Goal: Information Seeking & Learning: Learn about a topic

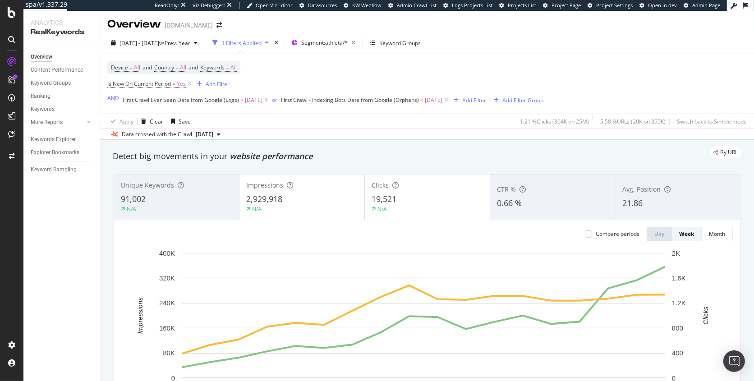
scroll to position [2, 0]
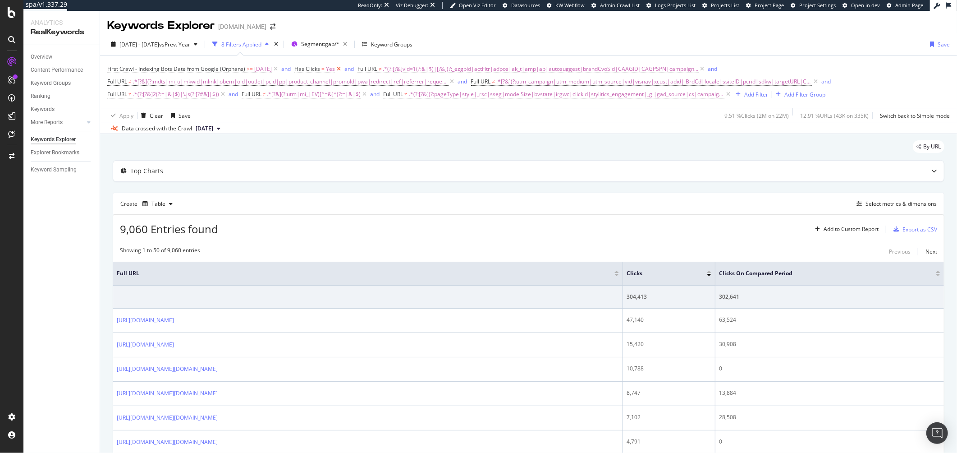
click at [343, 68] on icon at bounding box center [339, 68] width 8 height 9
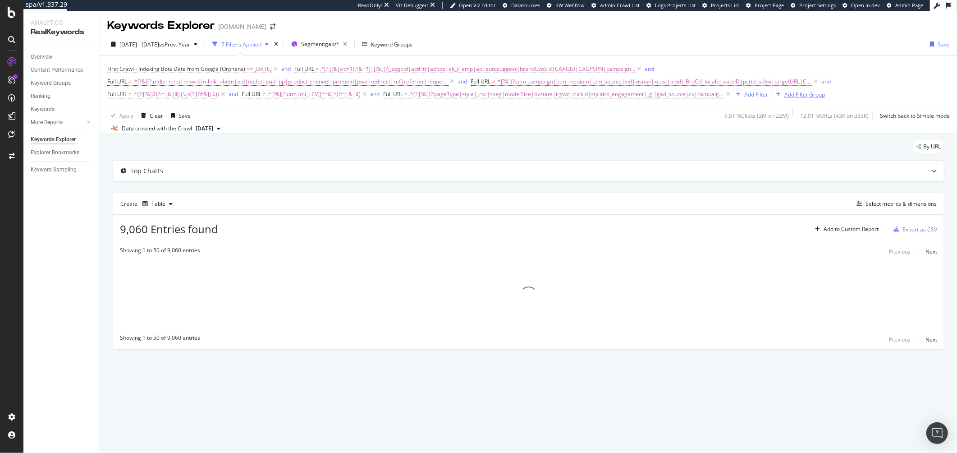
click at [801, 97] on div "Add Filter Group" at bounding box center [804, 95] width 41 height 8
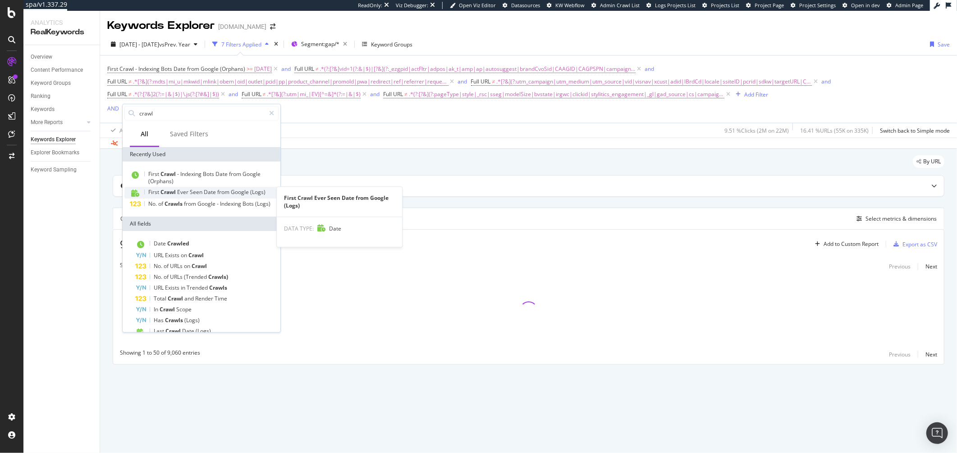
type input "crawl"
click at [228, 193] on span "from" at bounding box center [224, 192] width 14 height 8
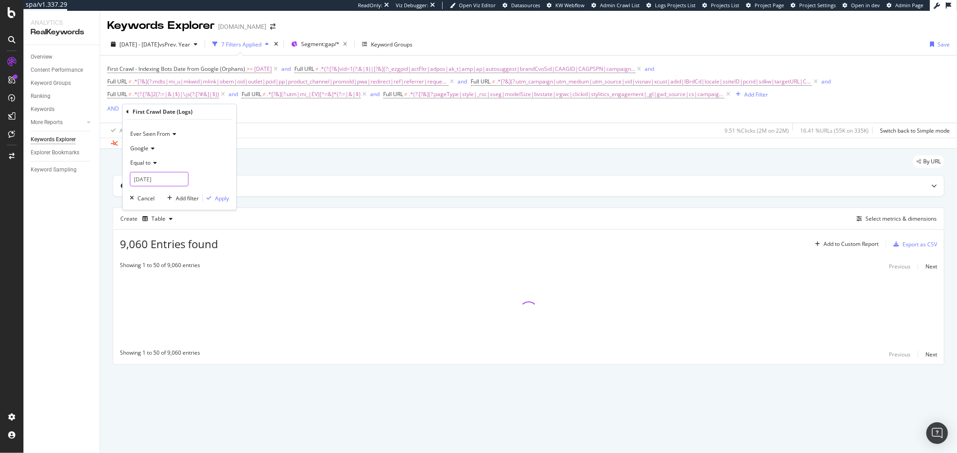
click at [163, 179] on input "2025-09-16" at bounding box center [159, 179] width 59 height 14
click at [147, 192] on link at bounding box center [149, 194] width 7 height 15
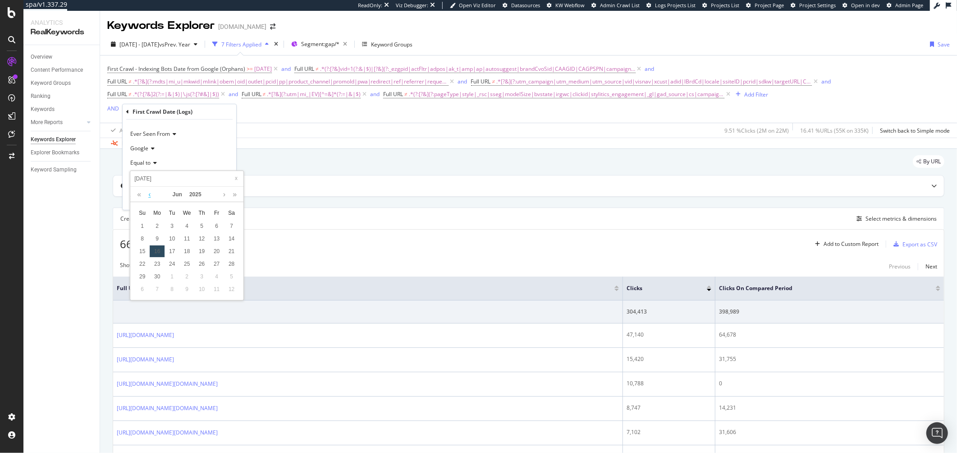
click at [147, 192] on link at bounding box center [149, 194] width 7 height 15
click at [170, 238] on div "6" at bounding box center [172, 239] width 15 height 12
type input "[DATE]"
click at [147, 164] on span "Equal to" at bounding box center [140, 163] width 20 height 8
click at [173, 206] on span "After or equal to" at bounding box center [154, 205] width 41 height 8
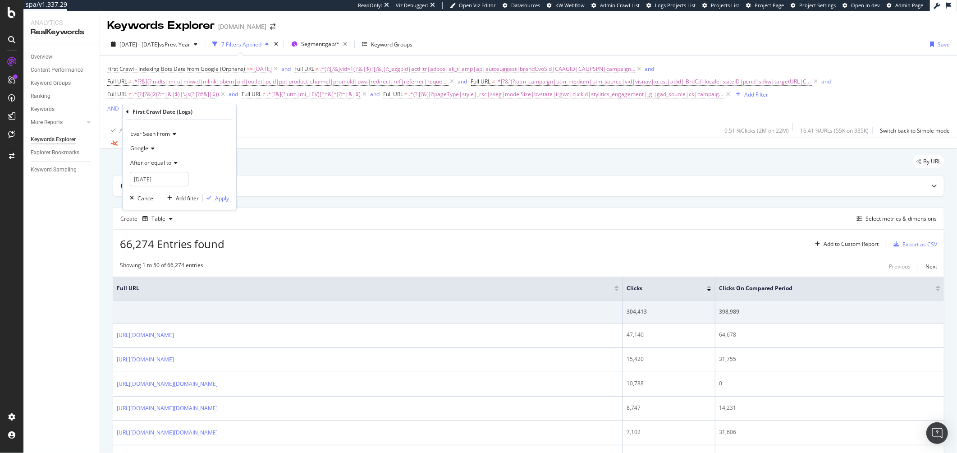
click at [222, 198] on div "Apply" at bounding box center [222, 198] width 14 height 8
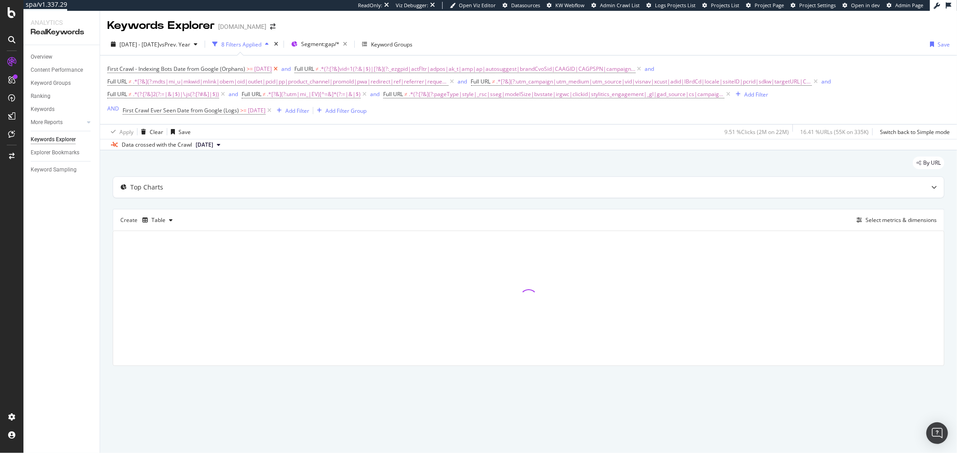
click at [279, 71] on icon at bounding box center [276, 68] width 8 height 9
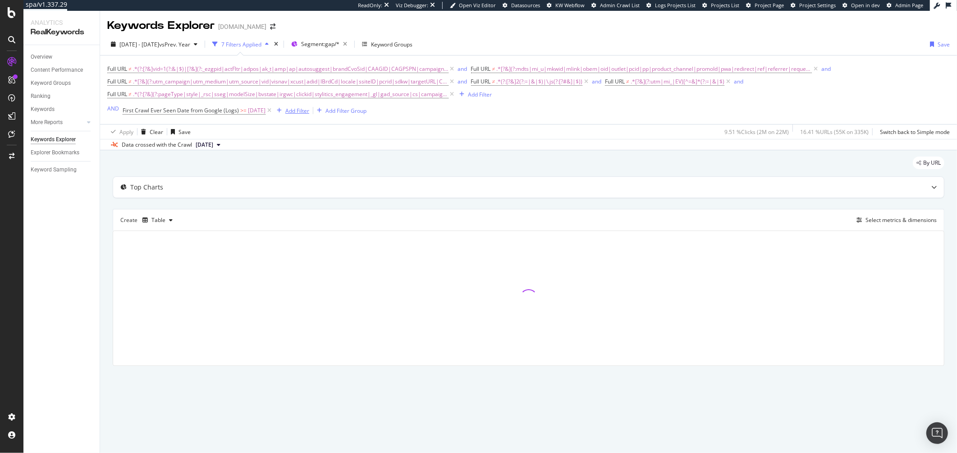
click at [309, 114] on div "Add Filter" at bounding box center [297, 111] width 24 height 8
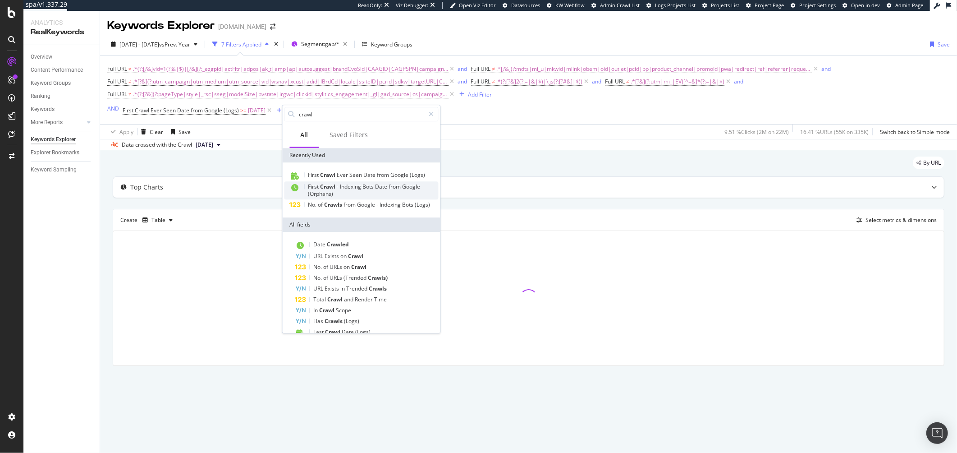
click at [325, 187] on span "Crawl" at bounding box center [328, 187] width 17 height 8
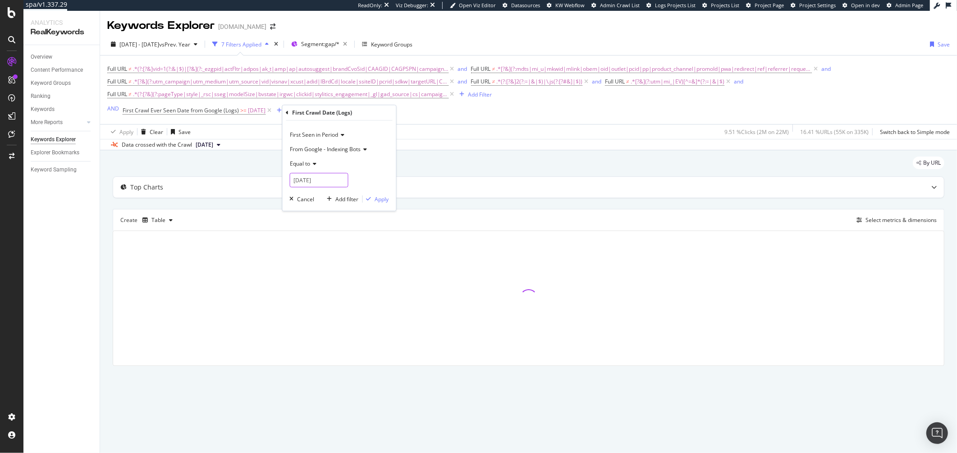
click at [323, 181] on input "2025-09-16" at bounding box center [319, 180] width 59 height 14
click at [311, 194] on link at bounding box center [309, 195] width 7 height 15
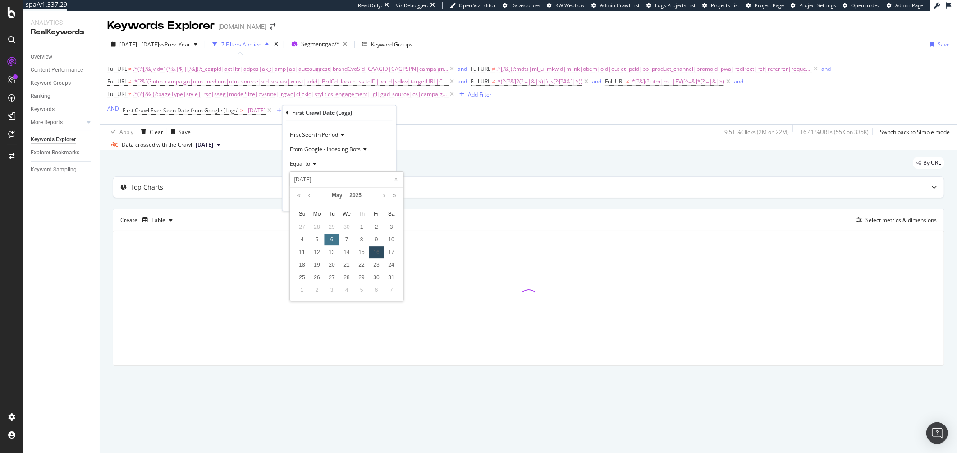
click at [327, 238] on div "6" at bounding box center [332, 240] width 15 height 12
type input "[DATE]"
click at [309, 163] on span "Equal to" at bounding box center [300, 164] width 20 height 8
click at [315, 203] on span "After or equal to" at bounding box center [314, 206] width 41 height 8
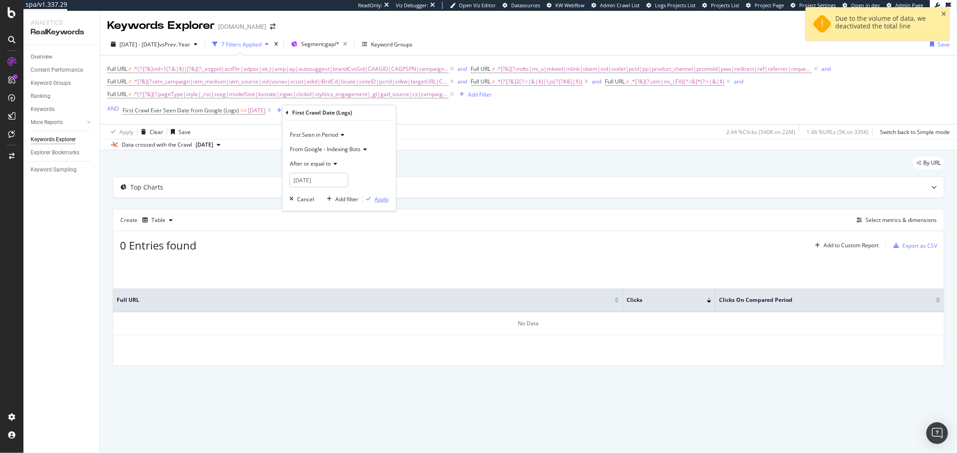
click at [378, 201] on div "Apply" at bounding box center [382, 199] width 14 height 8
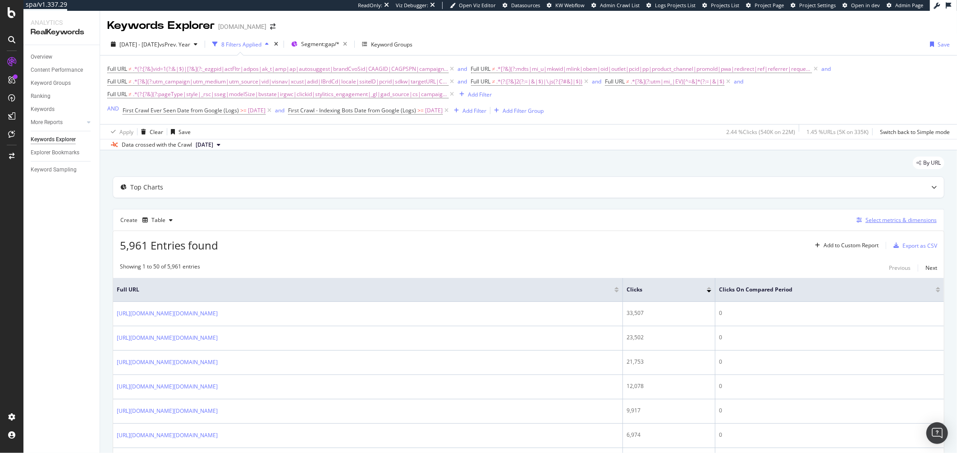
click at [856, 222] on icon "button" at bounding box center [858, 219] width 5 height 5
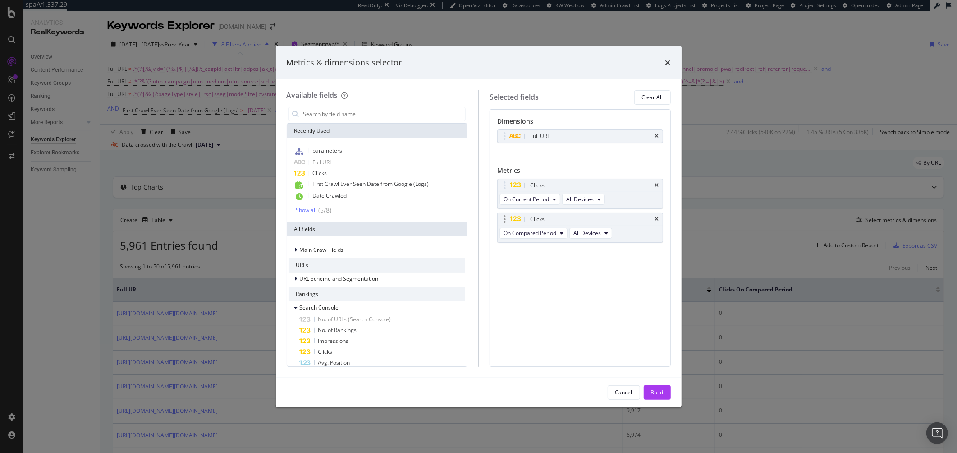
click at [659, 218] on div "Clicks" at bounding box center [580, 219] width 165 height 13
click at [653, 215] on div "Clicks" at bounding box center [580, 219] width 165 height 13
click at [652, 221] on div "Clicks" at bounding box center [590, 219] width 125 height 9
click at [655, 220] on icon "times" at bounding box center [657, 218] width 4 height 5
click at [665, 400] on div "Cancel Build" at bounding box center [479, 392] width 406 height 29
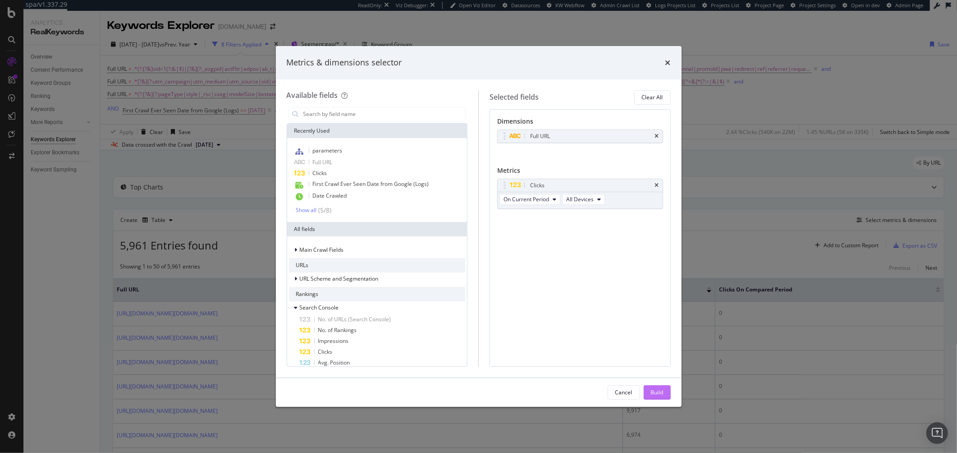
click at [665, 398] on button "Build" at bounding box center [657, 392] width 27 height 14
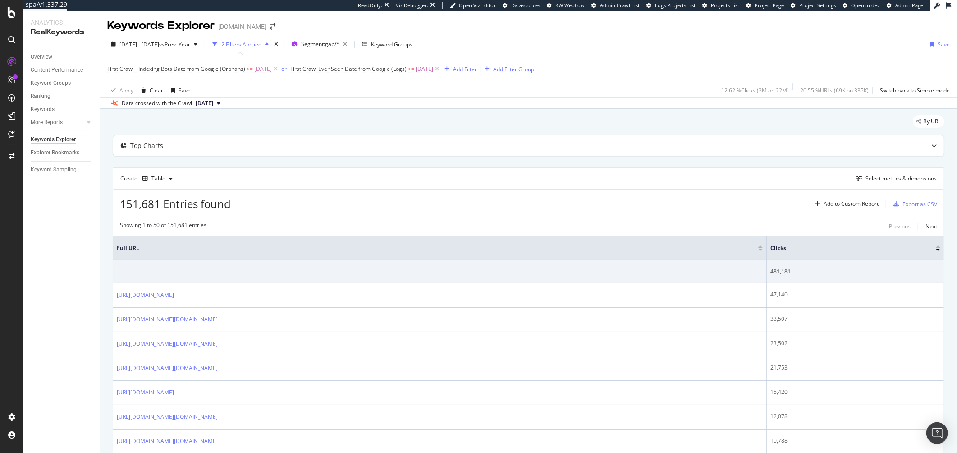
click at [534, 69] on div "Add Filter Group" at bounding box center [513, 69] width 41 height 8
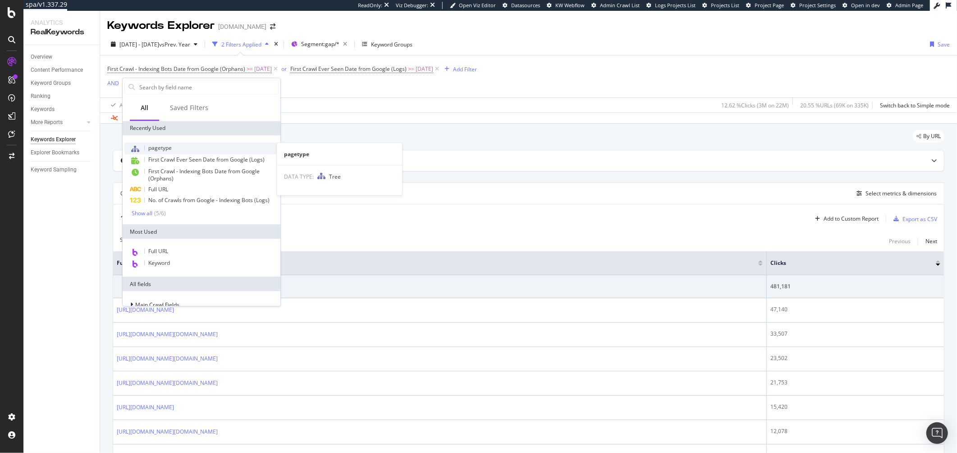
click at [184, 146] on div "pagetype" at bounding box center [201, 148] width 154 height 12
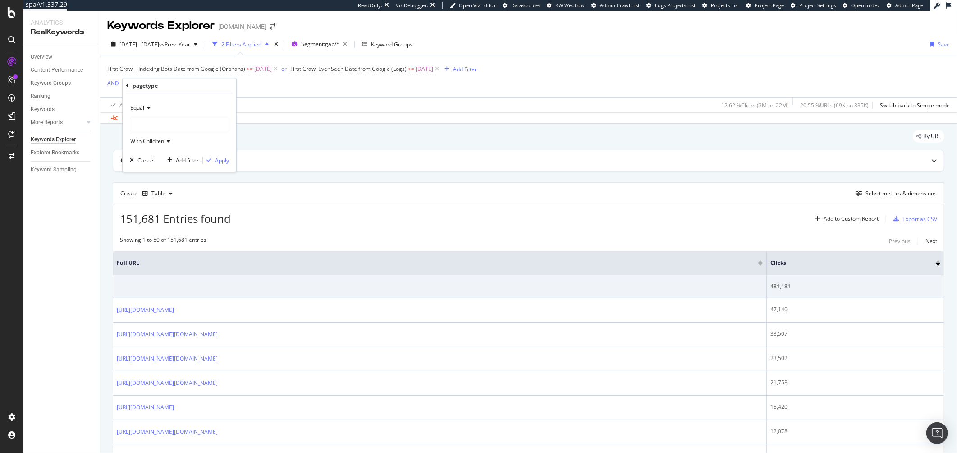
click at [142, 123] on div at bounding box center [179, 124] width 98 height 14
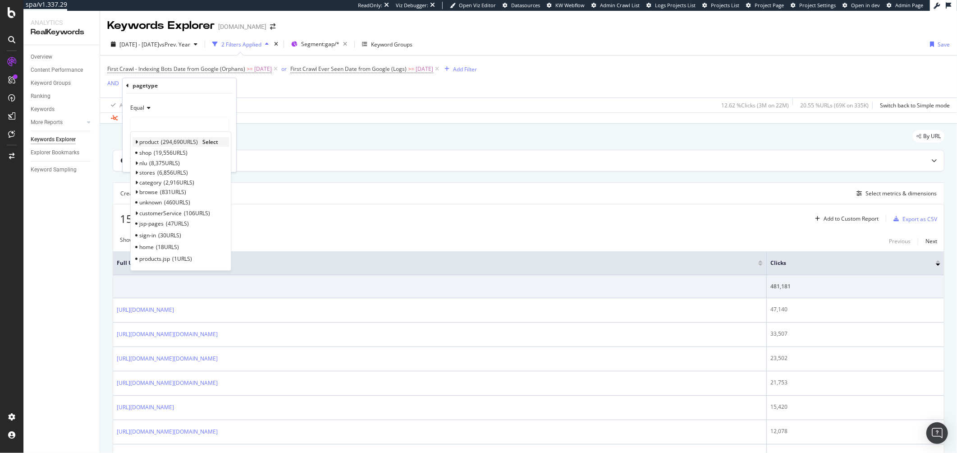
click at [157, 142] on span "product" at bounding box center [148, 142] width 19 height 8
click at [214, 143] on span "Select" at bounding box center [210, 142] width 16 height 8
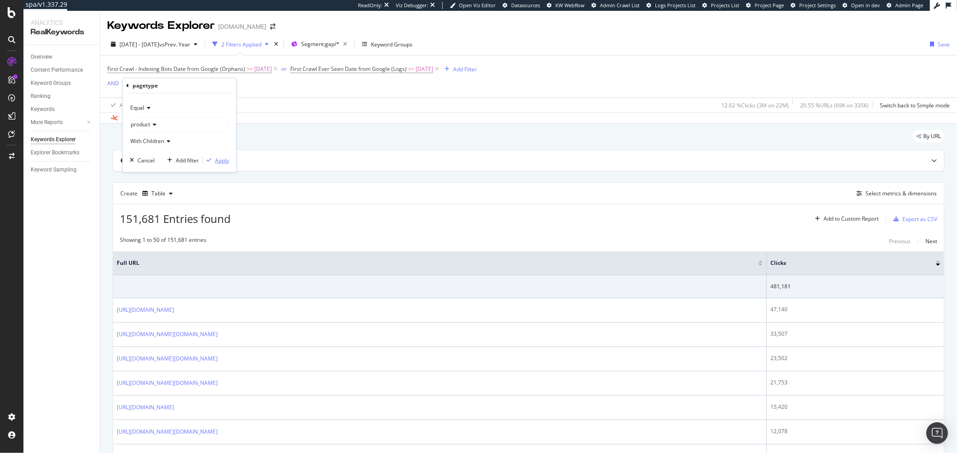
click at [227, 160] on div "Apply" at bounding box center [222, 160] width 14 height 8
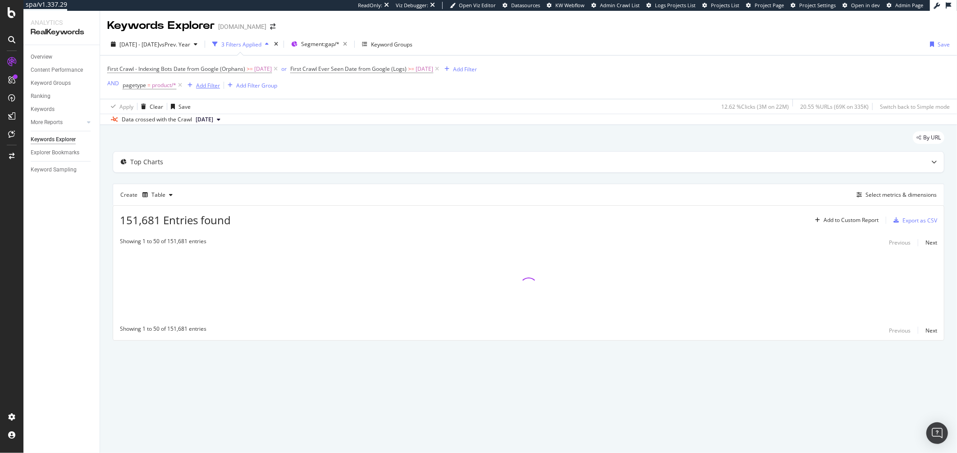
click at [204, 85] on div "Add Filter" at bounding box center [208, 86] width 24 height 8
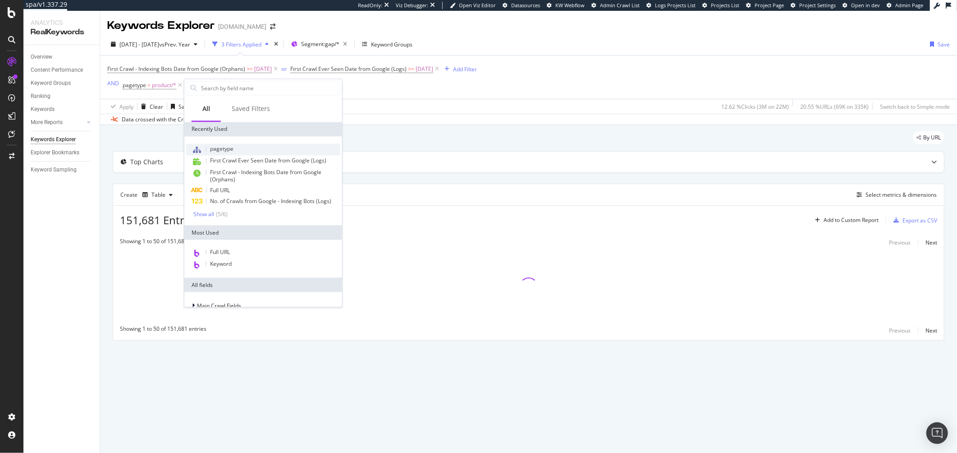
click at [219, 149] on span "pagetype" at bounding box center [221, 149] width 23 height 8
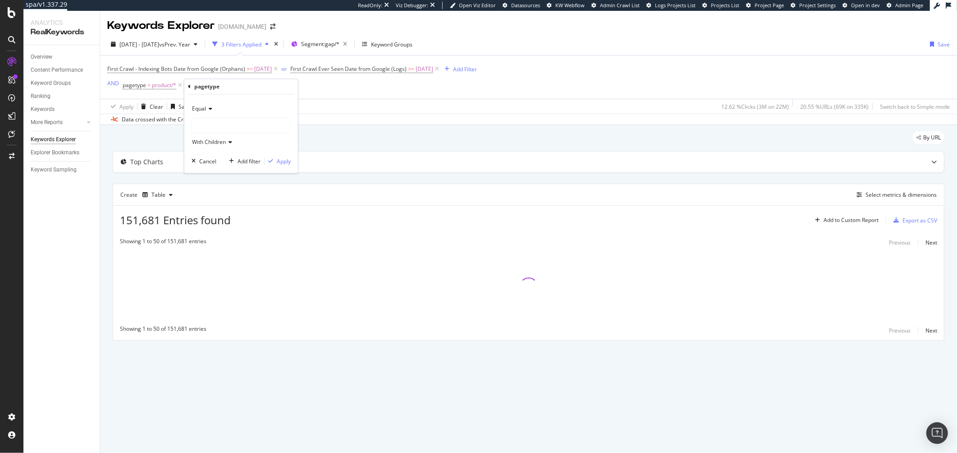
click at [224, 120] on div at bounding box center [241, 126] width 98 height 14
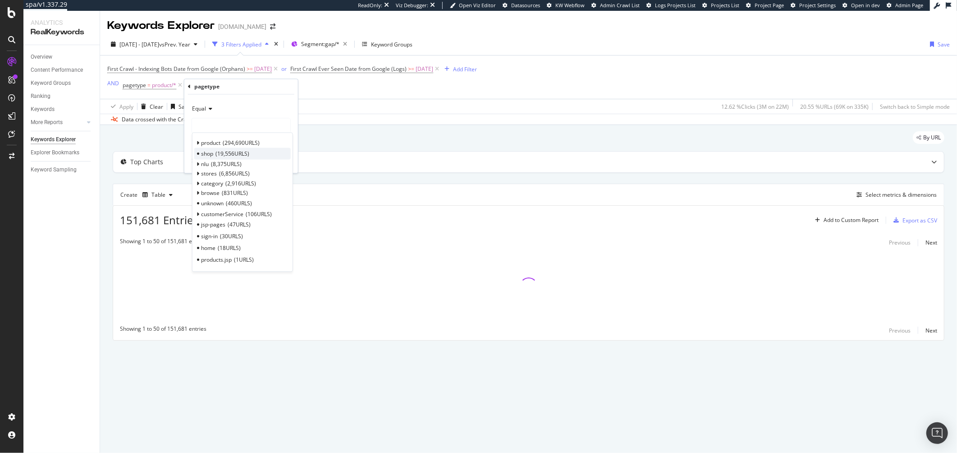
click at [229, 153] on span "19,556 URLS" at bounding box center [232, 154] width 34 height 8
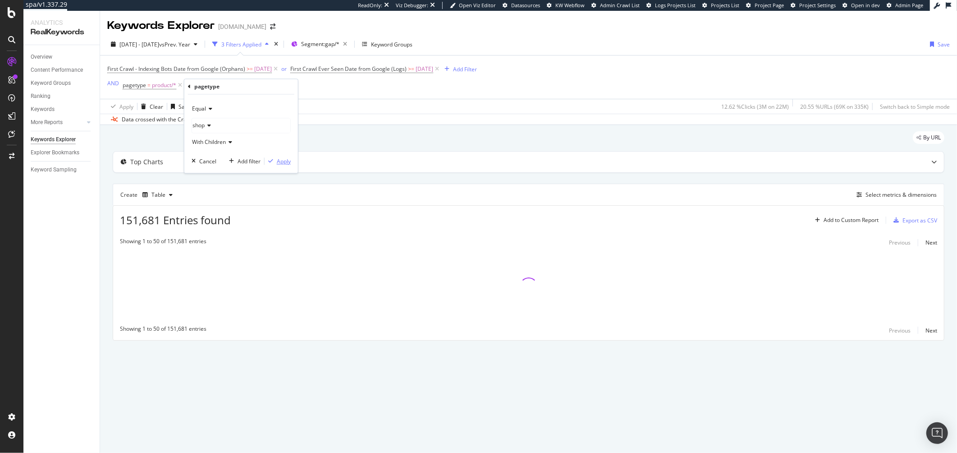
click at [275, 157] on div "Apply" at bounding box center [278, 161] width 26 height 8
click at [266, 88] on div "Add Filter" at bounding box center [277, 86] width 24 height 8
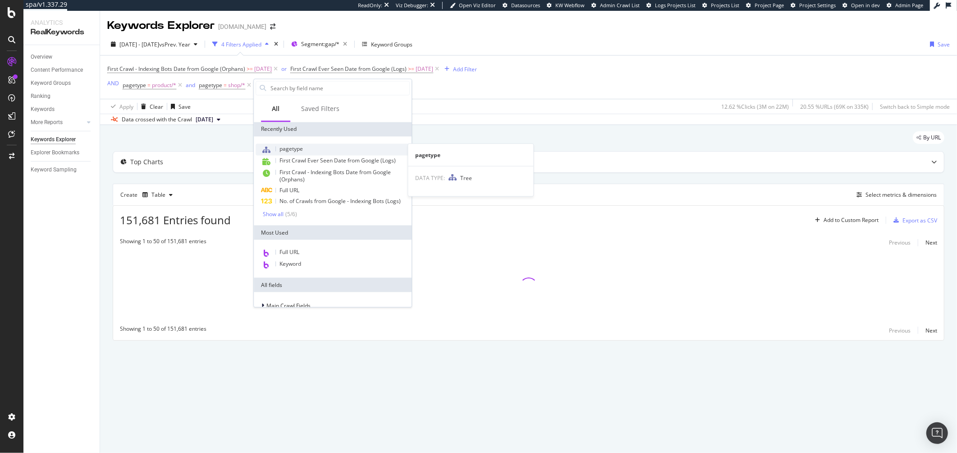
click at [280, 145] on span "pagetype" at bounding box center [290, 149] width 23 height 8
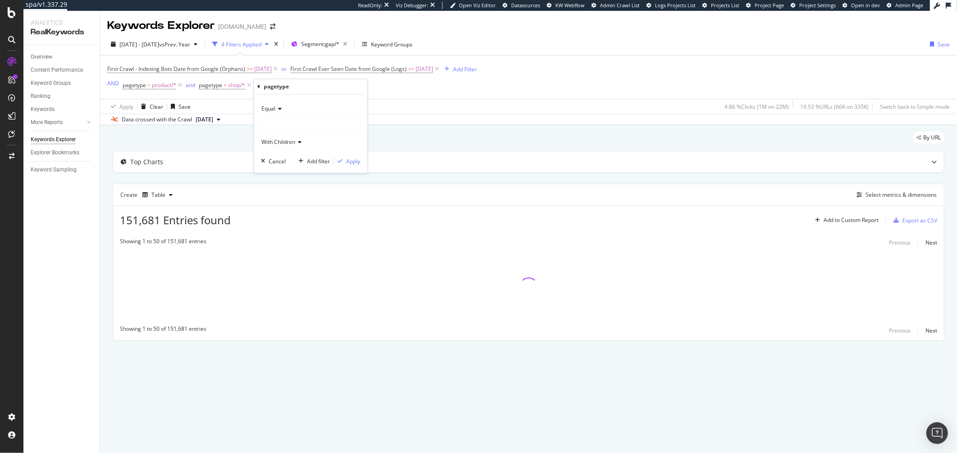
click at [288, 128] on div at bounding box center [310, 126] width 98 height 14
click at [279, 127] on div at bounding box center [310, 126] width 98 height 14
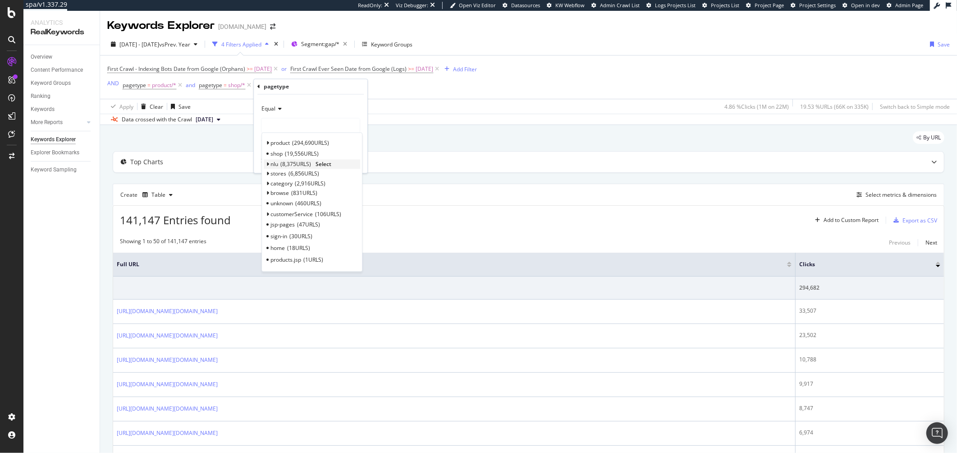
click at [276, 165] on span "nlu" at bounding box center [274, 164] width 8 height 8
click at [327, 166] on span "Select" at bounding box center [323, 164] width 16 height 8
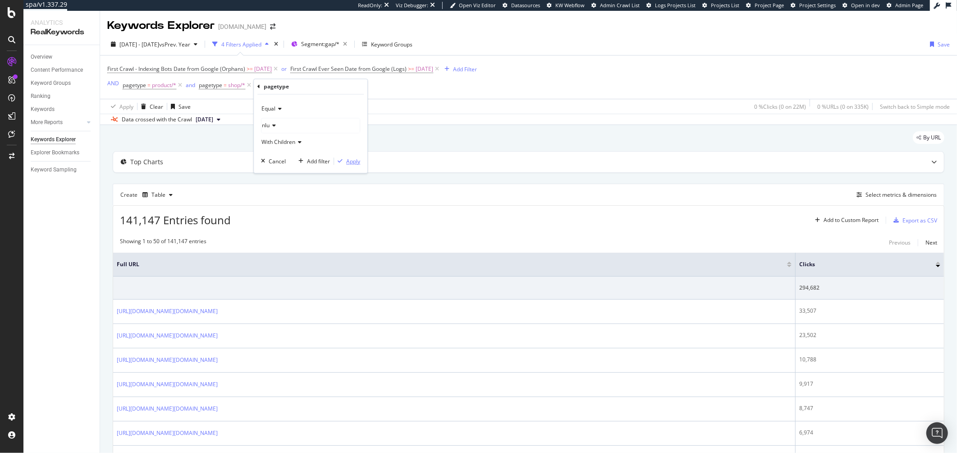
click at [343, 161] on div "button" at bounding box center [340, 161] width 12 height 5
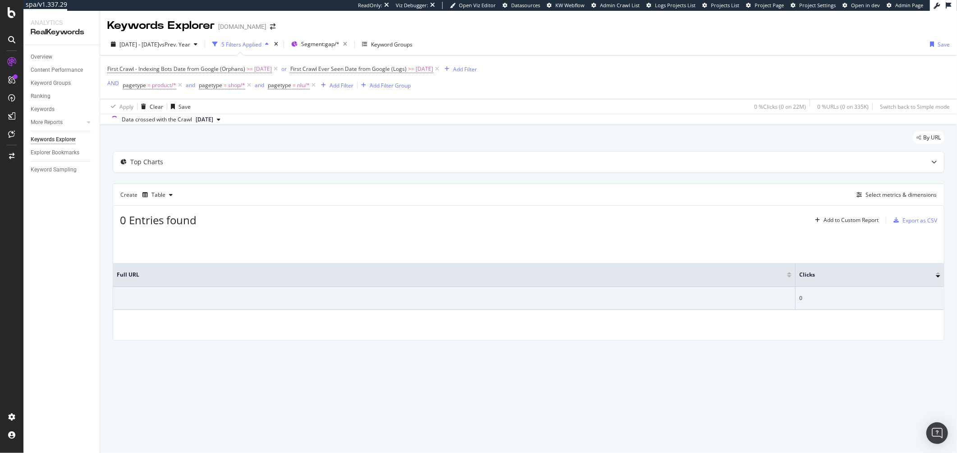
click at [345, 98] on div "First Crawl - Indexing Bots Date from Google (Orphans) >= 2025-05-06 or First C…" at bounding box center [528, 76] width 842 height 43
click at [345, 91] on div "pagetype = product/* and pagetype = shop/* and pagetype = nlu/* Add Filter Add …" at bounding box center [267, 85] width 288 height 13
click at [347, 87] on div "Add Filter" at bounding box center [341, 86] width 24 height 8
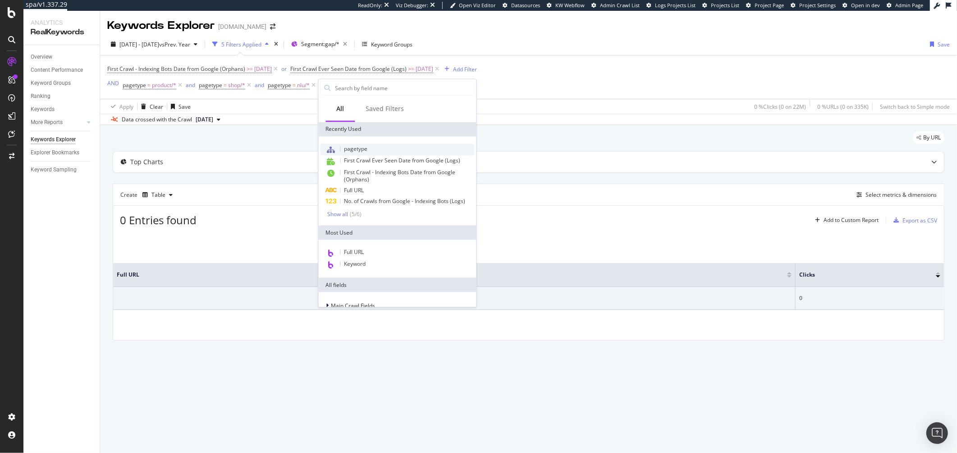
click at [347, 144] on div "pagetype" at bounding box center [397, 149] width 154 height 12
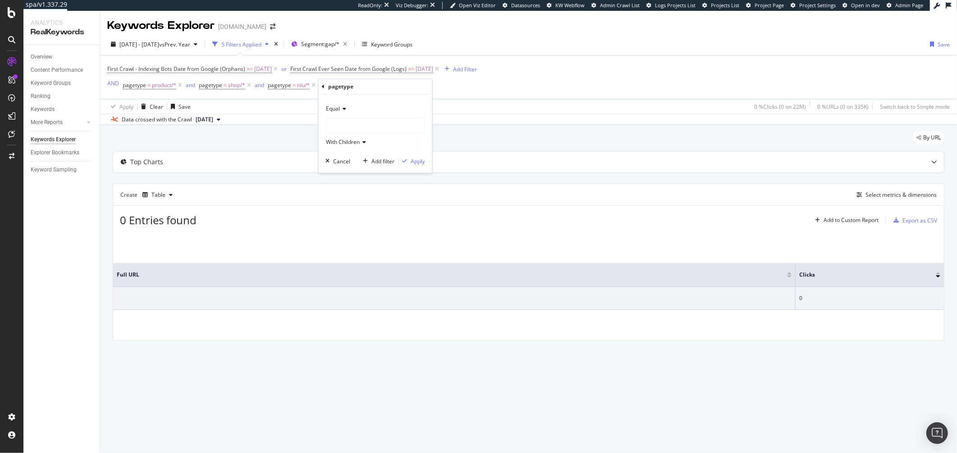
click at [342, 123] on div at bounding box center [375, 126] width 98 height 14
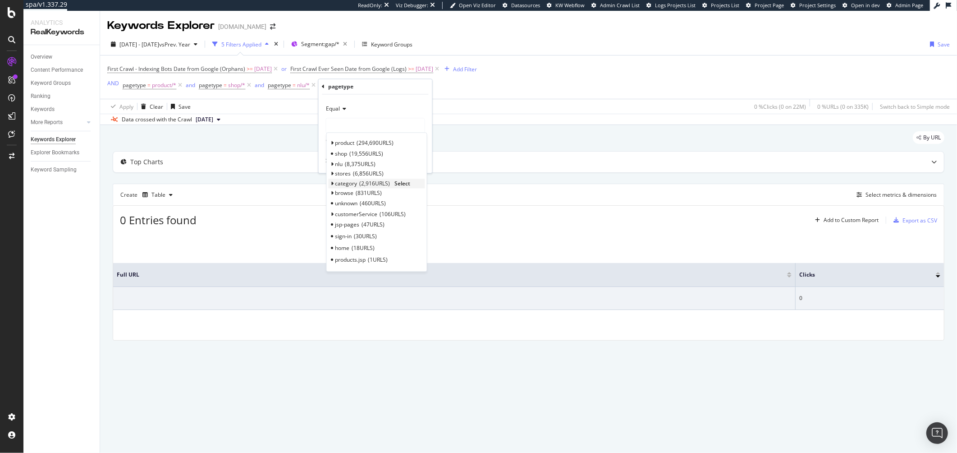
click at [406, 183] on span "Select" at bounding box center [403, 183] width 16 height 8
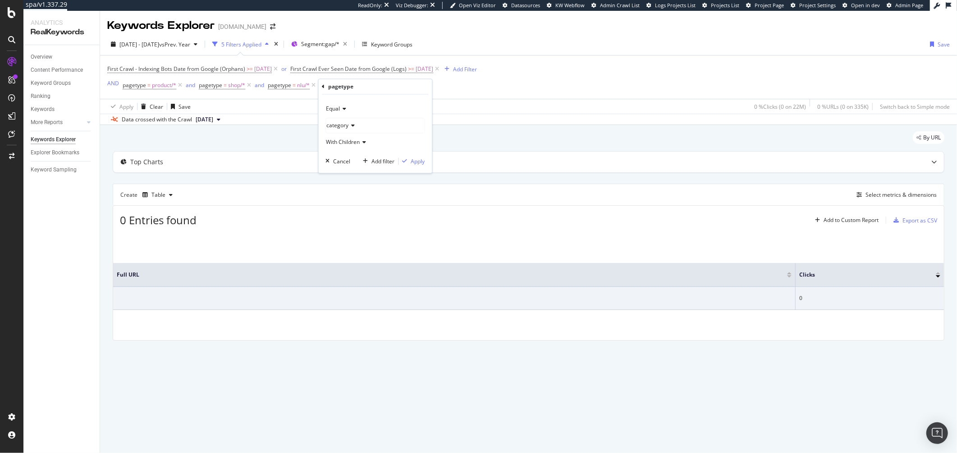
click at [412, 155] on div "Equal category With Children Cancel Add filter Apply" at bounding box center [376, 134] width 114 height 78
click at [414, 158] on div "Apply" at bounding box center [418, 161] width 14 height 8
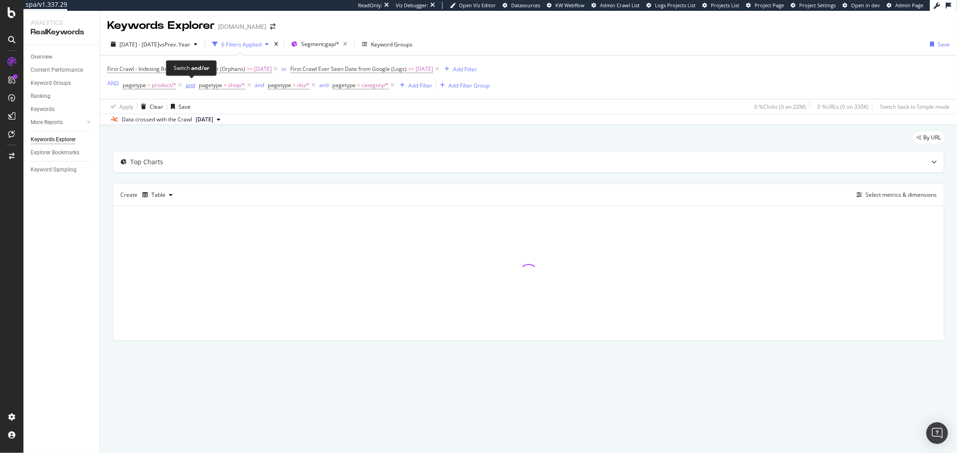
click at [191, 84] on div "and" at bounding box center [190, 85] width 9 height 8
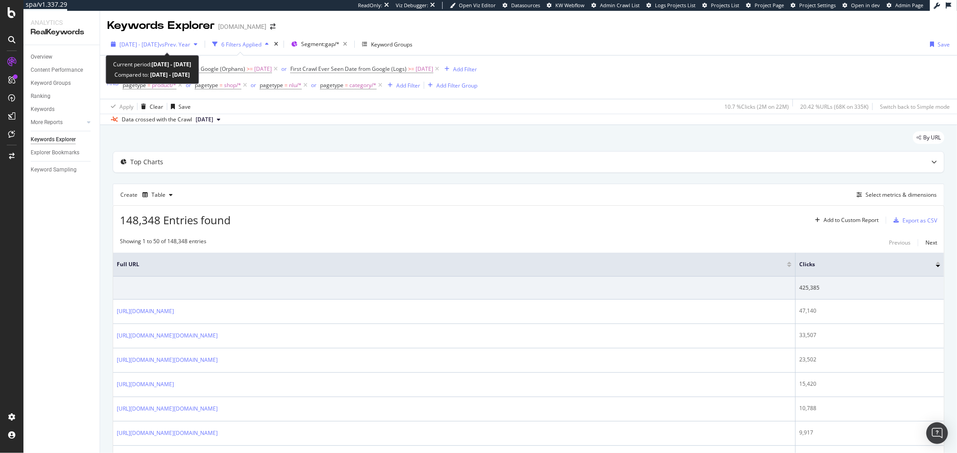
click at [150, 46] on span "2025 May. 5th - Aug. 24th" at bounding box center [139, 45] width 40 height 8
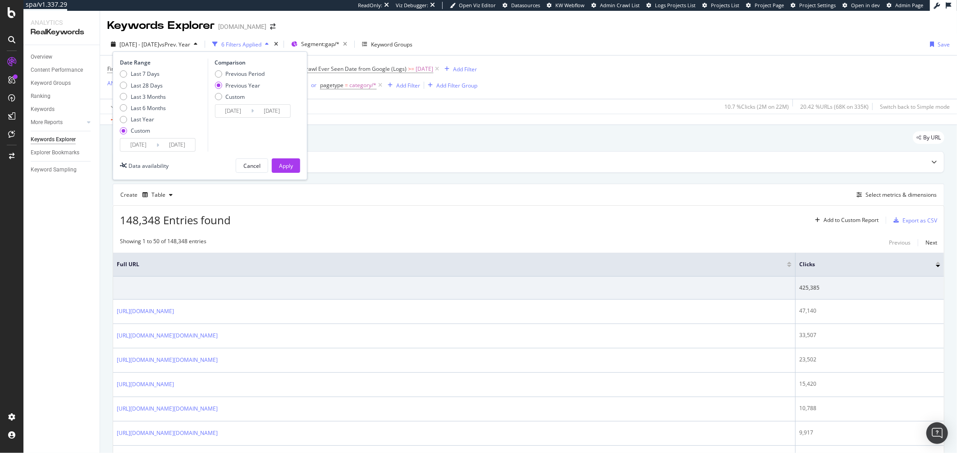
click at [142, 145] on input "2025/05/05" at bounding box center [138, 144] width 36 height 13
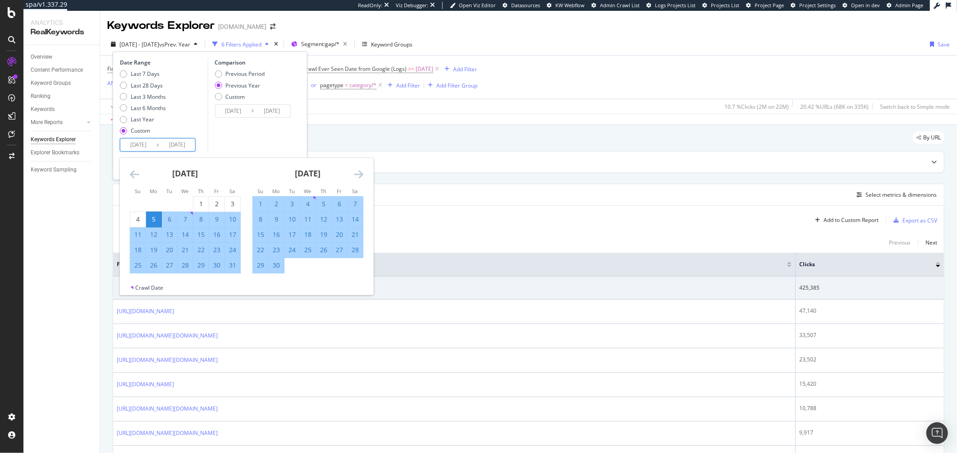
click at [355, 174] on icon "Move forward to switch to the next month." at bounding box center [358, 174] width 9 height 11
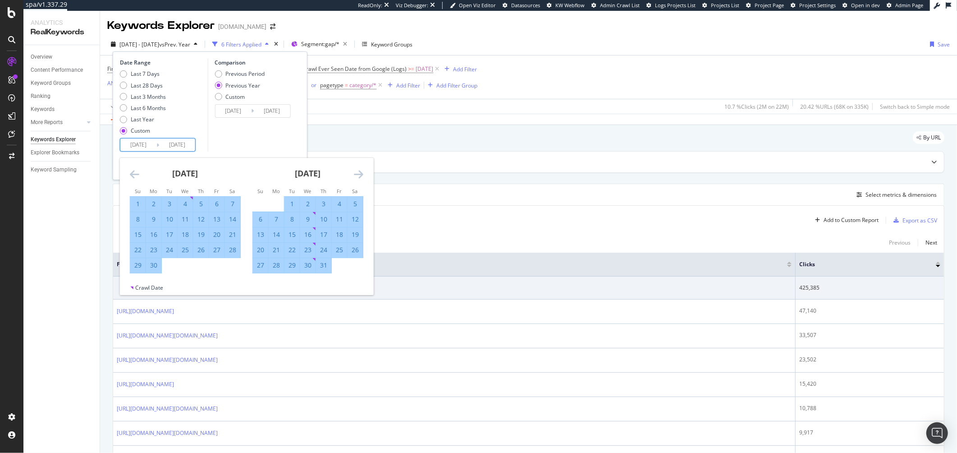
click at [364, 174] on div "July 2025 1 2 3 4 5 6 7 8 9 10 11 12 13 14 15 16 17 18 19 20 21 22 23 24 25 26 …" at bounding box center [308, 215] width 123 height 115
click at [362, 174] on icon "Move forward to switch to the next month." at bounding box center [358, 174] width 9 height 11
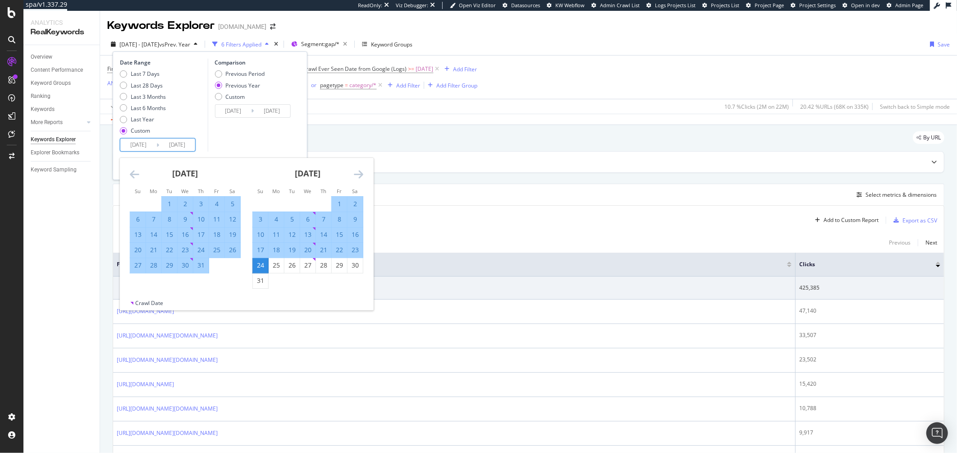
click at [338, 202] on div "1" at bounding box center [339, 203] width 15 height 9
type input "2025/08/01"
type input "[DATE]"
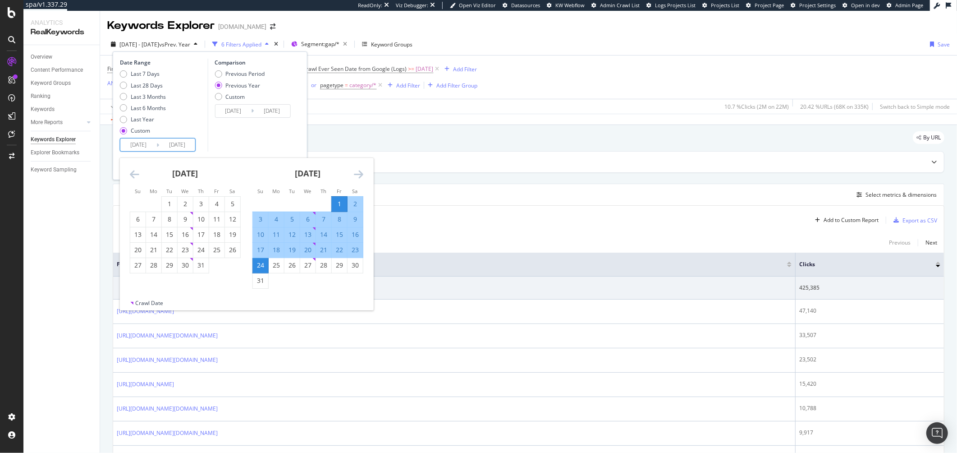
click at [276, 142] on div "Comparison Previous Period Previous Year Custom 2024/08/02 Navigate forward to …" at bounding box center [250, 105] width 86 height 93
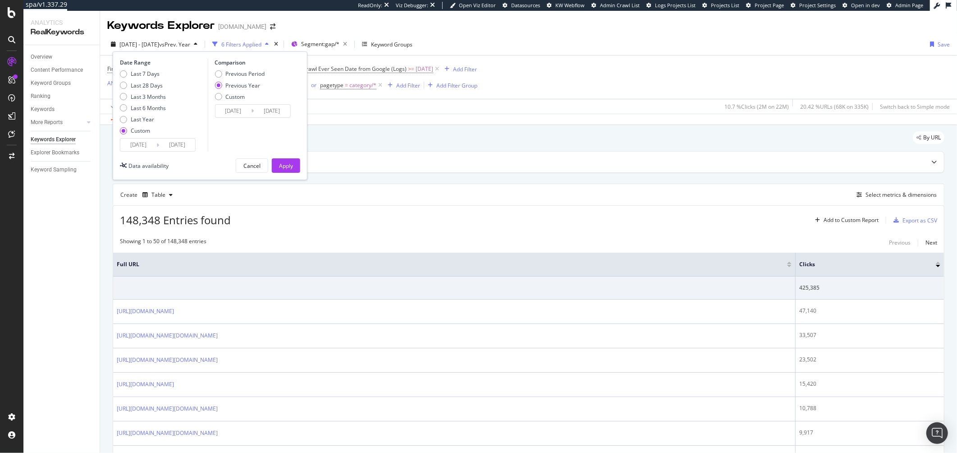
click at [306, 174] on div "Date Range Last 7 Days Last 28 Days Last 3 Months Last 6 Months Last Year Custo…" at bounding box center [210, 115] width 195 height 128
click at [293, 168] on div "Apply" at bounding box center [286, 166] width 14 height 8
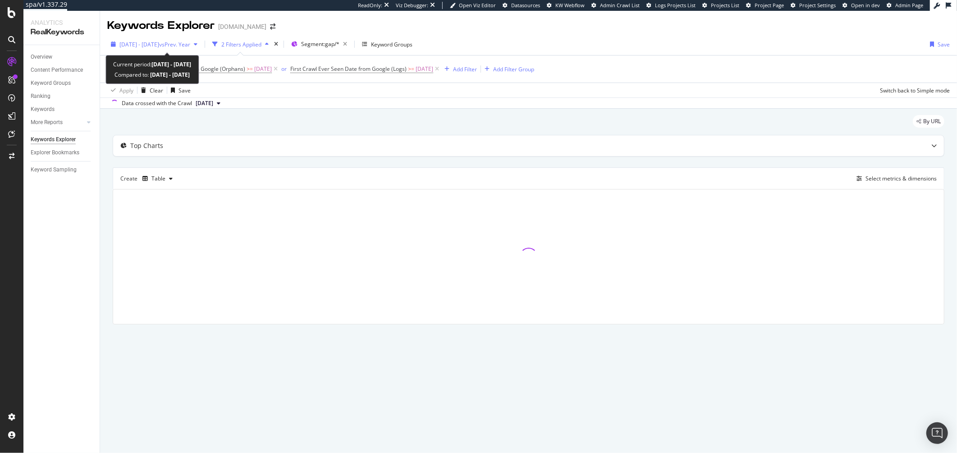
click at [168, 50] on div "[DATE] - [DATE] vs Prev. Year" at bounding box center [154, 44] width 94 height 14
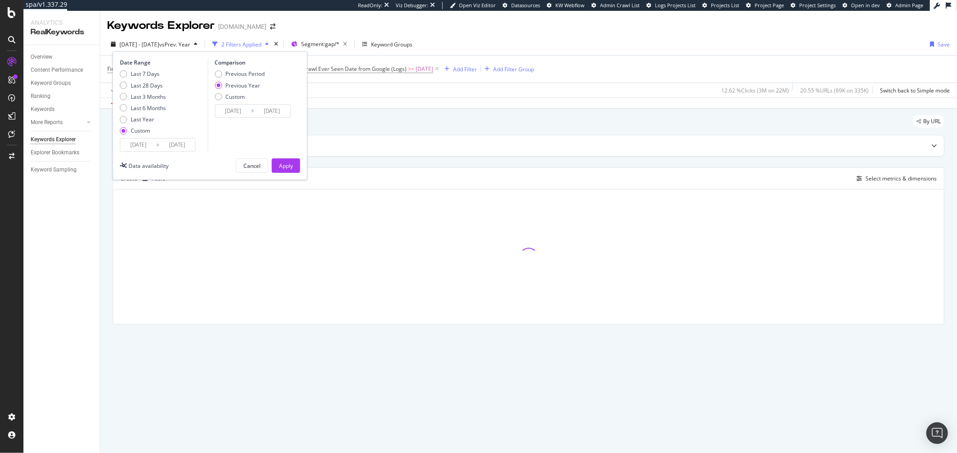
click at [153, 148] on input "[DATE]" at bounding box center [138, 144] width 36 height 13
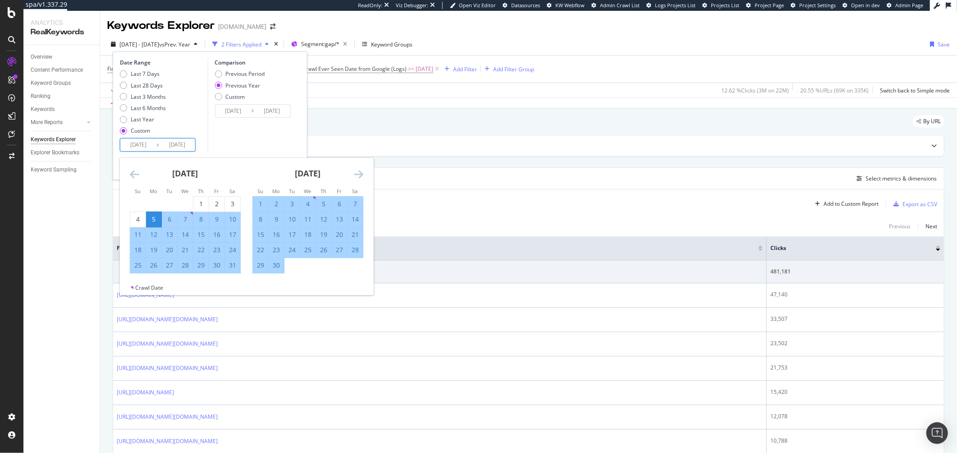
click at [127, 176] on div "[DATE] 1 2 3 4 5 6 7 8 9 10 11 12 13 14 15 16 17 18 19 20 21 22 23 24 25 26 27 …" at bounding box center [185, 215] width 123 height 115
click at [130, 175] on icon "Move backward to switch to the previous month." at bounding box center [134, 174] width 9 height 11
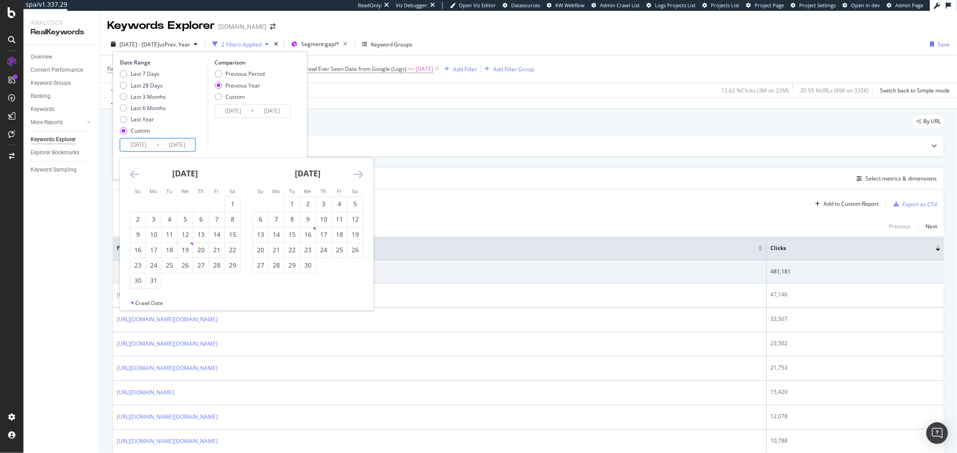
click at [130, 175] on icon "Move backward to switch to the previous month." at bounding box center [134, 174] width 9 height 11
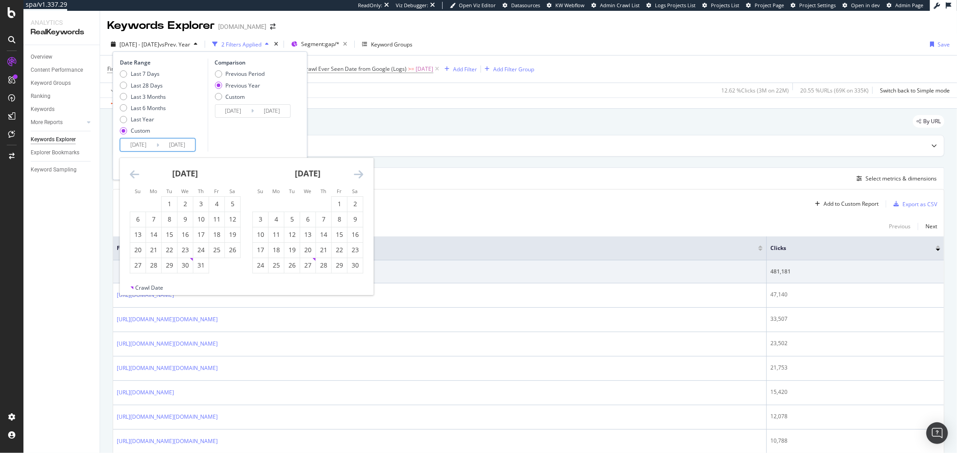
click at [130, 175] on icon "Move backward to switch to the previous month." at bounding box center [134, 174] width 9 height 11
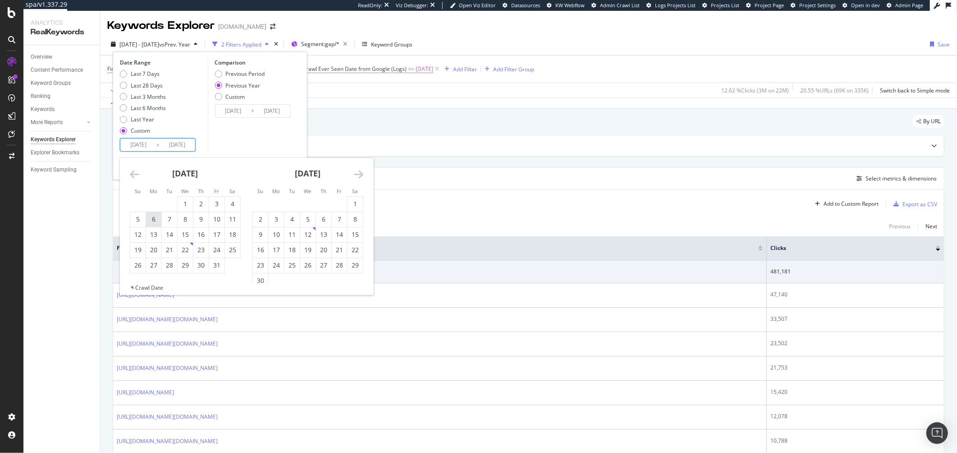
click at [159, 223] on div "6" at bounding box center [153, 219] width 15 height 9
type input "2024/05/06"
type input "2023/05/08"
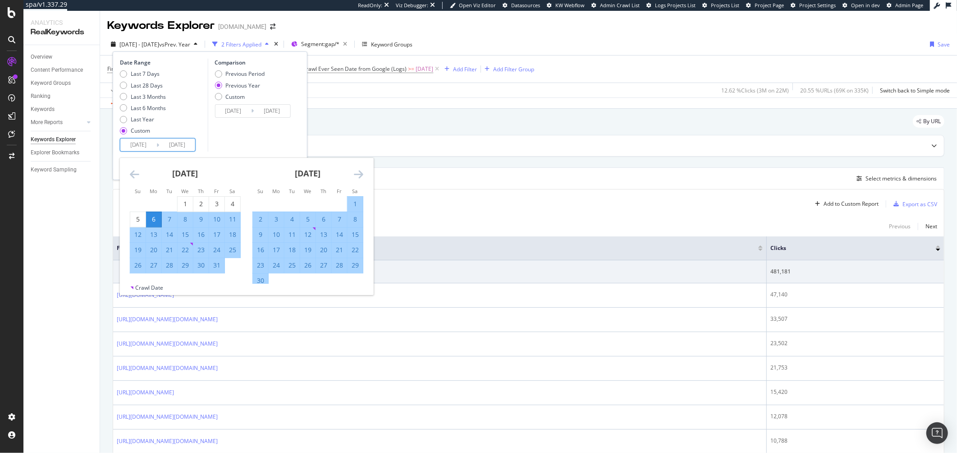
click at [356, 173] on icon "Move forward to switch to the next month." at bounding box center [358, 174] width 9 height 11
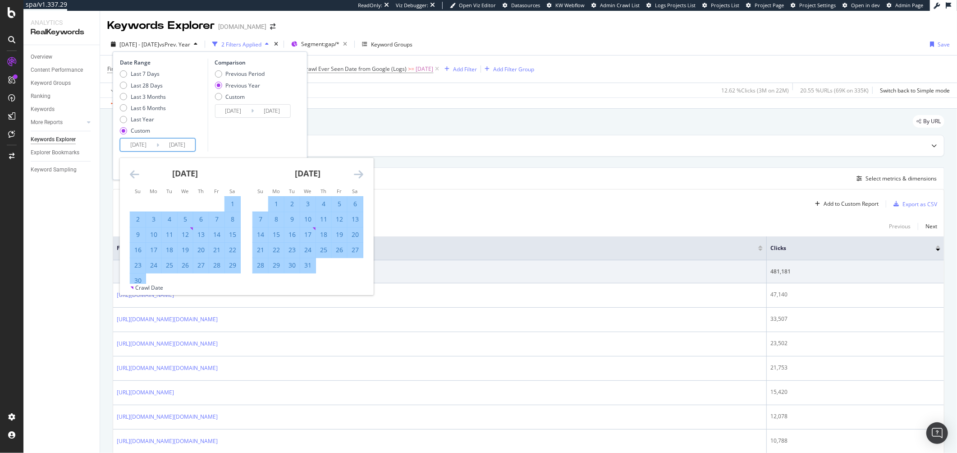
click at [356, 173] on icon "Move forward to switch to the next month." at bounding box center [358, 174] width 9 height 11
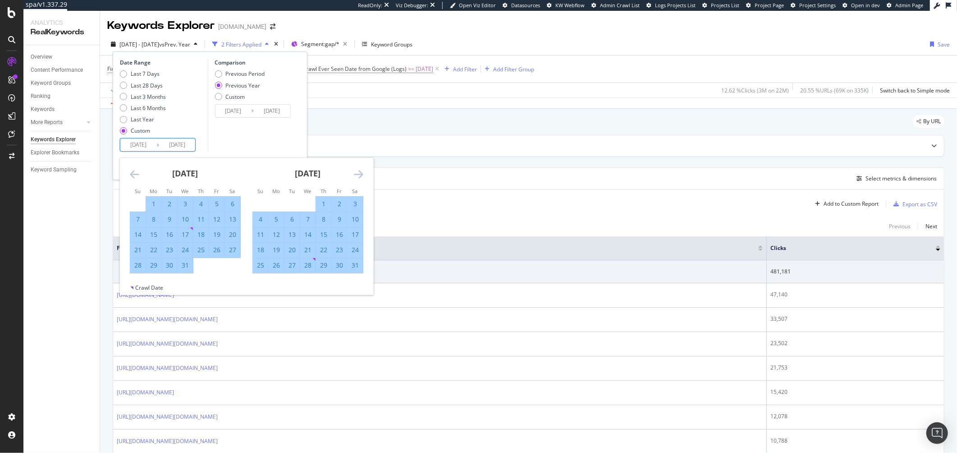
click at [356, 173] on icon "Move forward to switch to the next month." at bounding box center [358, 174] width 9 height 11
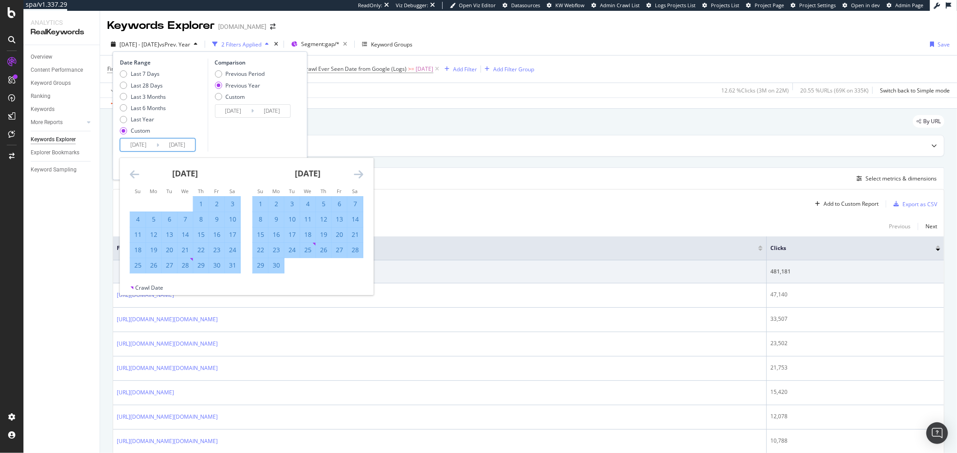
click at [139, 267] on div "25" at bounding box center [137, 265] width 15 height 9
type input "2024/08/25"
type input "2023/08/27"
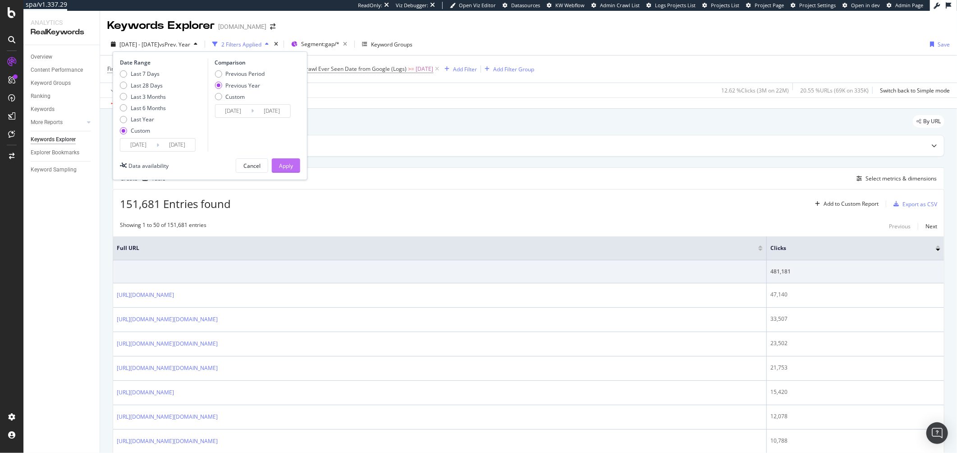
click at [283, 165] on div "Apply" at bounding box center [286, 166] width 14 height 8
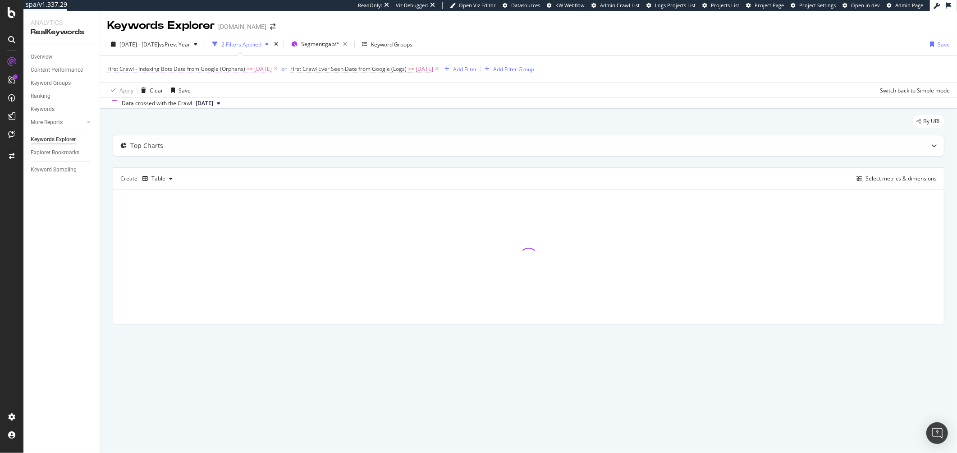
click at [242, 69] on span "First Crawl - Indexing Bots Date from Google (Orphans)" at bounding box center [176, 69] width 138 height 8
click at [131, 122] on input "2025-05-06 00:00:00" at bounding box center [164, 121] width 99 height 14
click at [137, 122] on input "2025-05-06 00:00:00" at bounding box center [164, 121] width 99 height 14
click at [123, 140] on link at bounding box center [124, 136] width 9 height 15
click at [144, 183] on div "6" at bounding box center [142, 181] width 15 height 12
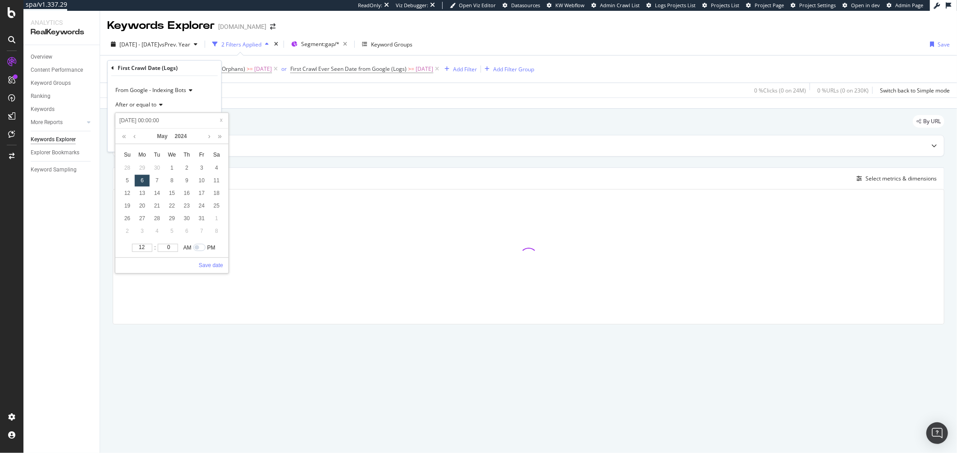
type input "2024-05-07 00:00:00"
click at [144, 183] on div "6" at bounding box center [142, 181] width 15 height 12
type input "2024-05-06 00:00:00"
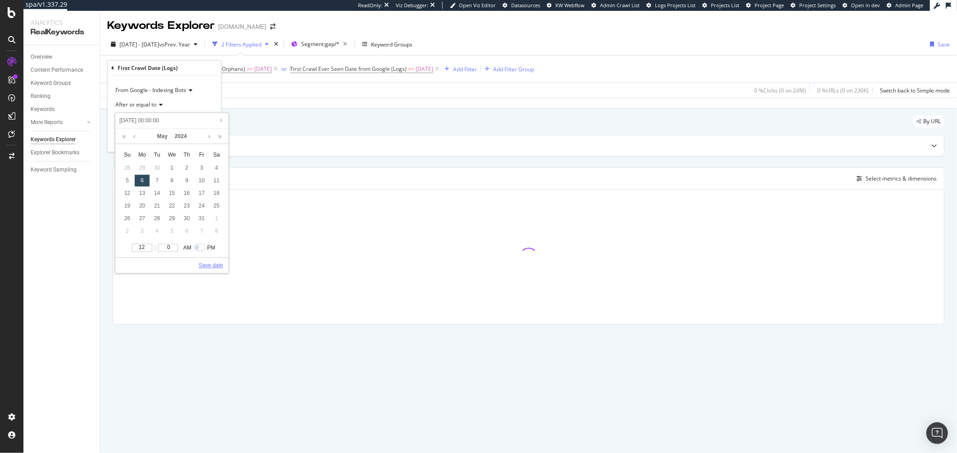
click at [212, 267] on link "Save date" at bounding box center [211, 265] width 24 height 8
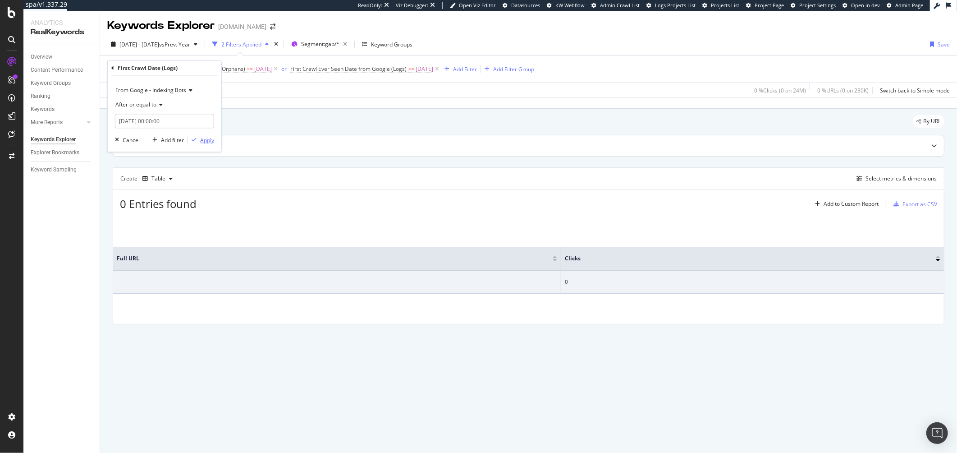
click at [205, 141] on div "Apply" at bounding box center [207, 140] width 14 height 8
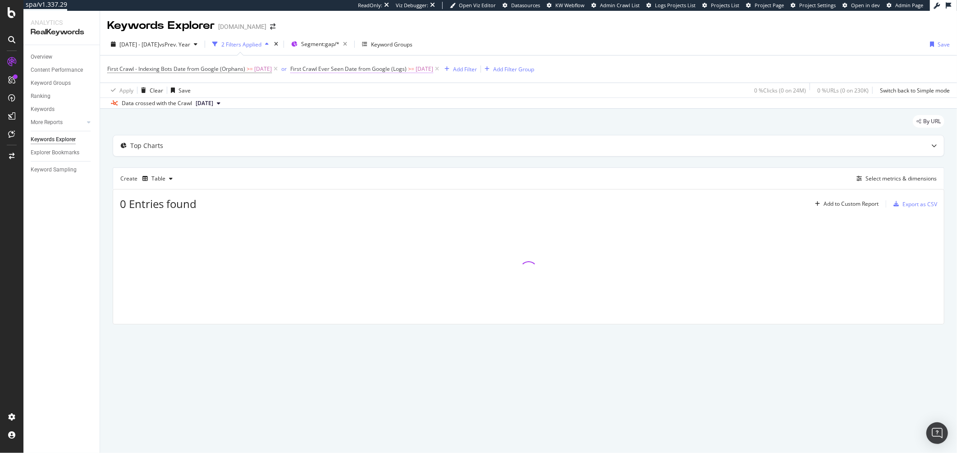
click at [368, 71] on span "First Crawl Ever Seen Date from Google (Logs)" at bounding box center [348, 69] width 116 height 8
click at [323, 131] on input "[DATE]" at bounding box center [338, 135] width 59 height 14
click at [316, 151] on link at bounding box center [318, 150] width 9 height 15
click at [335, 195] on div "6" at bounding box center [336, 195] width 15 height 12
click at [328, 139] on input "2024-05-07" at bounding box center [338, 135] width 59 height 14
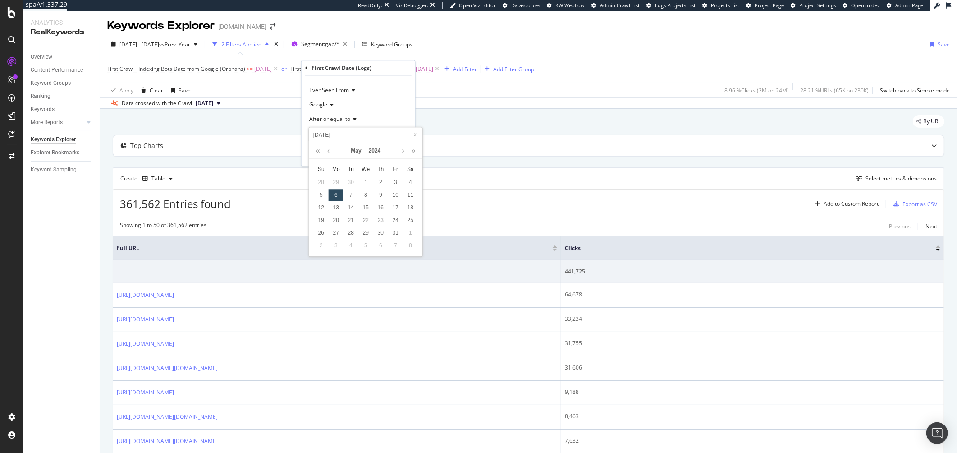
click at [339, 196] on div "6" at bounding box center [336, 195] width 15 height 12
click at [326, 136] on input "2024-05-07" at bounding box center [338, 135] width 59 height 14
click at [323, 200] on div "5" at bounding box center [321, 195] width 15 height 12
type input "2024-05-06"
click at [401, 155] on div "Apply" at bounding box center [401, 155] width 14 height 8
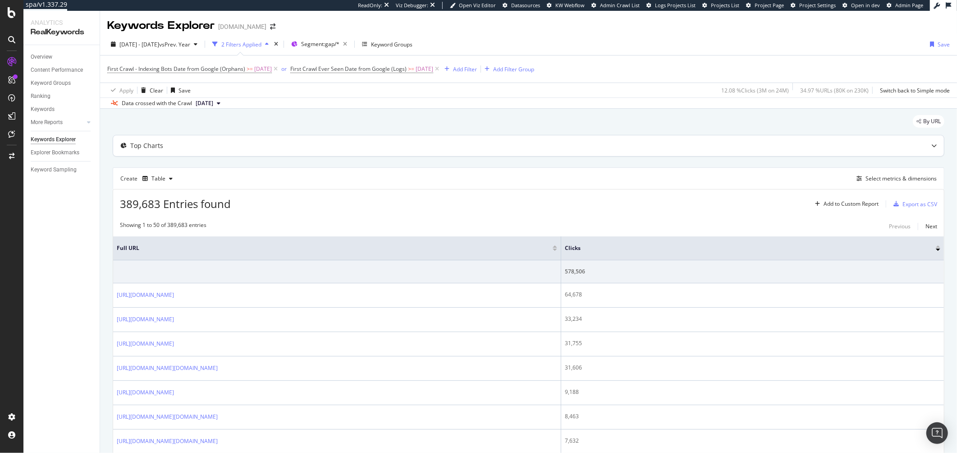
click at [541, 156] on div "Top Charts" at bounding box center [529, 146] width 832 height 22
click at [534, 72] on div "Add Filter Group" at bounding box center [513, 69] width 41 height 8
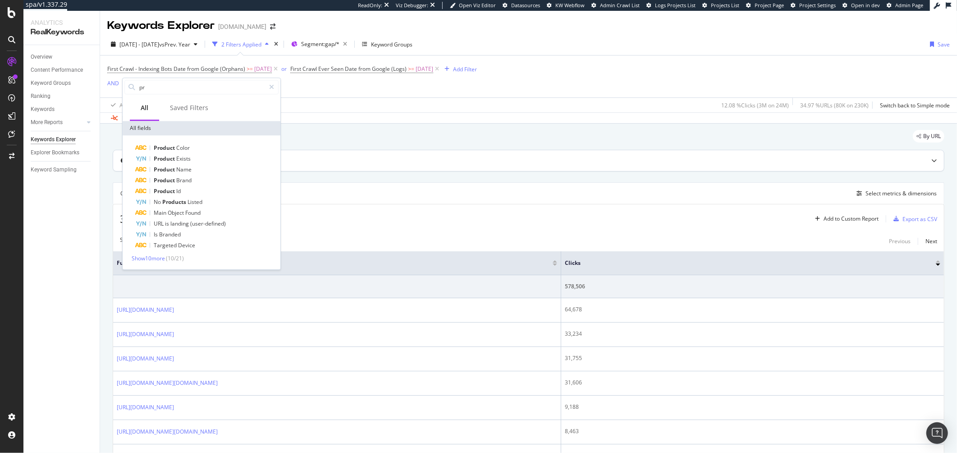
type input "p"
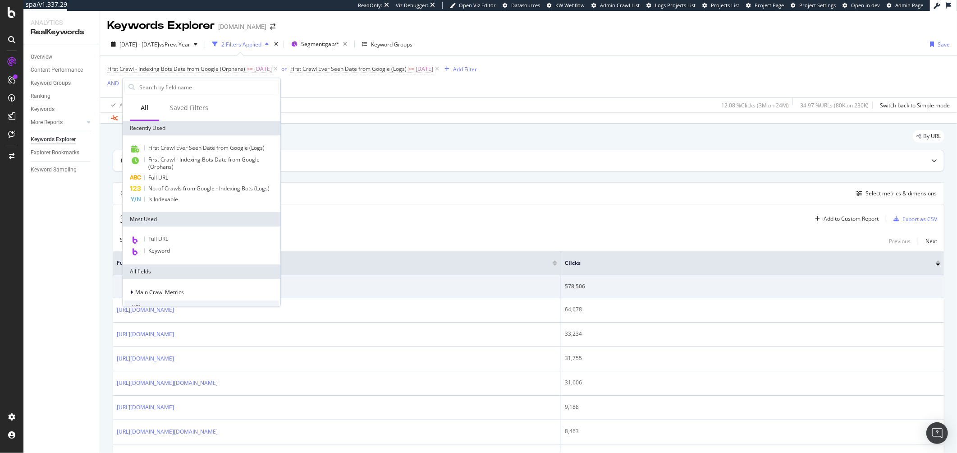
type input "a"
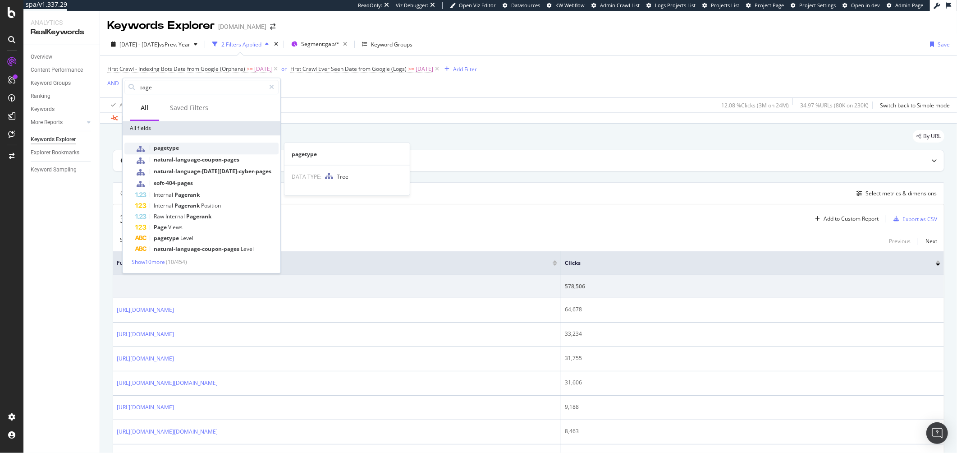
type input "page"
click at [157, 145] on span "pagetype" at bounding box center [166, 148] width 25 height 8
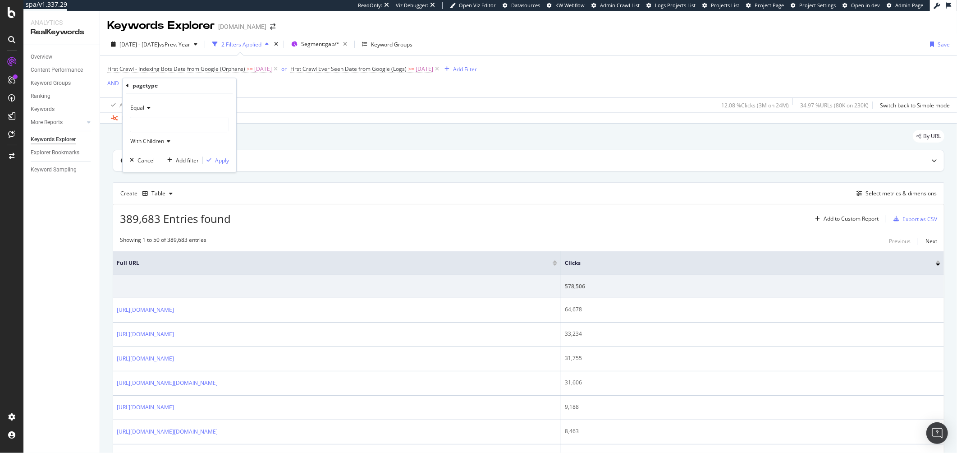
click at [144, 119] on div at bounding box center [179, 124] width 98 height 14
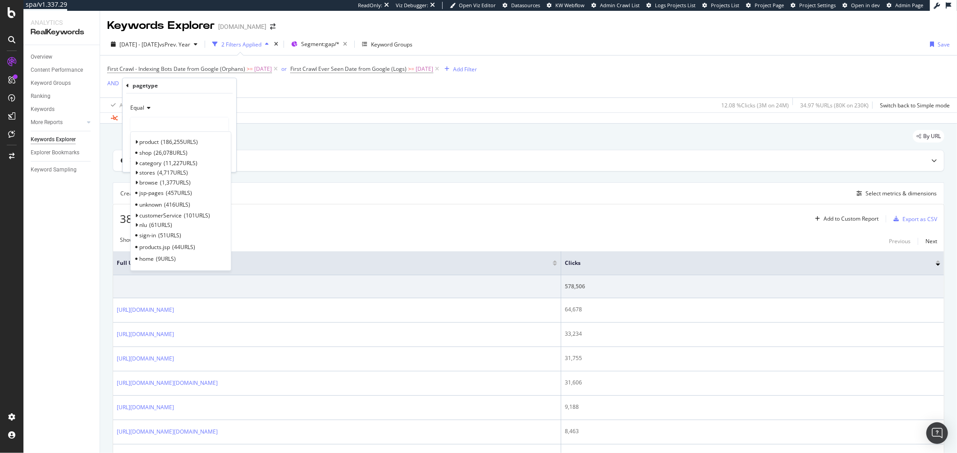
click at [384, 142] on div "By URL" at bounding box center [529, 140] width 832 height 20
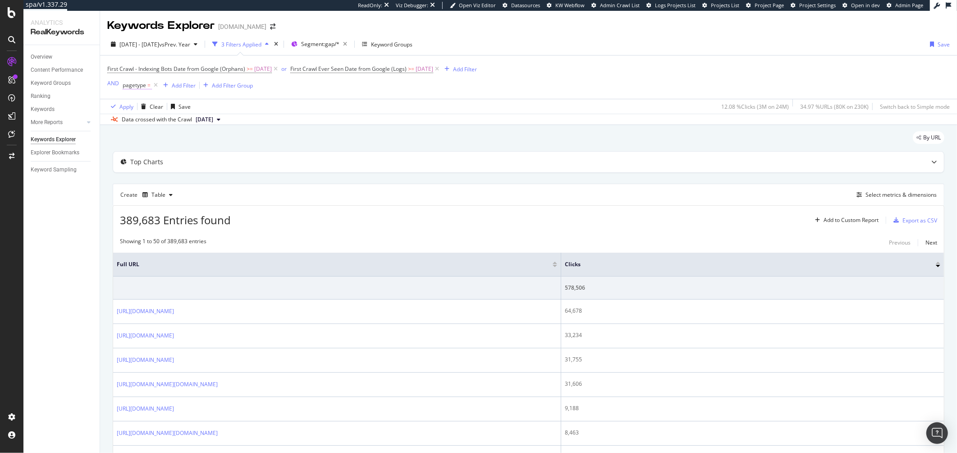
click at [139, 88] on span "pagetype" at bounding box center [134, 85] width 23 height 8
click at [161, 125] on div at bounding box center [179, 124] width 98 height 14
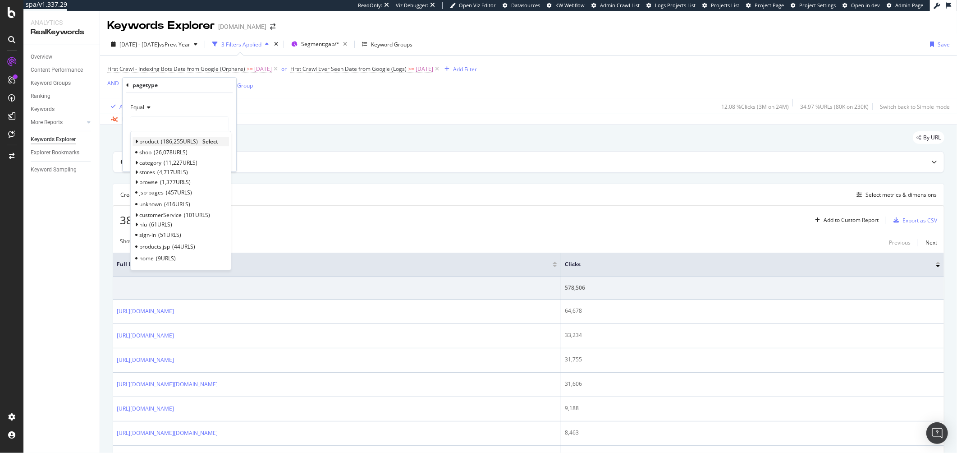
click at [208, 142] on span "Select" at bounding box center [210, 141] width 16 height 8
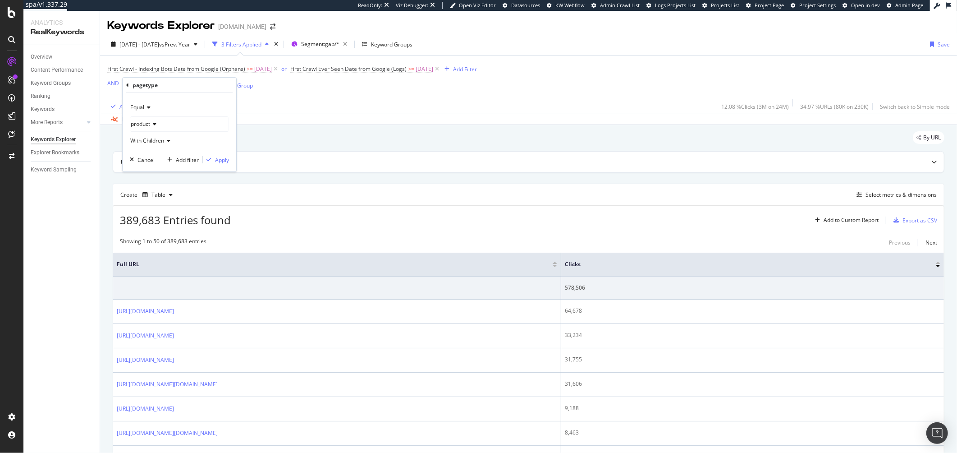
click at [224, 166] on div "Equal product With Children Cancel Add filter Apply" at bounding box center [180, 132] width 114 height 78
click at [224, 163] on div "Apply" at bounding box center [222, 160] width 14 height 8
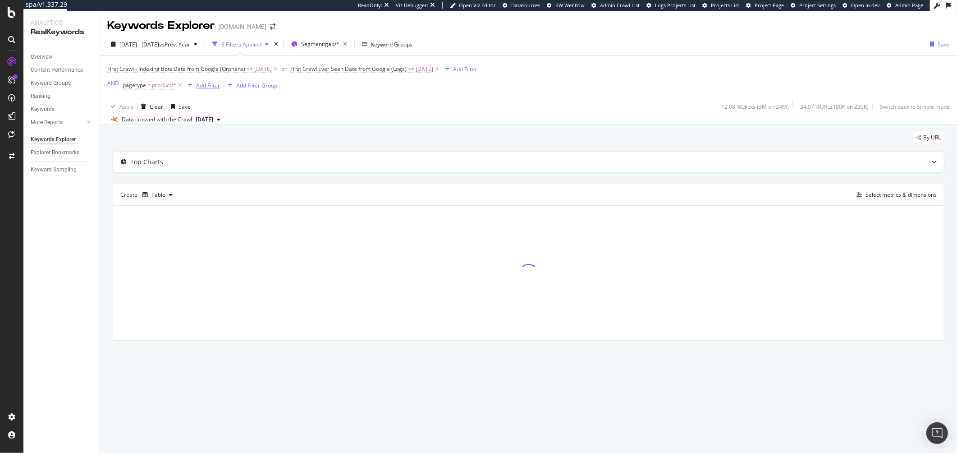
click at [206, 87] on div "Add Filter" at bounding box center [208, 86] width 24 height 8
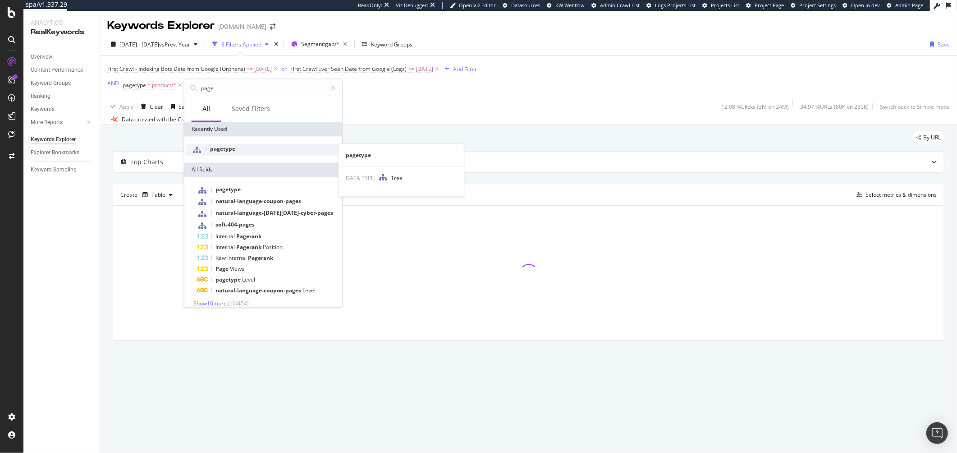
click at [226, 154] on div "pagetype" at bounding box center [263, 149] width 154 height 12
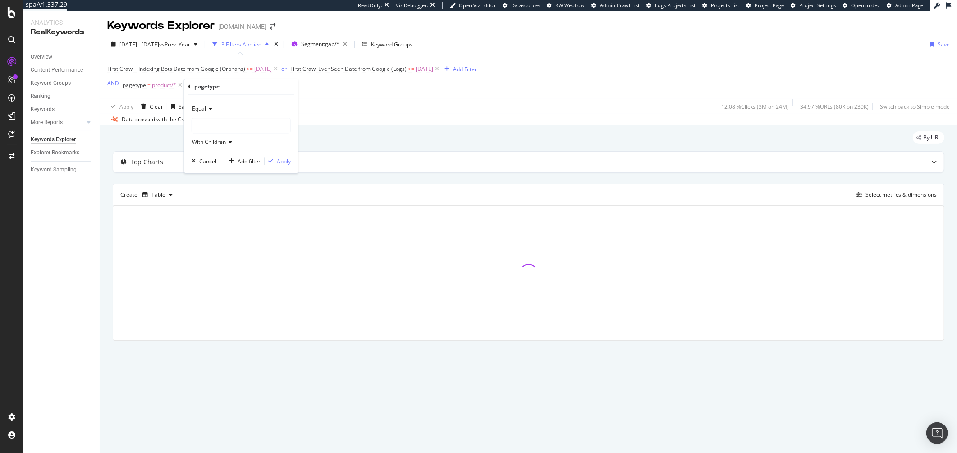
click at [201, 111] on span "Equal" at bounding box center [199, 109] width 14 height 8
click at [210, 128] on div at bounding box center [241, 126] width 98 height 14
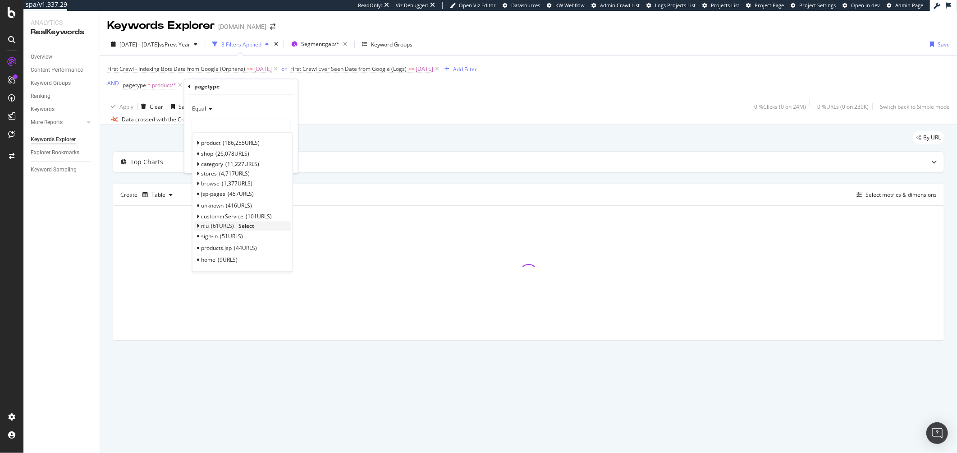
click at [254, 226] on span "Select" at bounding box center [246, 226] width 16 height 8
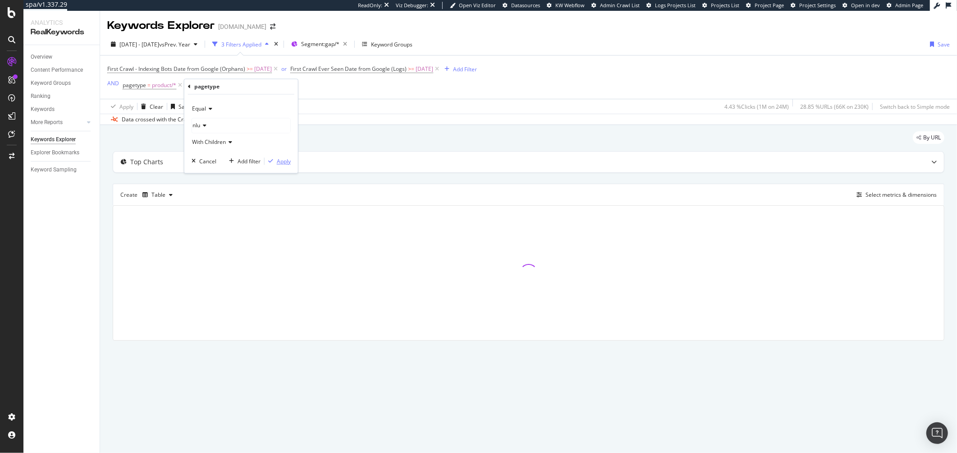
click at [277, 164] on div "Apply" at bounding box center [284, 161] width 14 height 8
click at [269, 84] on div "Add Filter" at bounding box center [273, 86] width 24 height 8
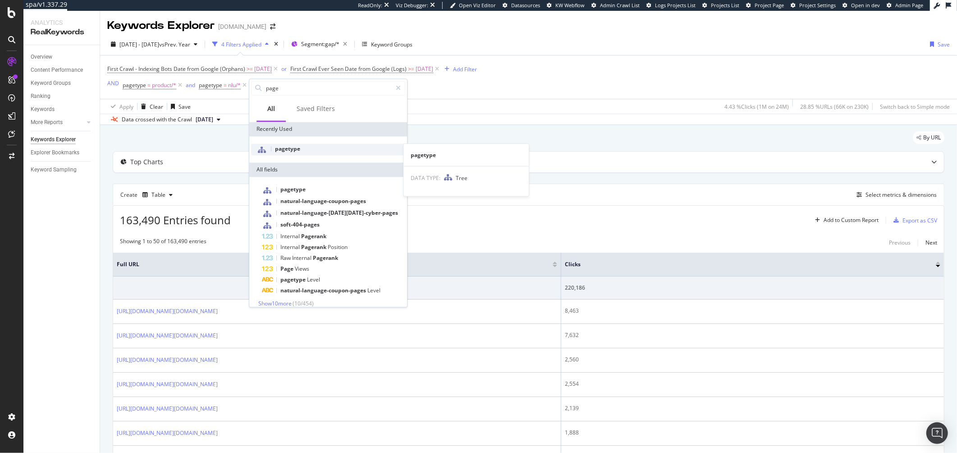
click at [276, 145] on span "pagetype" at bounding box center [287, 149] width 25 height 8
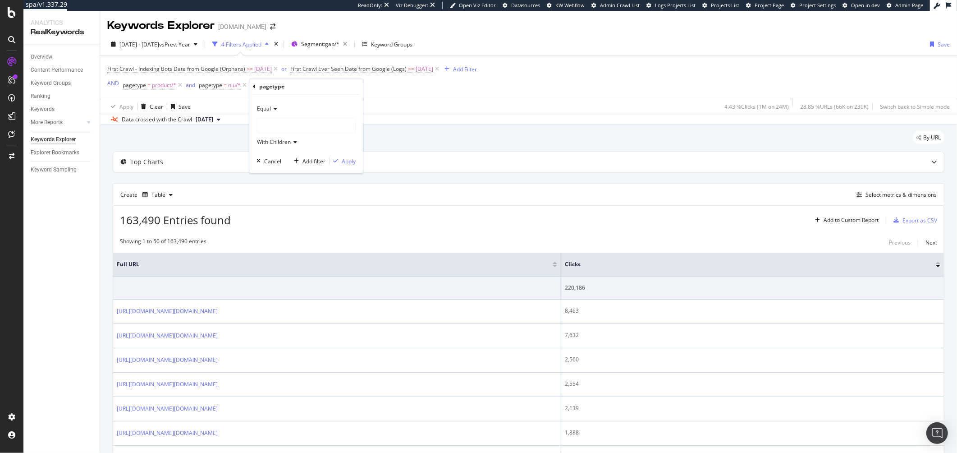
click at [274, 115] on div "Equal" at bounding box center [305, 109] width 99 height 14
click at [275, 129] on div at bounding box center [306, 126] width 98 height 14
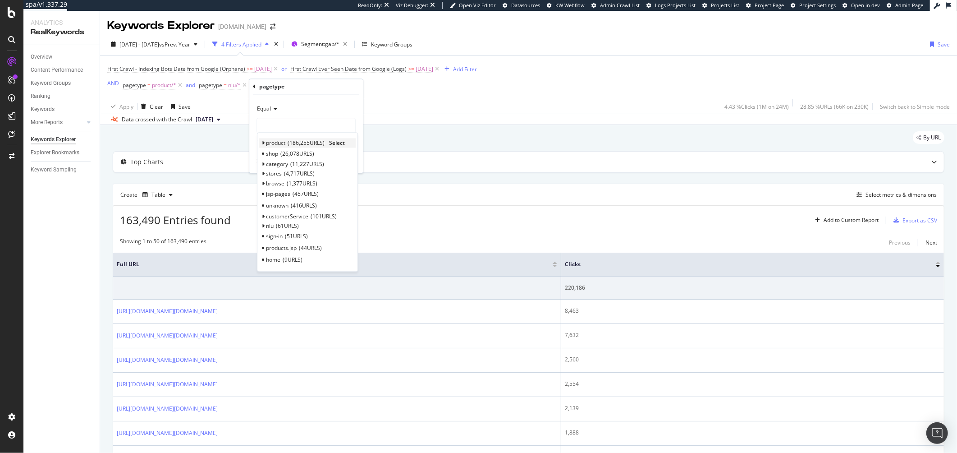
click at [265, 143] on div "product 186,255 URLS Select" at bounding box center [307, 142] width 96 height 9
click at [300, 154] on span "26,078 URLS" at bounding box center [297, 154] width 34 height 8
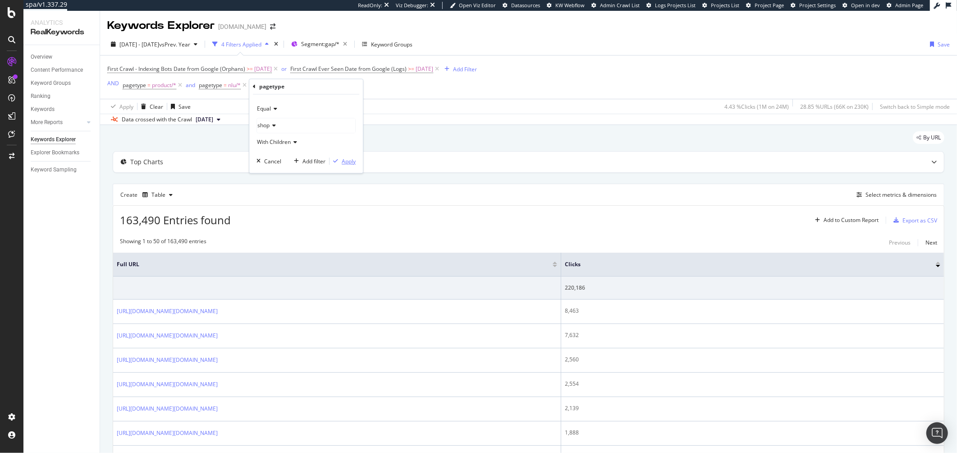
click at [347, 161] on div "Apply" at bounding box center [349, 161] width 14 height 8
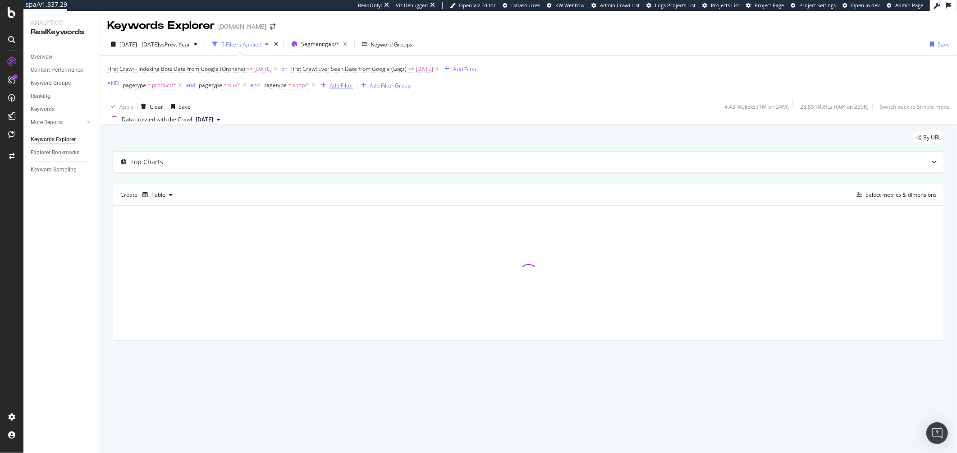
click at [338, 87] on div "Add Filter" at bounding box center [341, 86] width 24 height 8
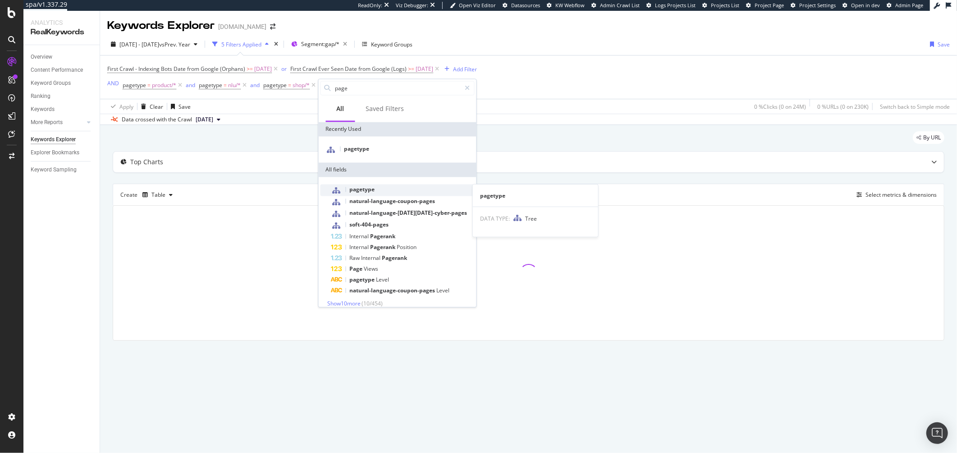
click at [374, 192] on span "pagetype" at bounding box center [362, 189] width 25 height 8
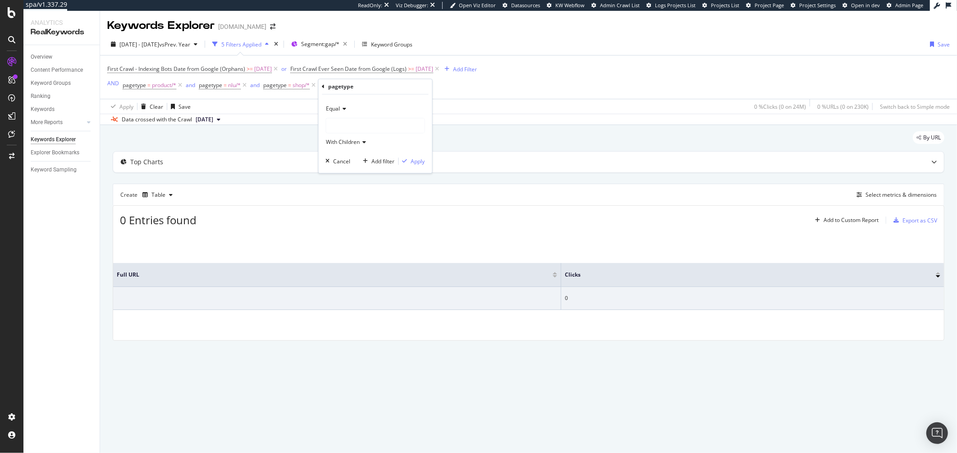
click at [358, 127] on div at bounding box center [375, 126] width 98 height 14
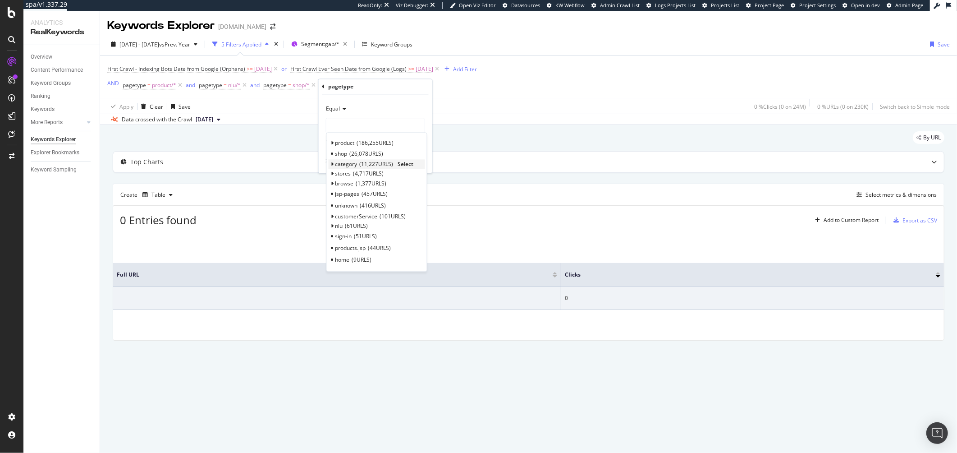
click at [353, 164] on span "category" at bounding box center [346, 164] width 22 height 8
click at [401, 165] on span "Select" at bounding box center [406, 164] width 16 height 8
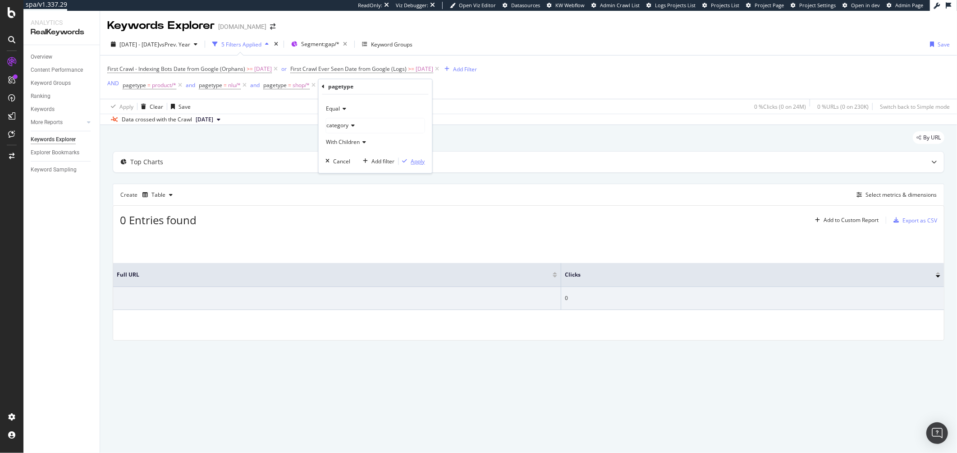
click at [418, 162] on div "Apply" at bounding box center [418, 161] width 14 height 8
click at [425, 88] on div "Add Filter" at bounding box center [420, 86] width 24 height 8
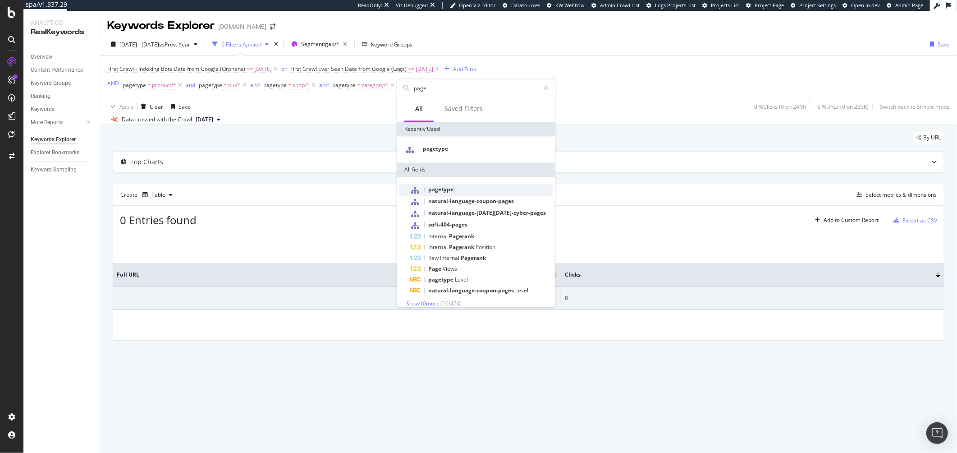
click at [444, 189] on span "pagetype" at bounding box center [440, 189] width 25 height 8
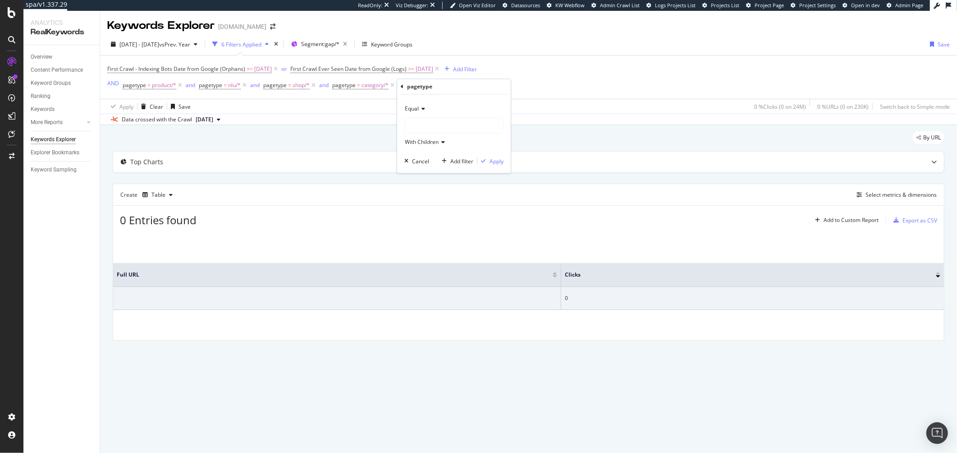
click at [421, 119] on div at bounding box center [454, 126] width 98 height 14
click at [430, 147] on div "With Children" at bounding box center [453, 142] width 99 height 14
click at [421, 131] on div at bounding box center [454, 126] width 98 height 14
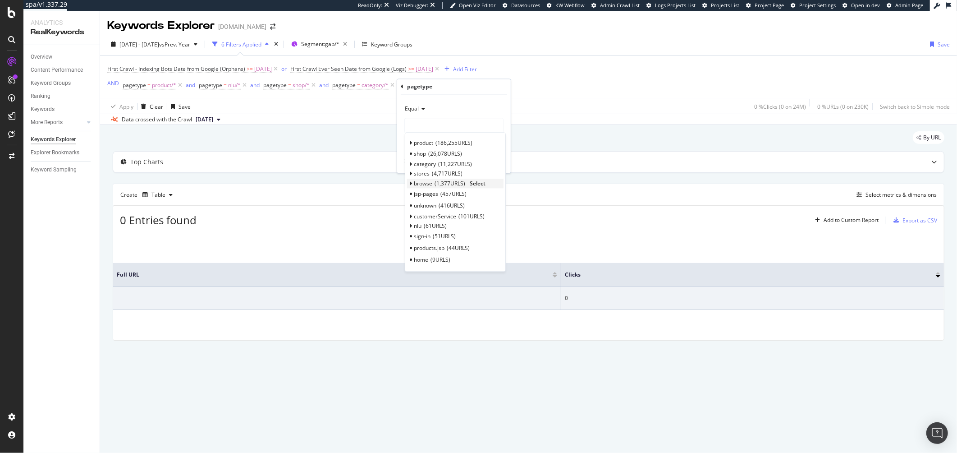
click at [482, 185] on span "Select" at bounding box center [478, 183] width 16 height 8
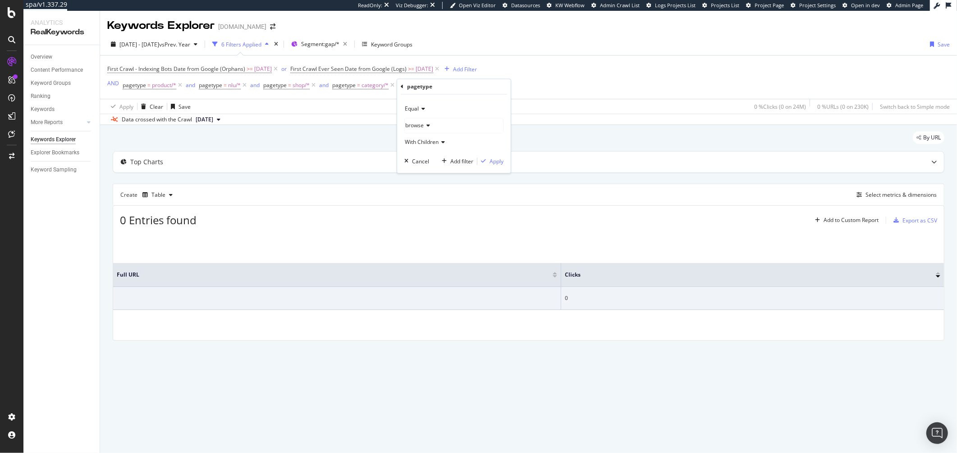
click at [490, 155] on div "Equal browse With Children Cancel Add filter Apply" at bounding box center [454, 134] width 114 height 78
click at [496, 160] on div "Apply" at bounding box center [496, 161] width 14 height 8
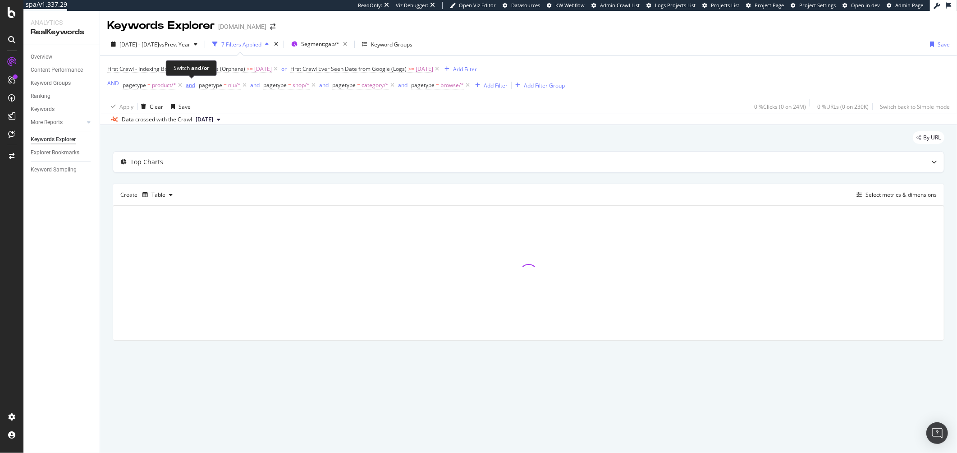
click at [187, 86] on div "and" at bounding box center [190, 85] width 9 height 8
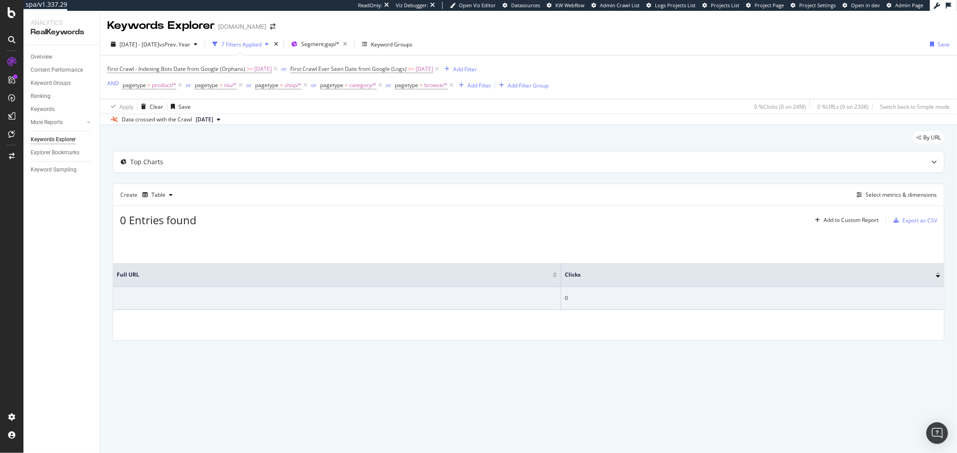
click at [631, 82] on div "First Crawl - Indexing Bots Date from Google (Orphans) >= 2024-05-06 or First C…" at bounding box center [528, 76] width 842 height 43
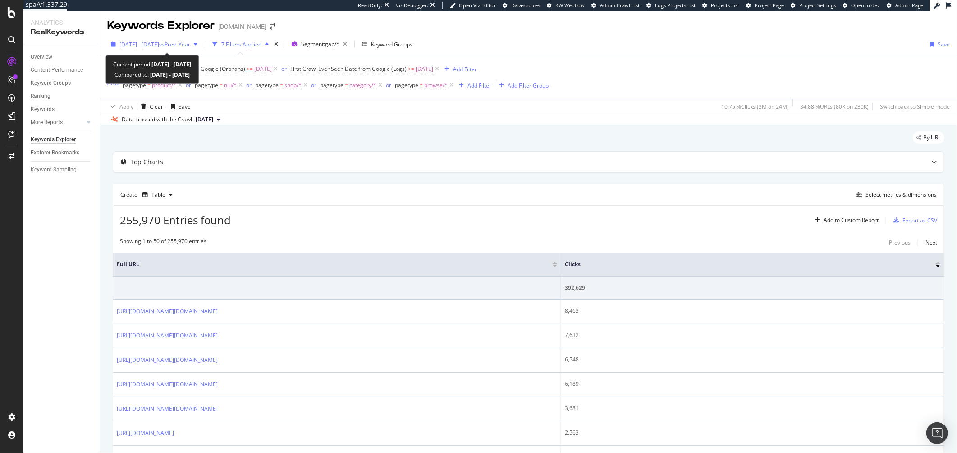
click at [133, 44] on span "[DATE] - [DATE]" at bounding box center [139, 45] width 40 height 8
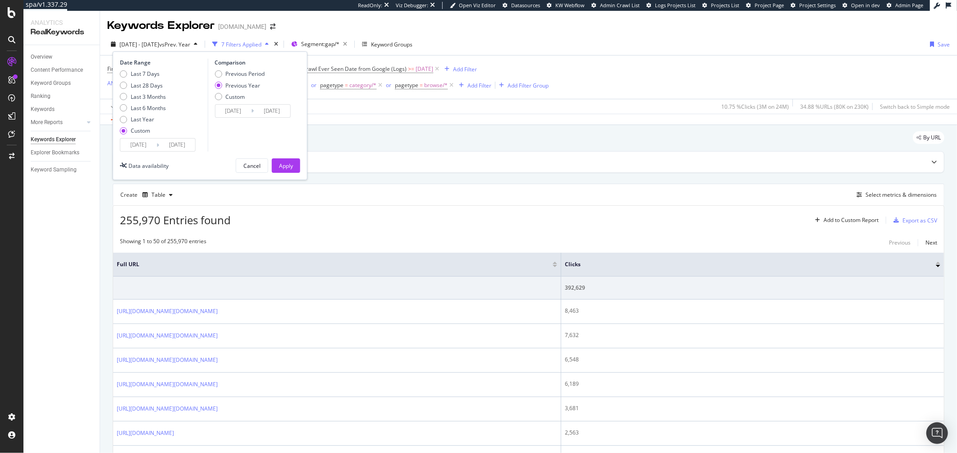
click at [149, 146] on input "[DATE]" at bounding box center [138, 144] width 36 height 13
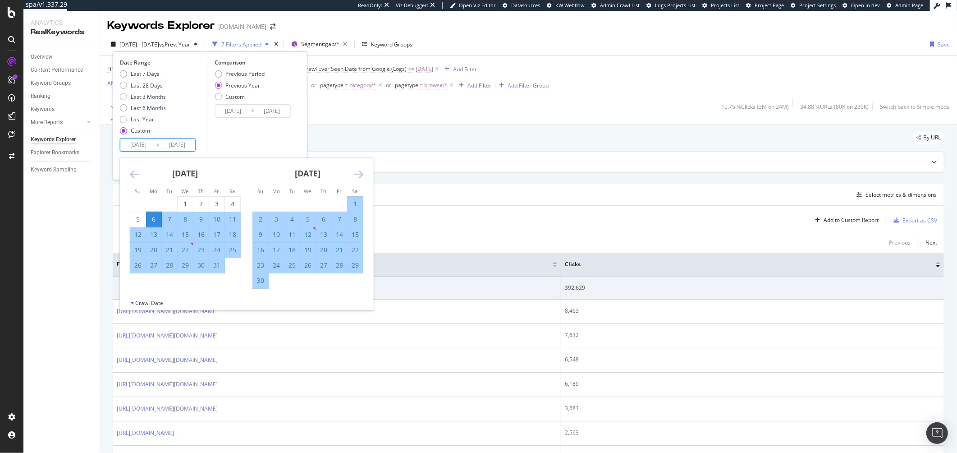
click at [362, 176] on icon "Move forward to switch to the next month." at bounding box center [358, 174] width 9 height 11
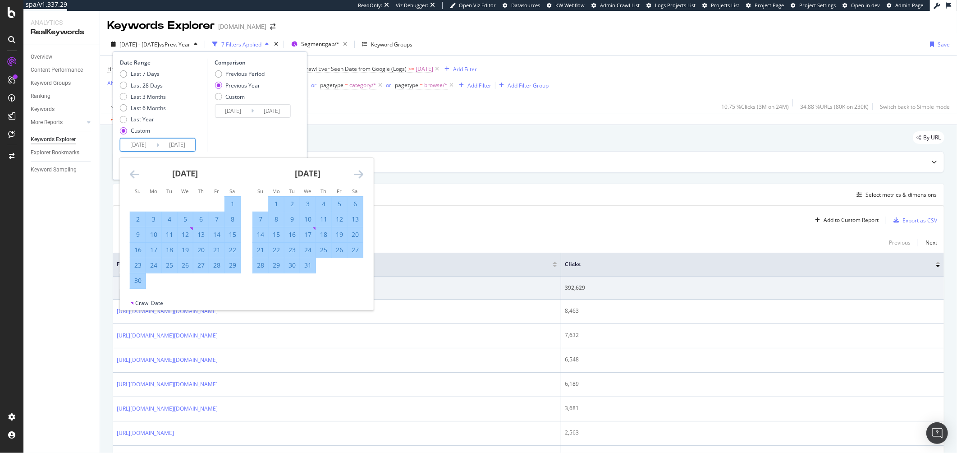
click at [362, 176] on icon "Move forward to switch to the next month." at bounding box center [358, 174] width 9 height 11
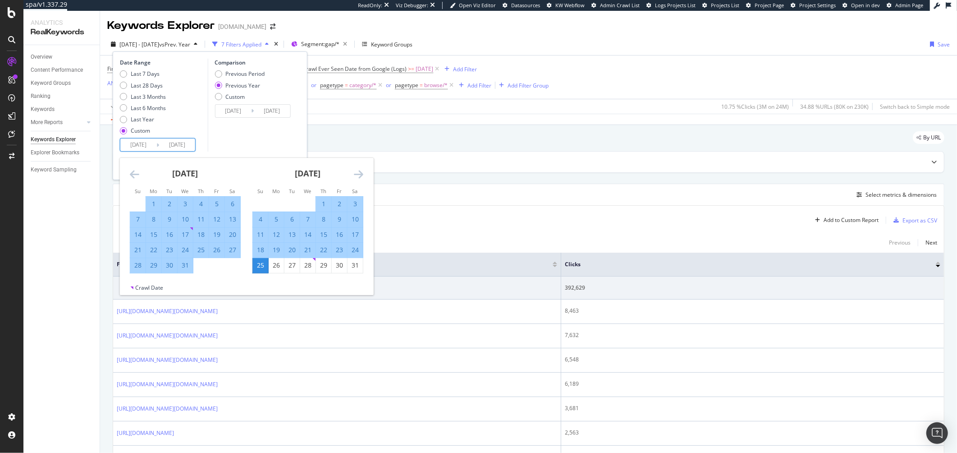
click at [321, 204] on div "1" at bounding box center [323, 203] width 15 height 9
type input "2024/08/01"
type input "2023/08/03"
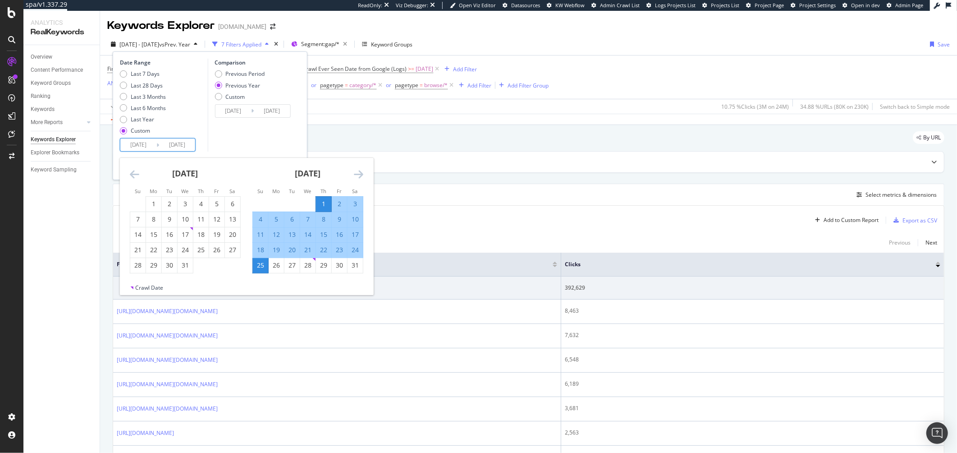
click at [279, 145] on div "Comparison Previous Period Previous Year Custom 2023/08/03 Navigate forward to …" at bounding box center [250, 105] width 86 height 93
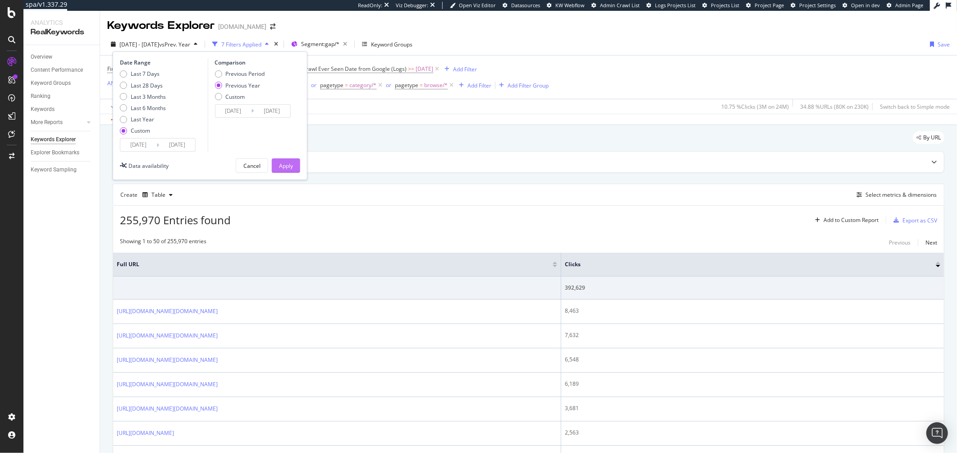
click at [295, 163] on button "Apply" at bounding box center [286, 165] width 28 height 14
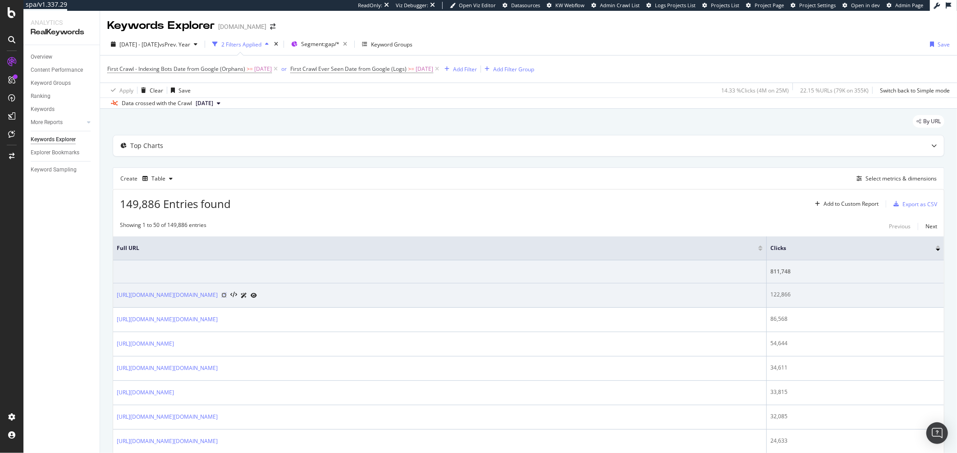
click at [227, 295] on icon at bounding box center [223, 294] width 5 height 5
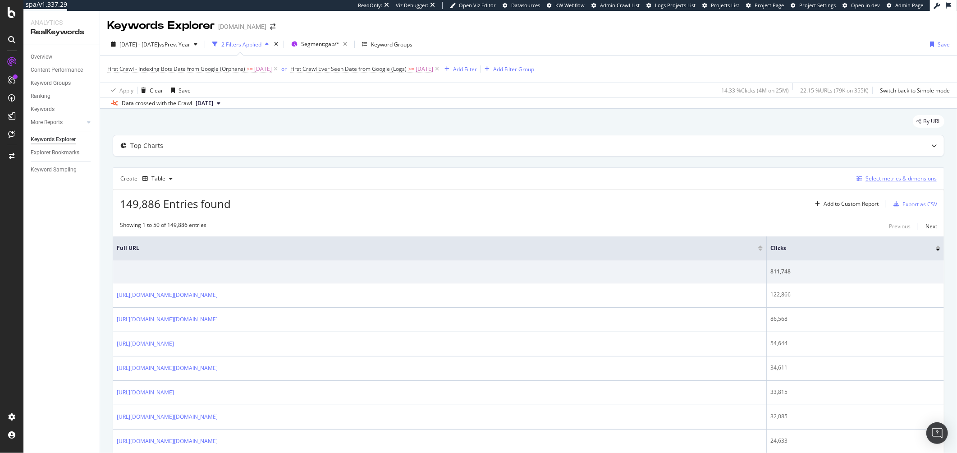
click at [856, 178] on icon "button" at bounding box center [858, 178] width 5 height 5
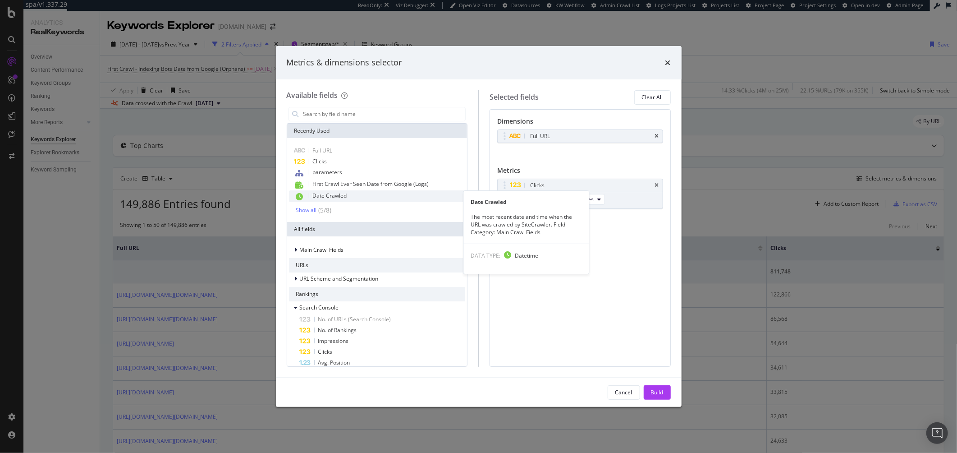
click at [355, 199] on div "Date Crawled" at bounding box center [377, 196] width 177 height 12
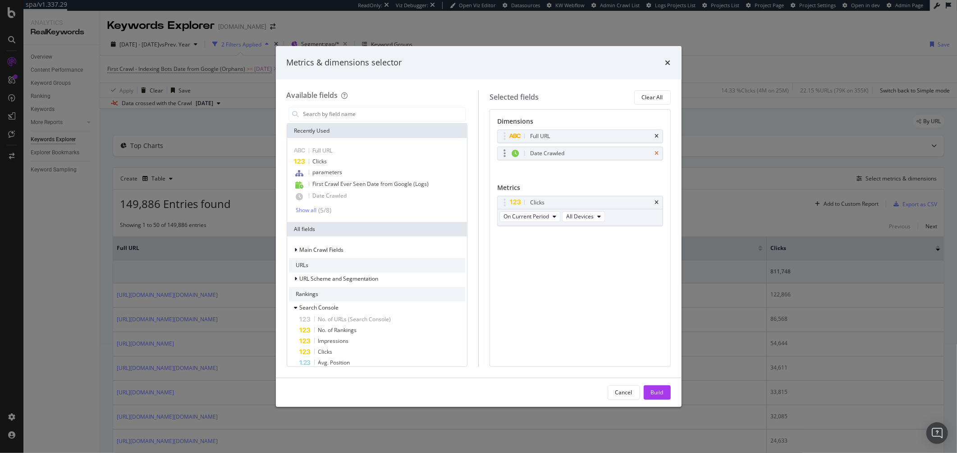
click at [658, 154] on icon "times" at bounding box center [657, 153] width 4 height 5
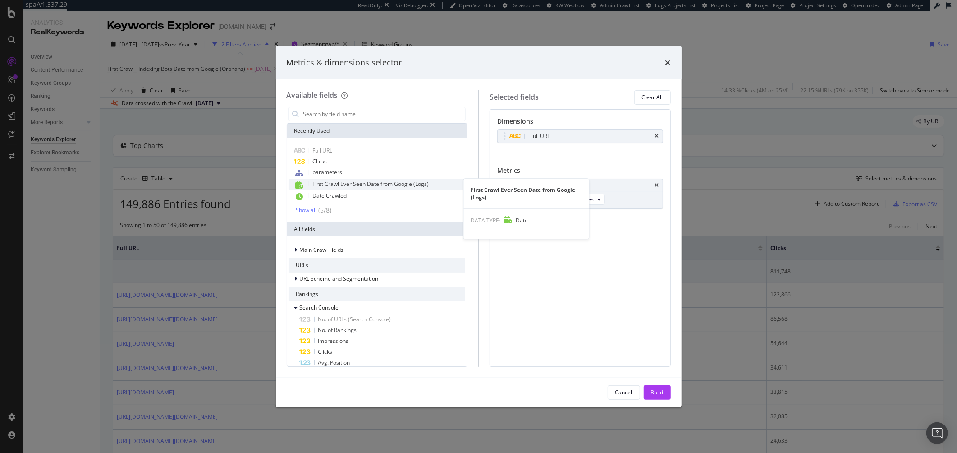
click at [354, 183] on span "First Crawl Ever Seen Date from Google (Logs)" at bounding box center [371, 184] width 116 height 8
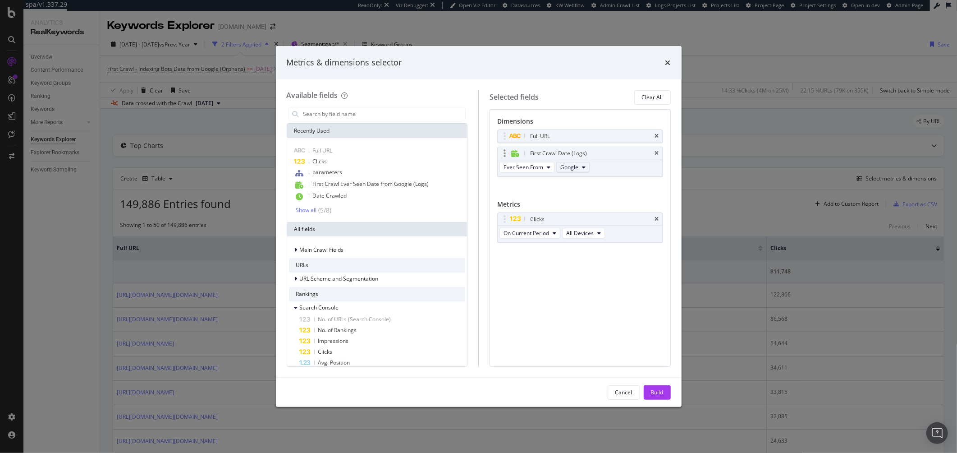
click at [578, 168] on button "Google" at bounding box center [572, 167] width 33 height 11
click at [518, 195] on div "Full URL First Crawl Date (Logs) Ever Seen From Google You can use this field a…" at bounding box center [580, 162] width 166 height 67
click at [665, 392] on button "Build" at bounding box center [657, 392] width 27 height 14
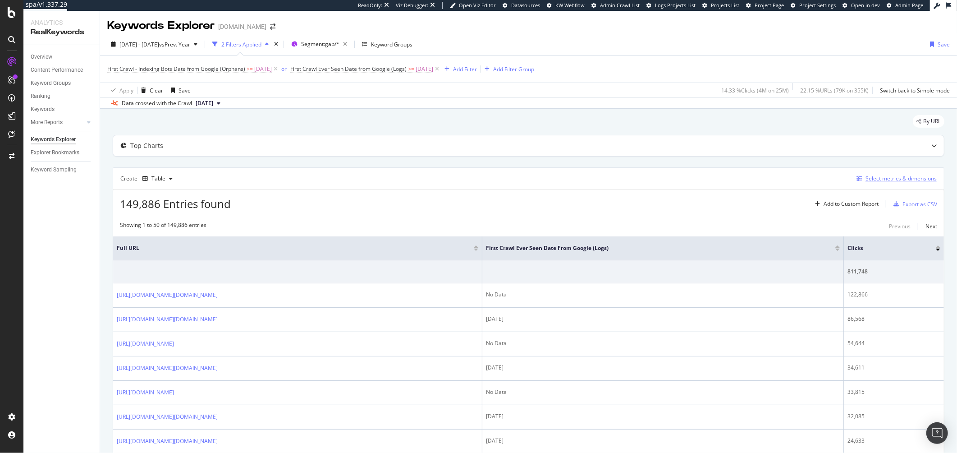
click at [856, 181] on icon "button" at bounding box center [858, 178] width 5 height 5
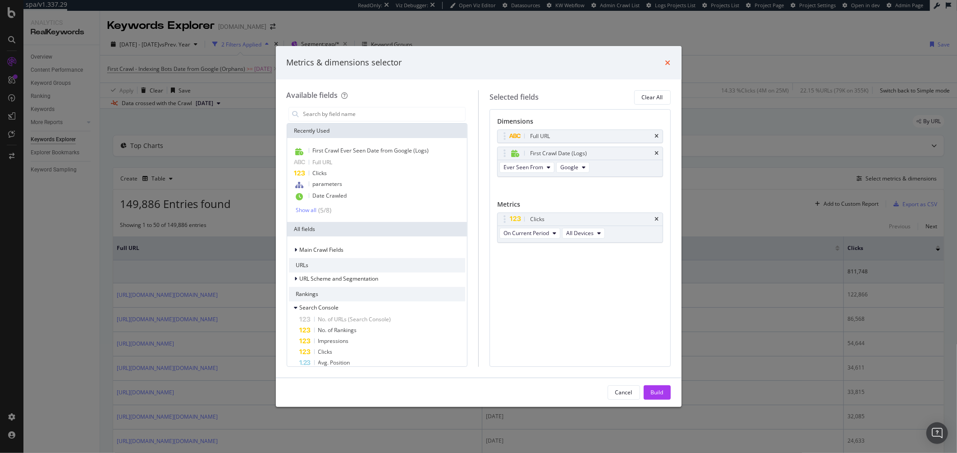
click at [670, 66] on icon "times" at bounding box center [667, 62] width 5 height 7
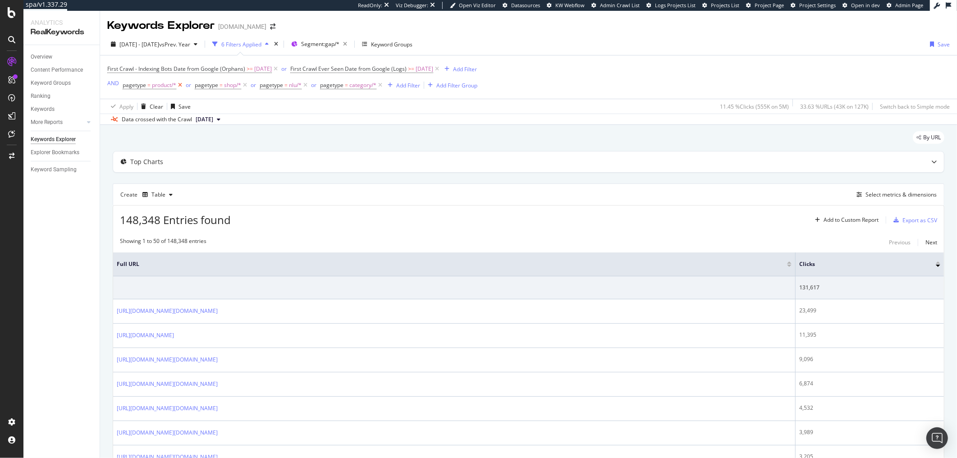
click at [179, 87] on icon at bounding box center [180, 85] width 8 height 9
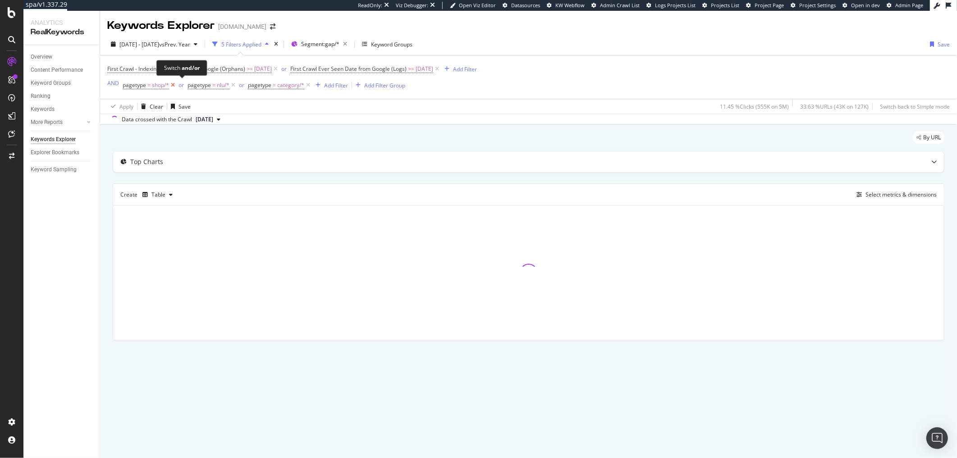
click at [179, 87] on div "or" at bounding box center [180, 85] width 5 height 8
click at [174, 87] on icon at bounding box center [173, 85] width 8 height 9
click at [174, 87] on div "and" at bounding box center [178, 85] width 9 height 8
click at [168, 88] on icon at bounding box center [169, 85] width 8 height 9
click at [182, 86] on icon at bounding box center [183, 85] width 8 height 9
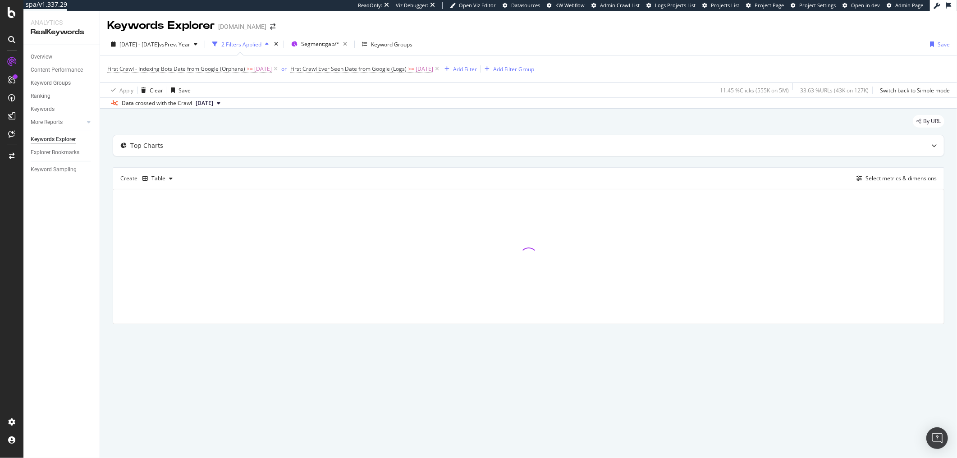
click at [667, 65] on div "First Crawl - Indexing Bots Date from Google (Orphans) >= 2025-05-06 or First C…" at bounding box center [528, 68] width 842 height 27
click at [155, 47] on span "2025 Aug. 1st - Aug. 24th" at bounding box center [139, 45] width 40 height 8
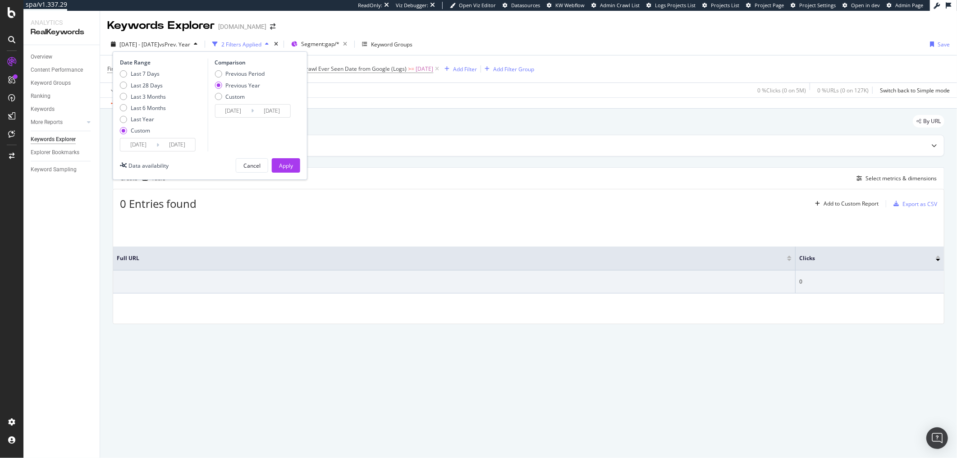
click at [178, 153] on div "Date Range Last 7 Days Last 28 Days Last 3 Months Last 6 Months Last Year Custo…" at bounding box center [210, 115] width 195 height 128
click at [179, 149] on input "[DATE]" at bounding box center [177, 144] width 36 height 13
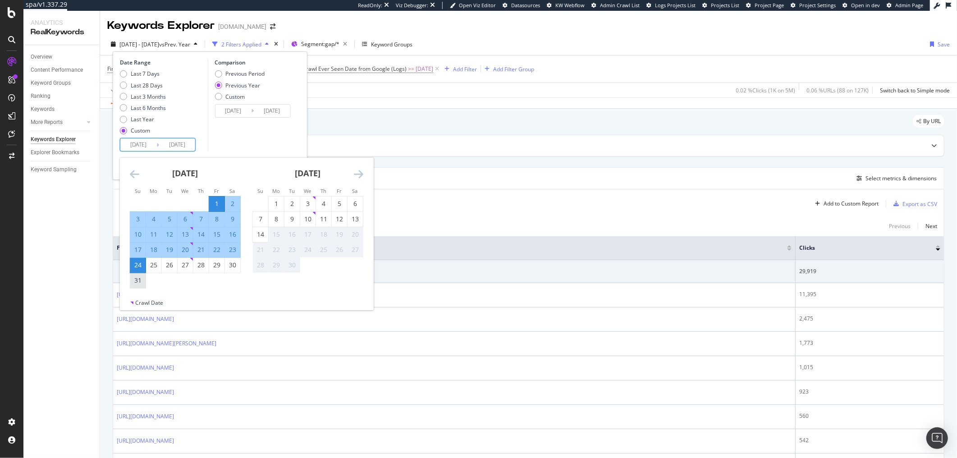
click at [139, 284] on div "31" at bounding box center [137, 280] width 15 height 9
type input "[DATE]"
type input "2024/09/01"
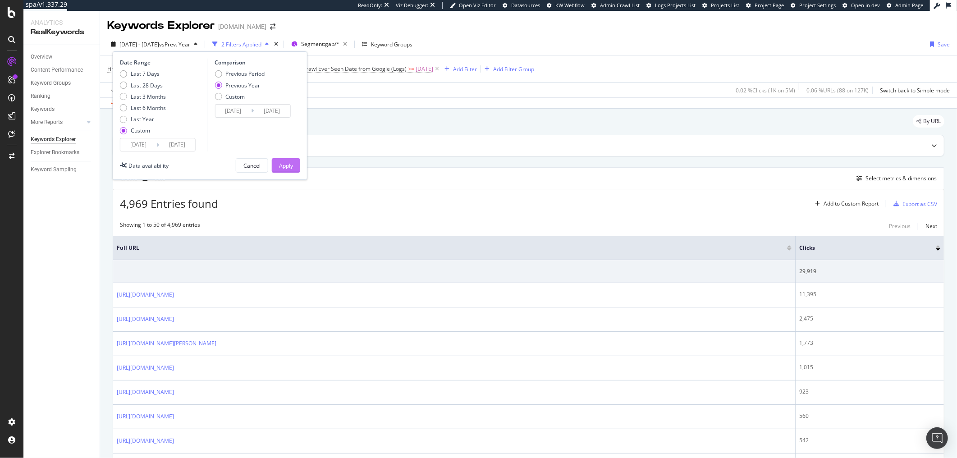
click at [291, 162] on div "Apply" at bounding box center [286, 166] width 14 height 8
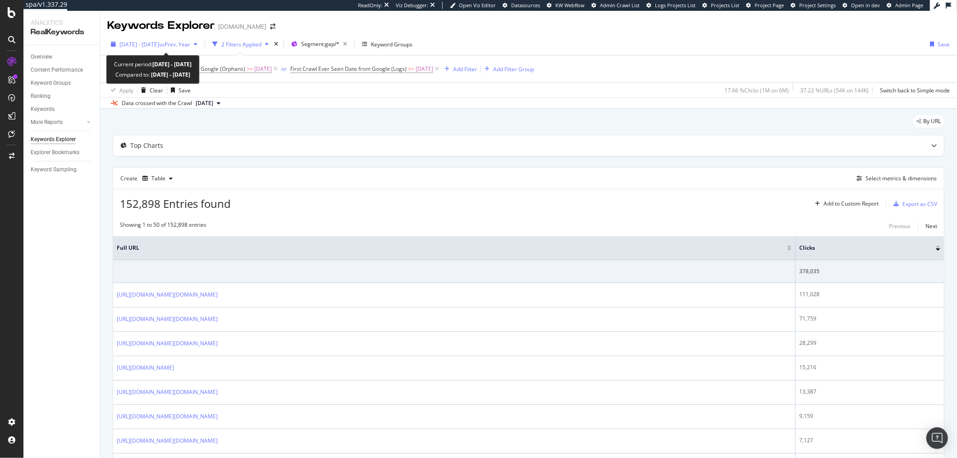
click at [135, 48] on span "[DATE] - [DATE]" at bounding box center [139, 45] width 40 height 8
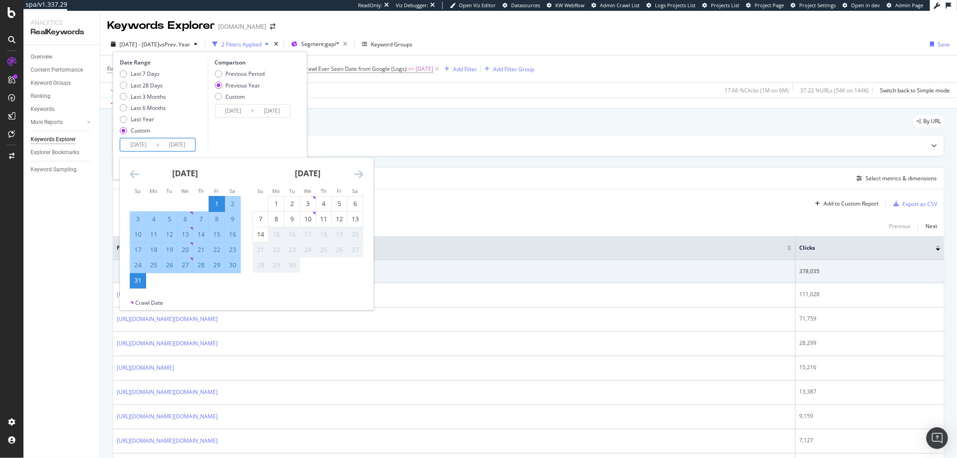
click at [137, 141] on input "[DATE]" at bounding box center [138, 144] width 36 height 13
click at [128, 173] on div "August 2025 1 2 3 4 5 6 7 8 9 10 11 12 13 14 15 16 17 18 19 20 21 22 23 24 25 2…" at bounding box center [185, 223] width 123 height 131
click at [133, 173] on icon "Move backward to switch to the previous month." at bounding box center [134, 174] width 9 height 11
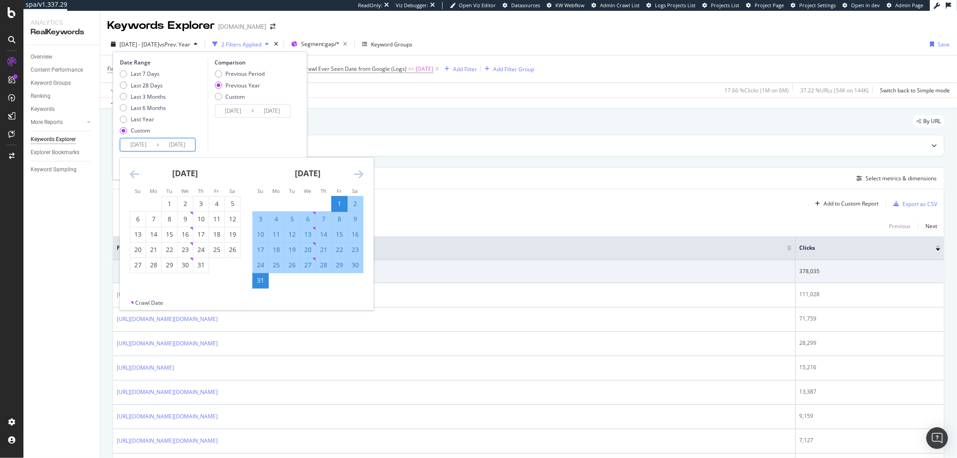
click at [133, 173] on icon "Move backward to switch to the previous month." at bounding box center [134, 174] width 9 height 11
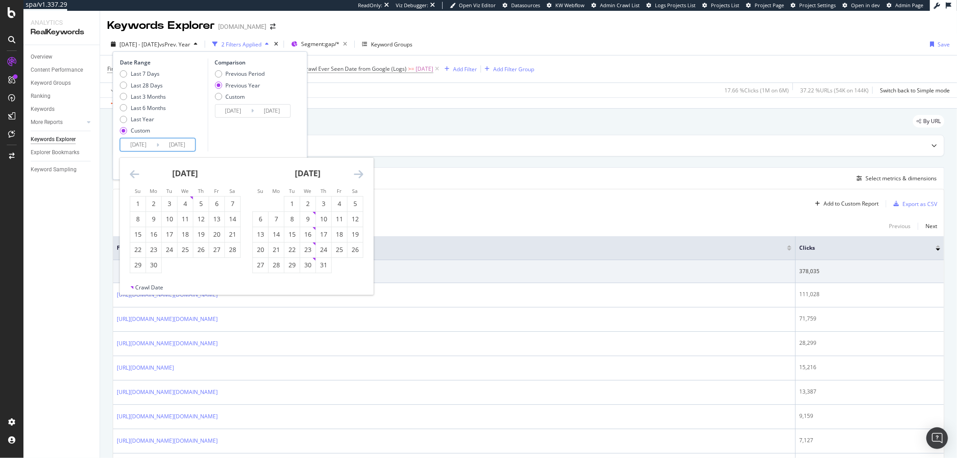
click at [133, 173] on icon "Move backward to switch to the previous month." at bounding box center [134, 174] width 9 height 11
click at [173, 224] on div "6" at bounding box center [169, 219] width 15 height 15
type input "2025/05/06"
type input "2024/05/07"
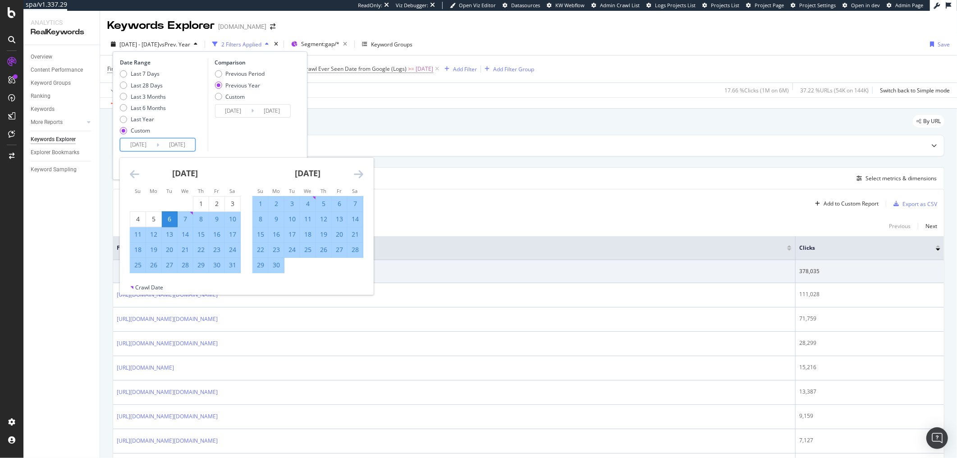
click at [235, 267] on div "31" at bounding box center [232, 265] width 15 height 9
type input "[DATE]"
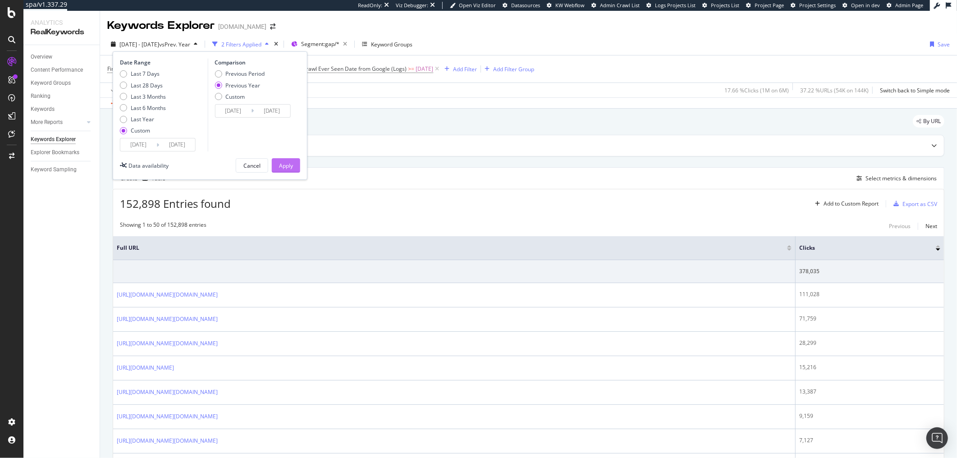
click at [295, 171] on button "Apply" at bounding box center [286, 165] width 28 height 14
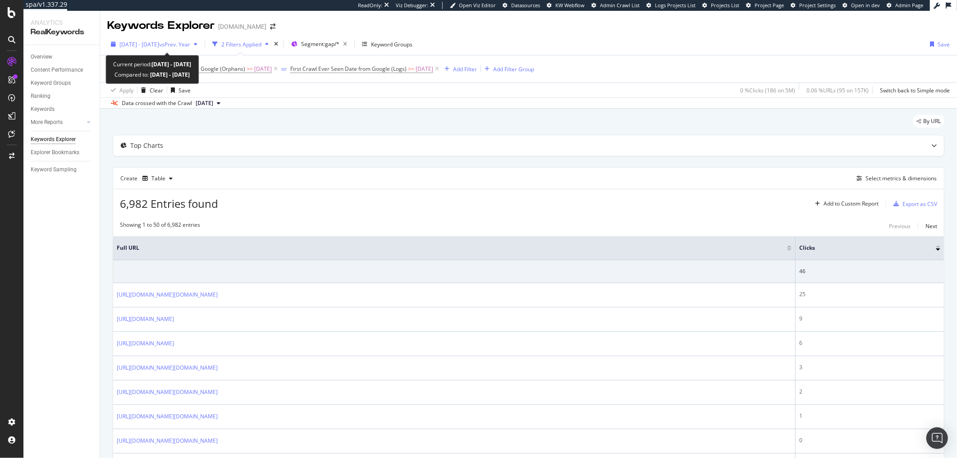
click at [141, 43] on span "2025 May. 6th - May. 31st" at bounding box center [139, 45] width 40 height 8
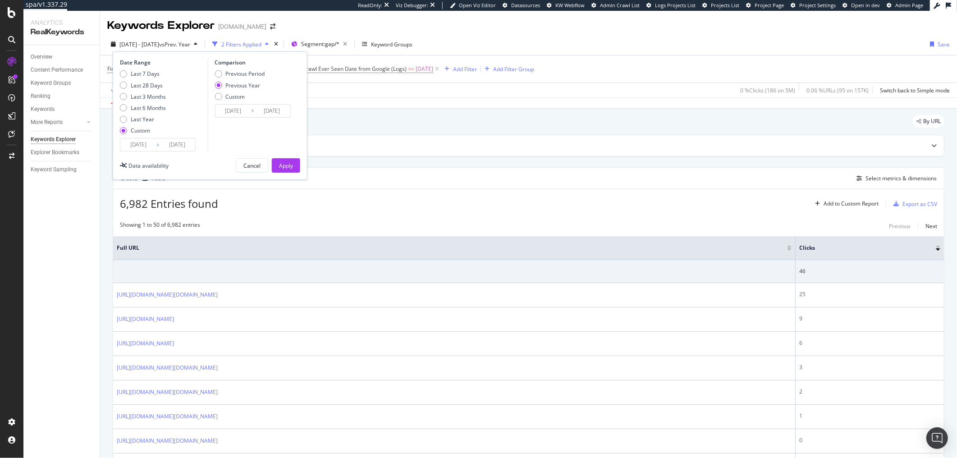
click at [145, 146] on input "2025/05/06" at bounding box center [138, 144] width 36 height 13
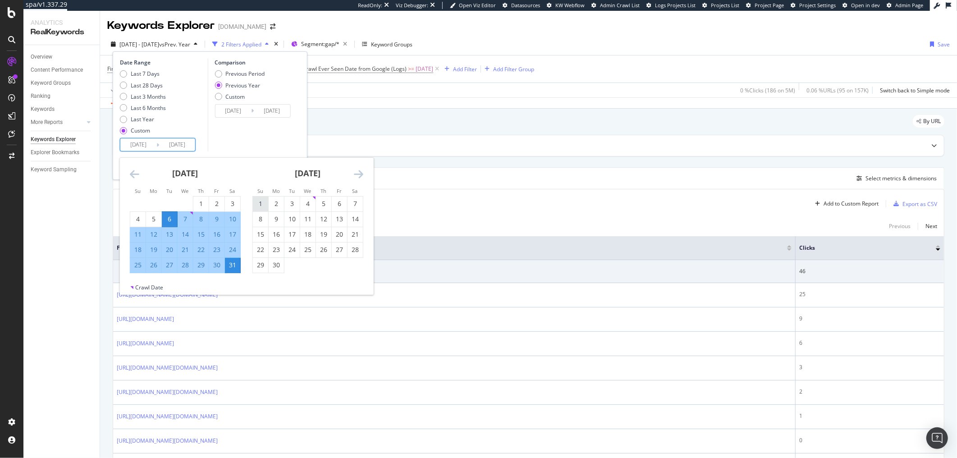
click at [264, 203] on div "1" at bounding box center [260, 203] width 15 height 9
type input "2025/06/01"
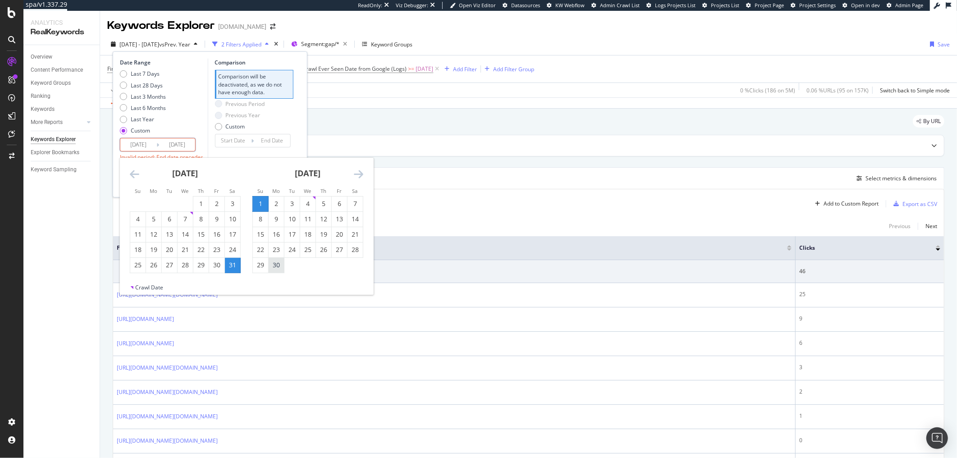
click at [275, 264] on div "30" at bounding box center [276, 265] width 15 height 9
type input "2025/06/30"
type input "2025/05/02"
type input "2025/05/31"
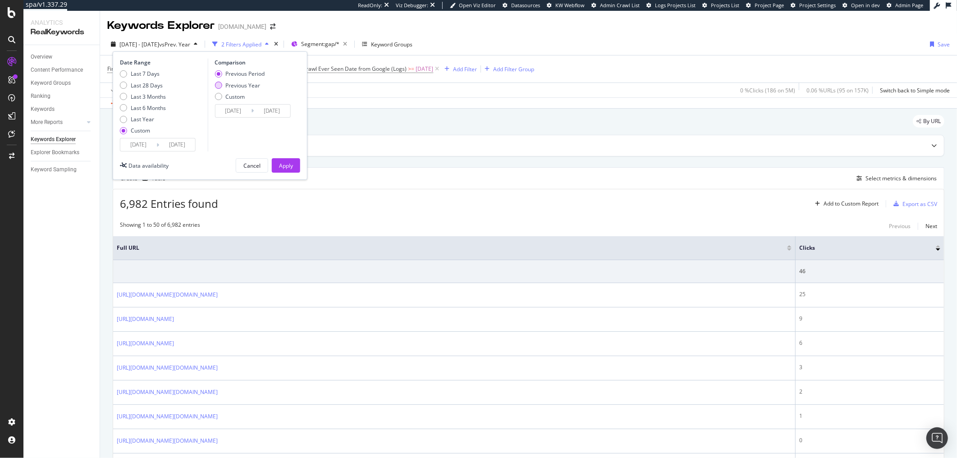
click at [255, 87] on div "Previous Year" at bounding box center [242, 86] width 35 height 8
type input "2024/06/02"
type input "2024/07/01"
click at [300, 171] on div "Date Range Last 7 Days Last 28 Days Last 3 Months Last 6 Months Last Year Custo…" at bounding box center [210, 115] width 195 height 128
click at [296, 171] on button "Apply" at bounding box center [286, 165] width 28 height 14
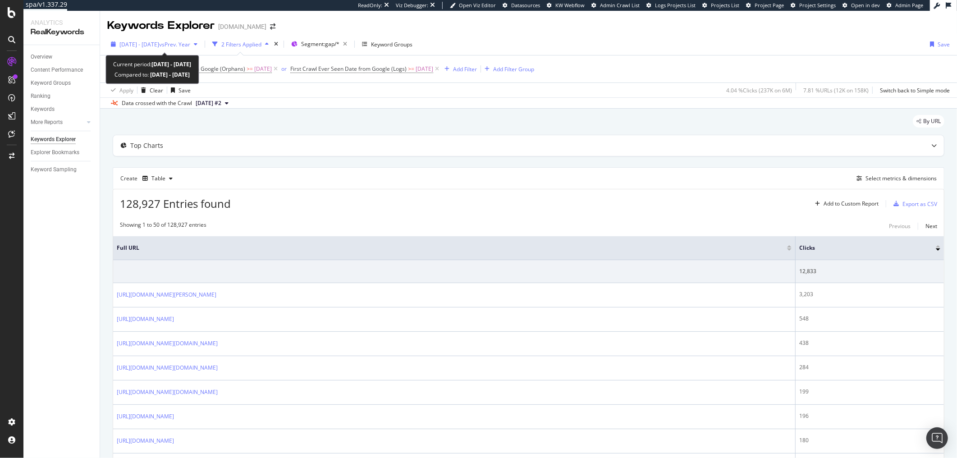
click at [145, 44] on span "2025 Jun. 1st - Jun. 30th" at bounding box center [139, 45] width 40 height 8
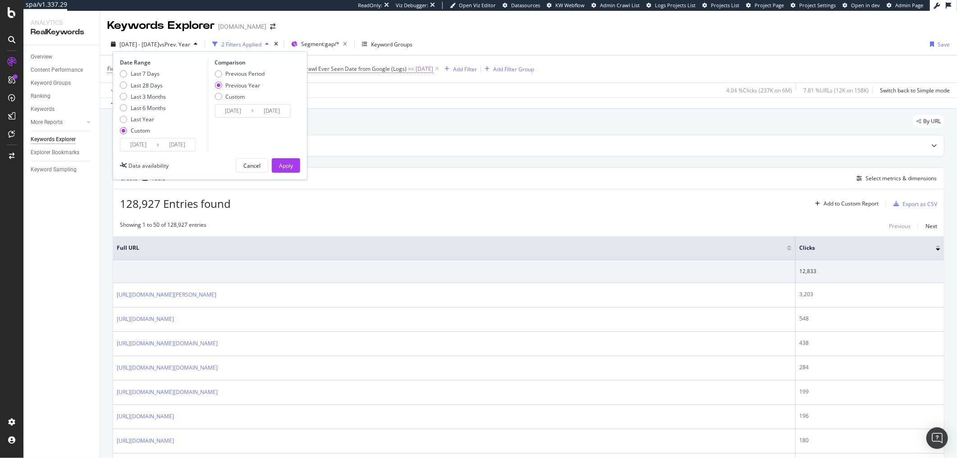
click at [140, 146] on input "2025/06/01" at bounding box center [138, 144] width 36 height 13
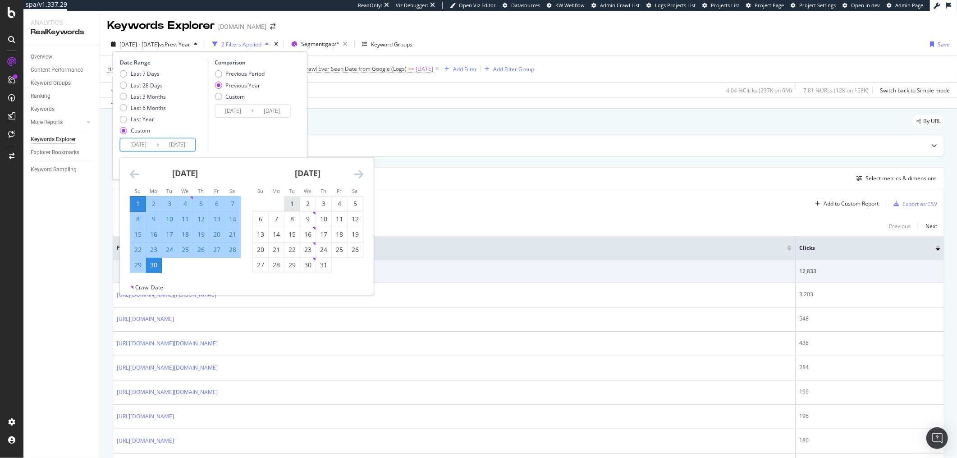
click at [290, 206] on div "1" at bounding box center [291, 203] width 15 height 9
type input "2025/07/01"
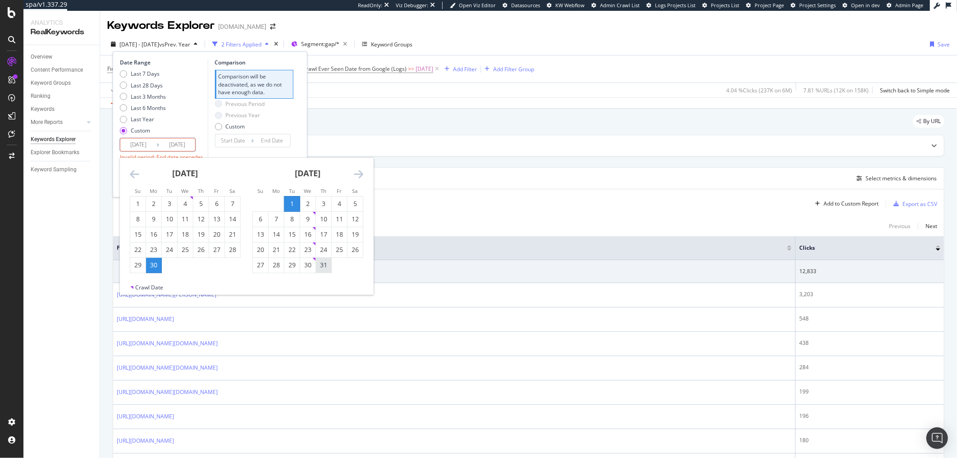
click at [320, 264] on div "31" at bounding box center [323, 265] width 15 height 9
type input "2025/07/31"
type input "2025/05/31"
type input "2025/06/30"
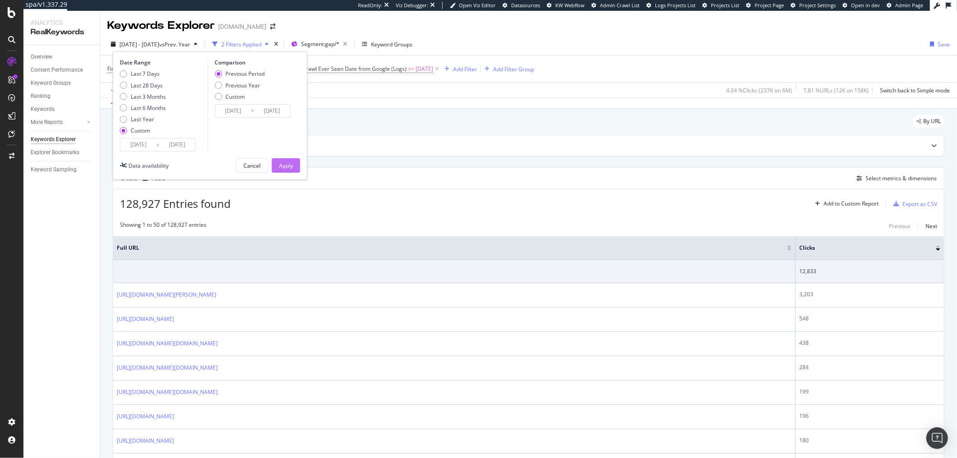
click at [290, 166] on div "Apply" at bounding box center [286, 166] width 14 height 8
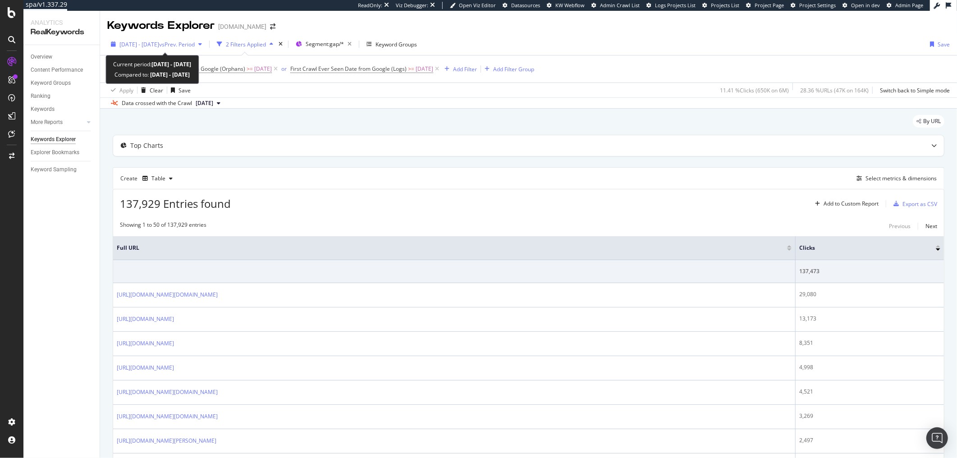
click at [140, 50] on div "2025 Jul. 1st - Jul. 31st vs Prev. Period" at bounding box center [156, 44] width 98 height 14
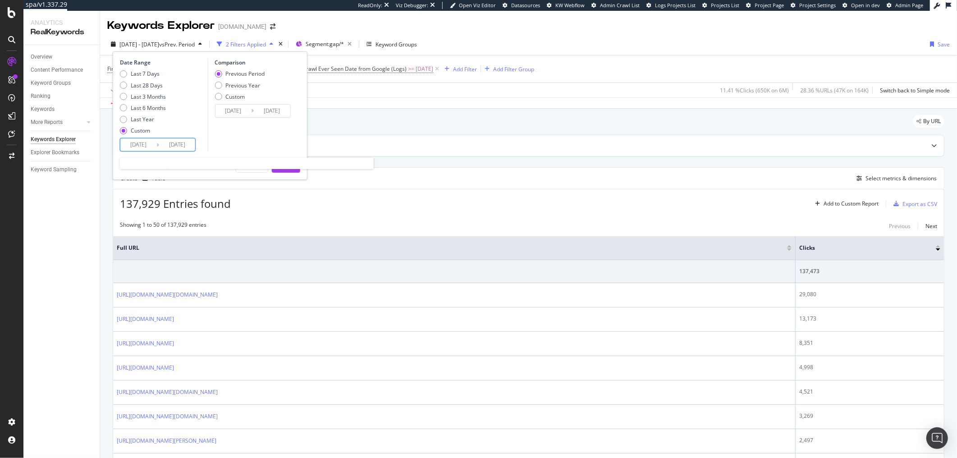
click at [140, 145] on input "2025/07/01" at bounding box center [138, 144] width 36 height 13
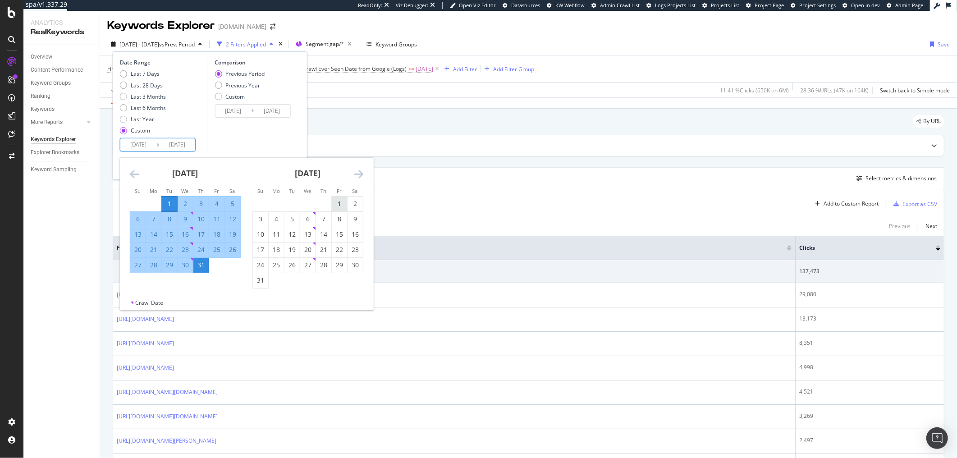
click at [340, 207] on div "1" at bounding box center [339, 203] width 15 height 9
type input "2025/08/01"
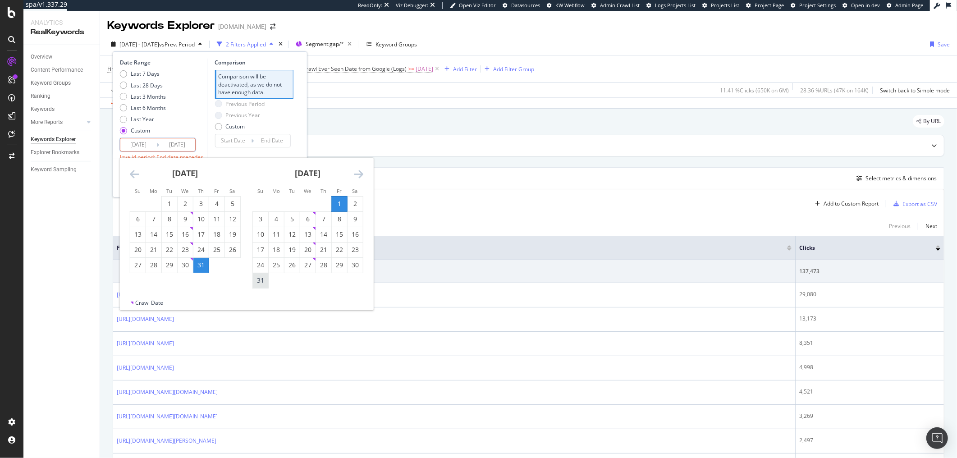
click at [258, 285] on div "31" at bounding box center [260, 280] width 15 height 15
type input "2025/08/31"
type input "2025/07/01"
type input "2025/07/31"
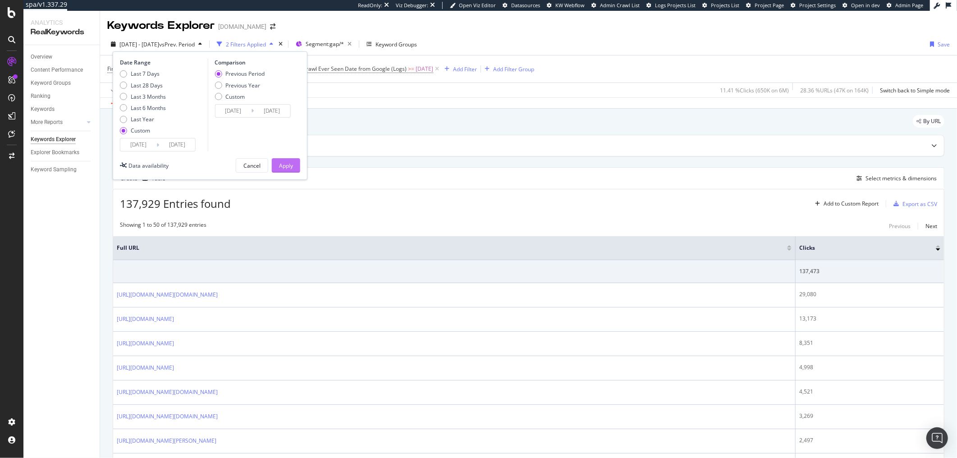
click at [290, 165] on div "Apply" at bounding box center [286, 166] width 14 height 8
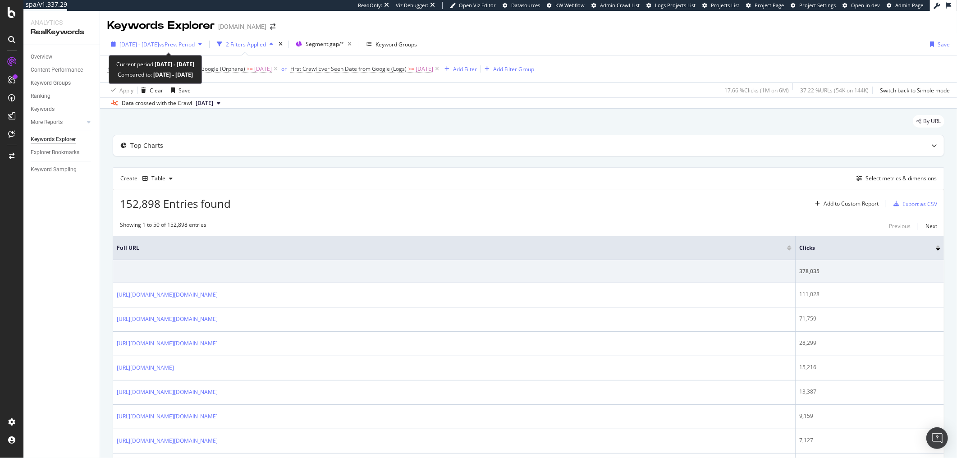
click at [173, 48] on div "2025 Aug. 1st - Aug. 31st vs Prev. Period" at bounding box center [156, 44] width 98 height 14
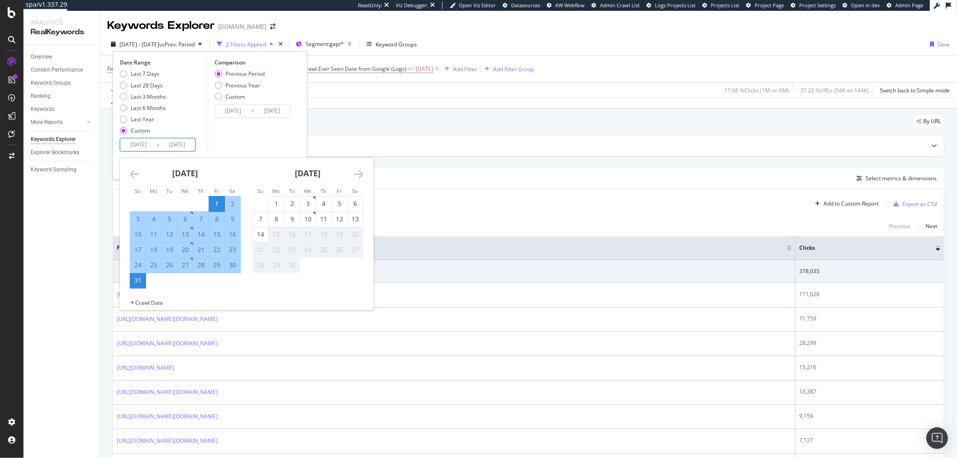
click at [129, 143] on input "2025/08/01" at bounding box center [138, 144] width 36 height 13
click at [282, 210] on div "1" at bounding box center [276, 204] width 15 height 15
type input "2025/09/01"
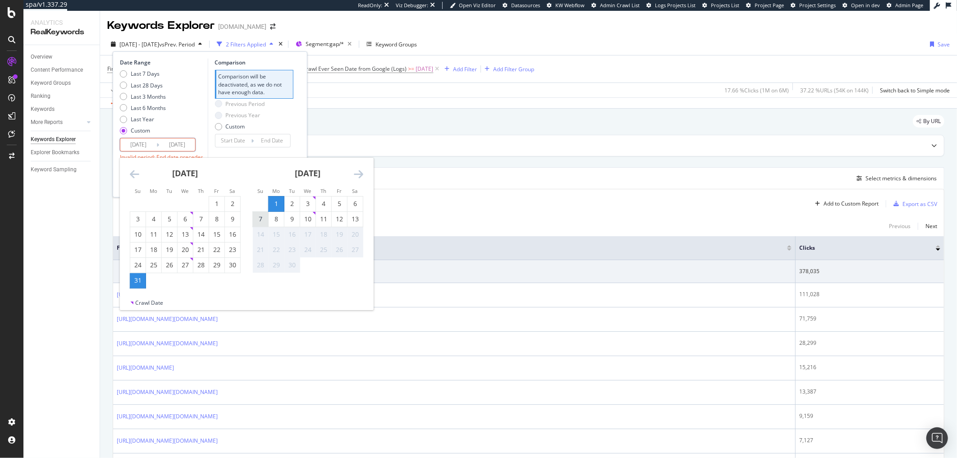
click at [254, 216] on div "7" at bounding box center [260, 219] width 15 height 9
type input "2025/09/07"
type input "2025/08/25"
type input "2025/08/31"
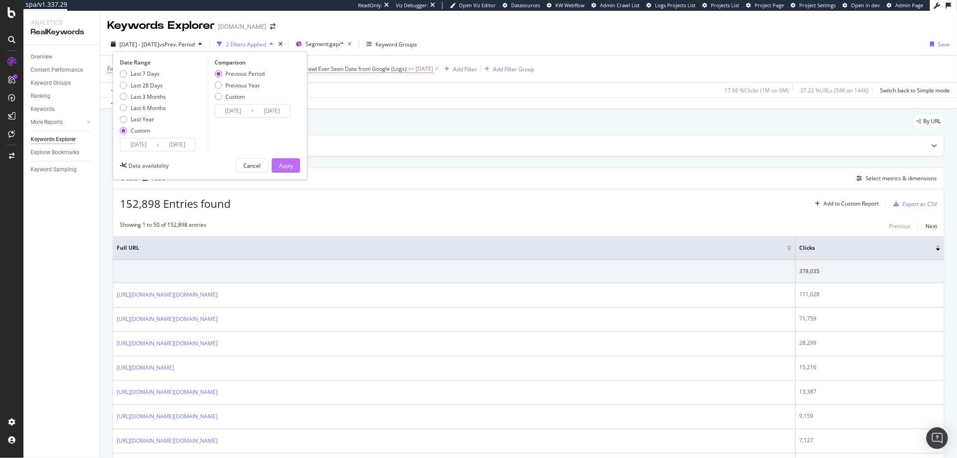
click at [296, 160] on button "Apply" at bounding box center [286, 165] width 28 height 14
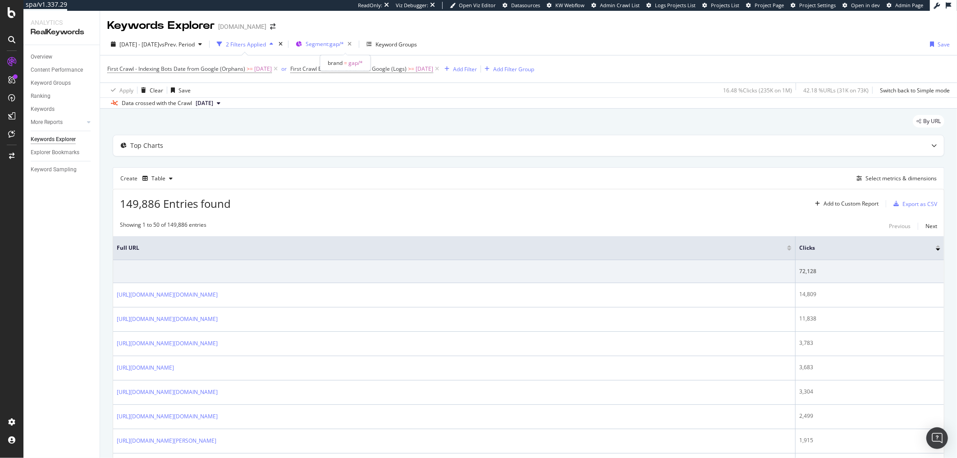
click at [352, 48] on div "Segment: gap/*" at bounding box center [331, 44] width 50 height 13
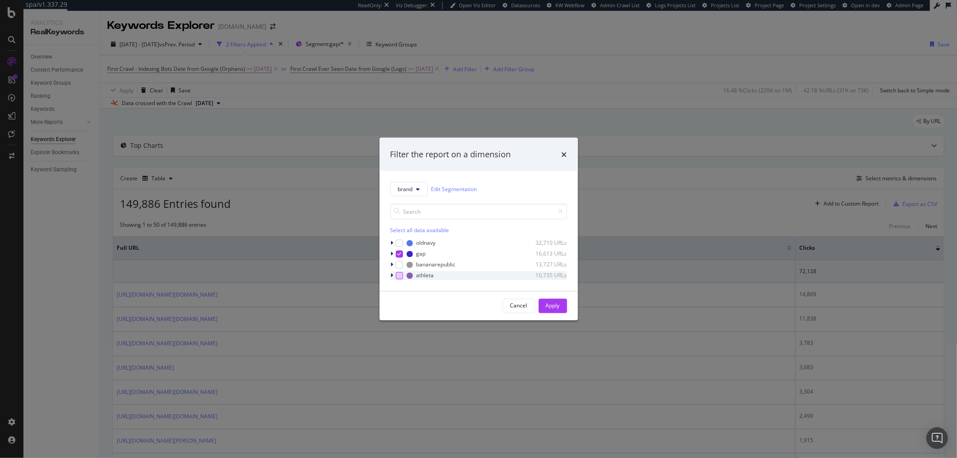
click at [400, 275] on div "modal" at bounding box center [399, 275] width 7 height 7
click at [399, 255] on icon "modal" at bounding box center [399, 253] width 4 height 5
click at [556, 307] on div "Apply" at bounding box center [553, 306] width 14 height 8
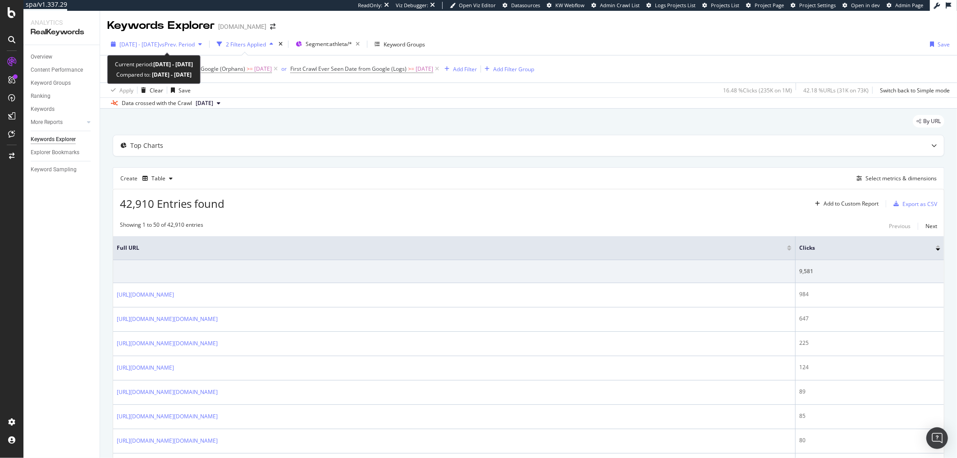
click at [187, 48] on span "vs Prev. Period" at bounding box center [177, 45] width 36 height 8
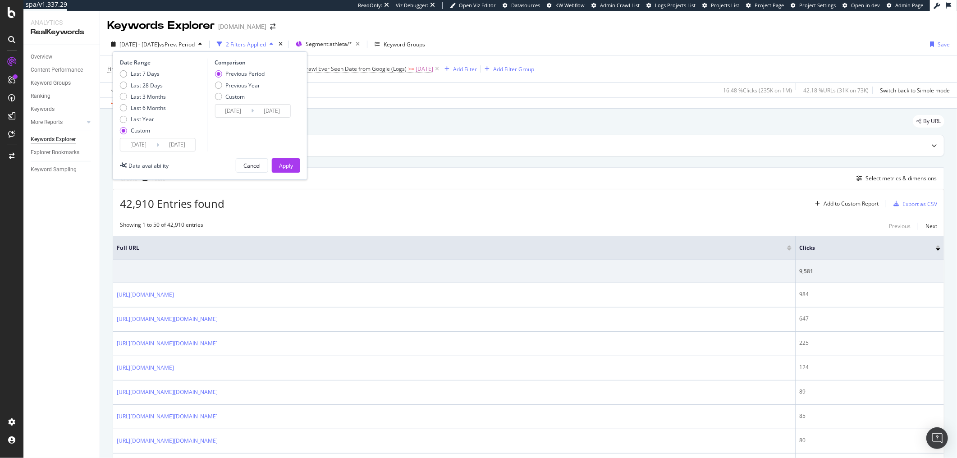
click at [134, 146] on input "2025/09/01" at bounding box center [138, 144] width 36 height 13
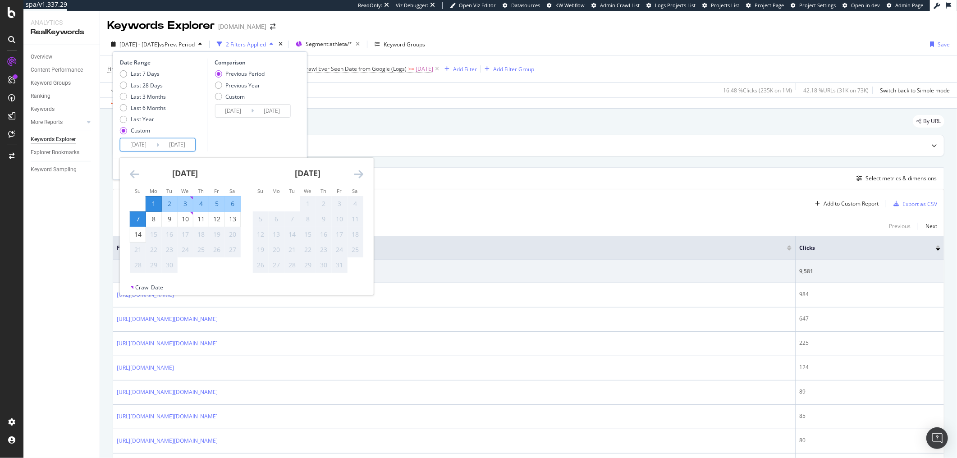
click at [131, 171] on icon "Move backward to switch to the previous month." at bounding box center [134, 174] width 9 height 11
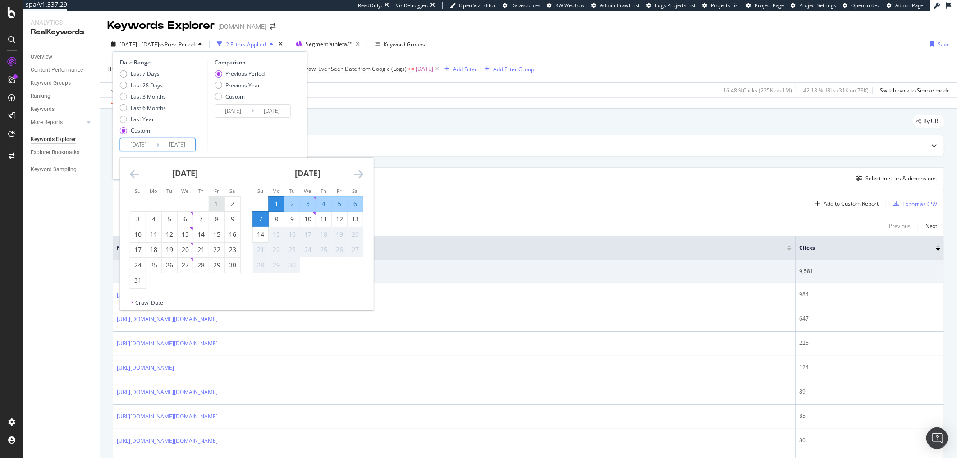
click at [212, 203] on div "1" at bounding box center [216, 203] width 15 height 9
type input "2025/08/01"
type input "2025/06/24"
type input "2025/07/31"
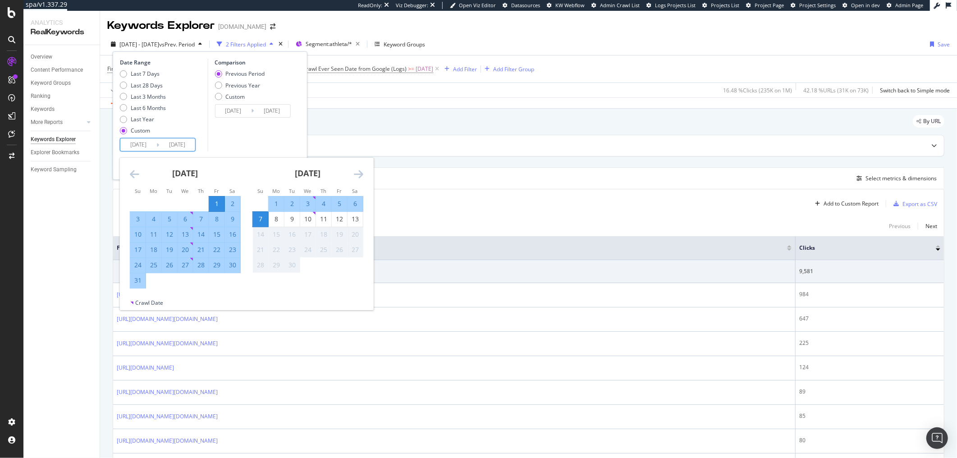
click at [138, 283] on div "31" at bounding box center [137, 280] width 15 height 9
type input "2025/08/31"
type input "2025/07/01"
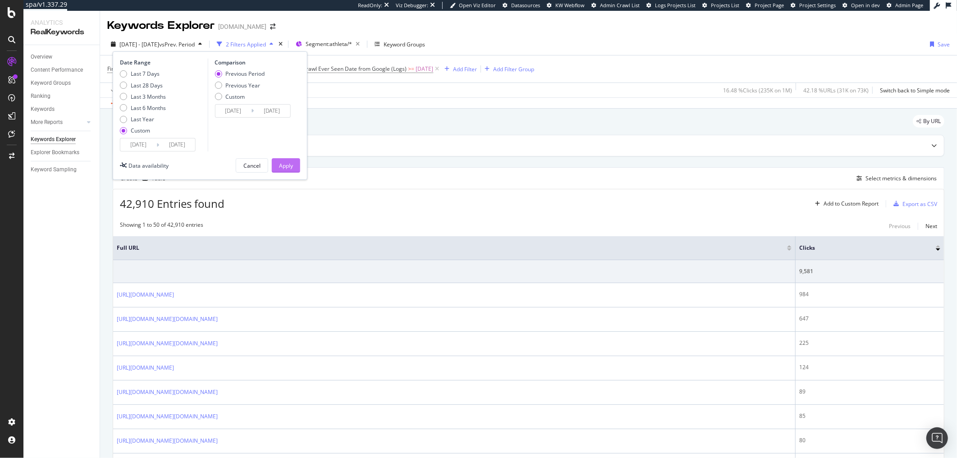
click at [284, 160] on div "Apply" at bounding box center [286, 166] width 14 height 14
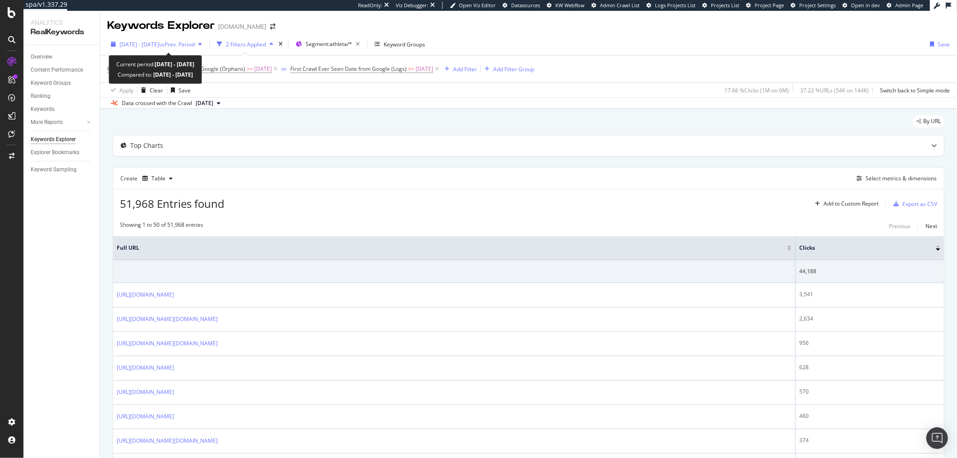
click at [130, 45] on span "2025 Aug. 1st - Aug. 31st" at bounding box center [139, 45] width 40 height 8
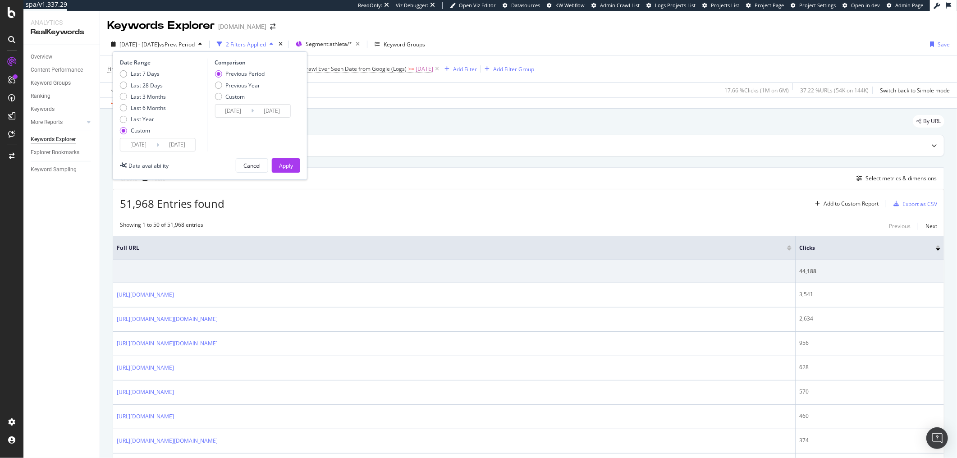
click at [133, 146] on input "2025/08/01" at bounding box center [138, 144] width 36 height 13
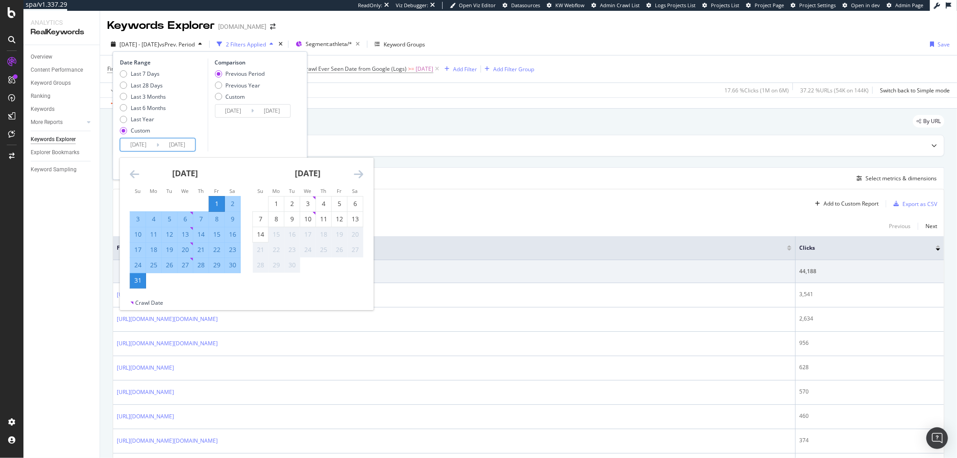
click at [132, 174] on icon "Move backward to switch to the previous month." at bounding box center [134, 174] width 9 height 11
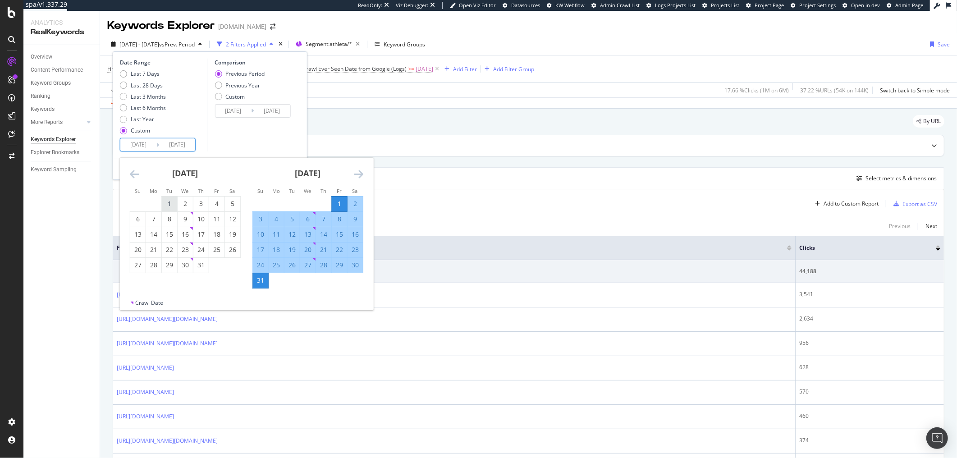
click at [172, 205] on div "1" at bounding box center [169, 203] width 15 height 9
type input "2025/07/01"
type input "2025/04/30"
type input "2025/06/30"
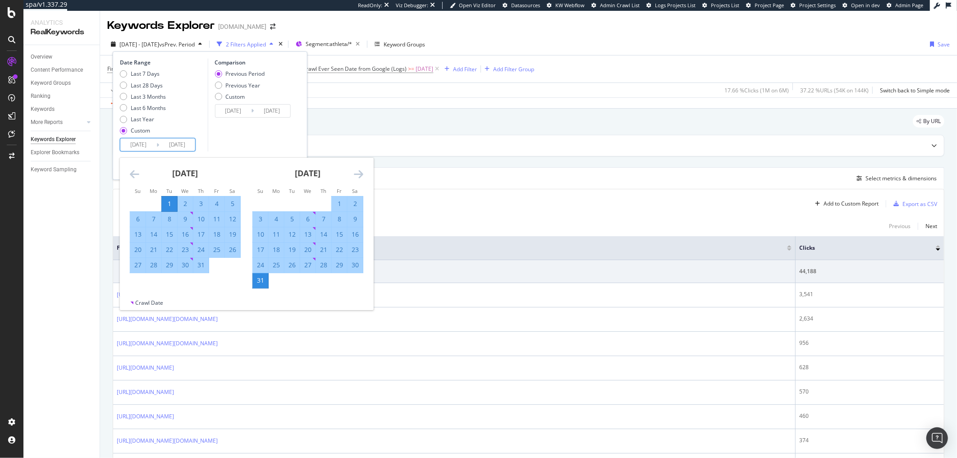
click at [197, 264] on div "31" at bounding box center [200, 265] width 15 height 9
type input "2025/07/31"
type input "2025/05/31"
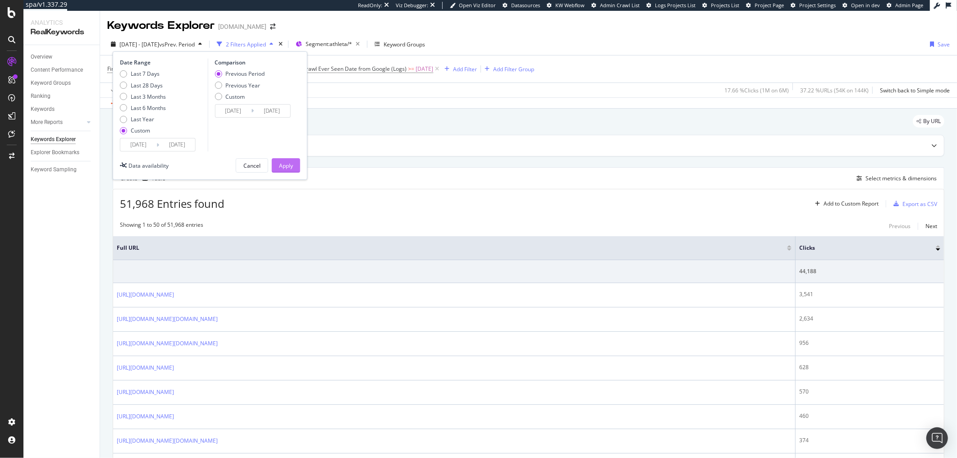
click at [289, 160] on div "Apply" at bounding box center [286, 166] width 14 height 14
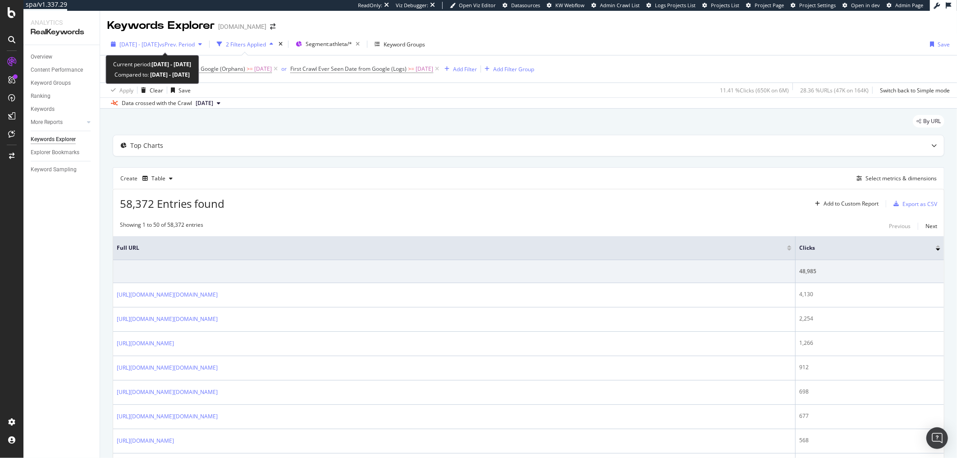
click at [139, 43] on span "2025 Jul. 1st - Jul. 31st" at bounding box center [139, 45] width 40 height 8
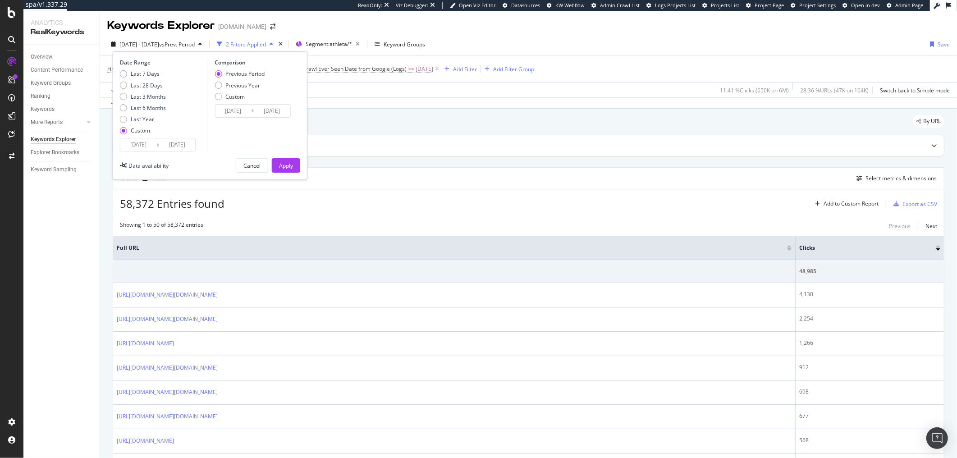
click at [144, 145] on input "2025/07/01" at bounding box center [138, 144] width 36 height 13
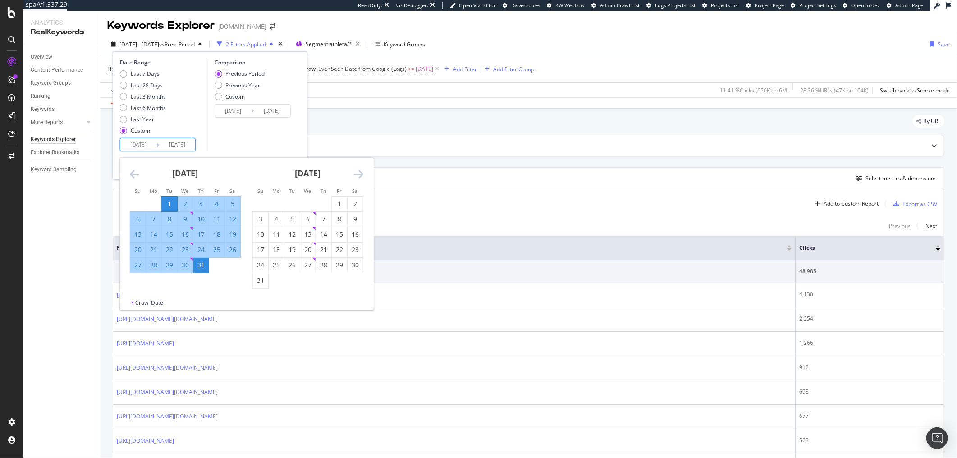
click at [134, 175] on icon "Move backward to switch to the previous month." at bounding box center [134, 174] width 9 height 11
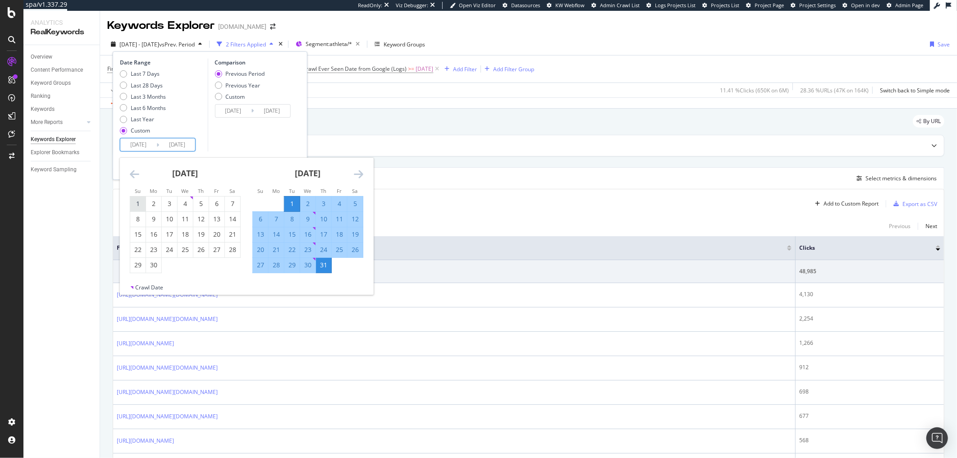
click at [134, 202] on div "1" at bounding box center [137, 203] width 15 height 9
type input "2025/06/01"
type input "2025/04/01"
type input "2025/05/31"
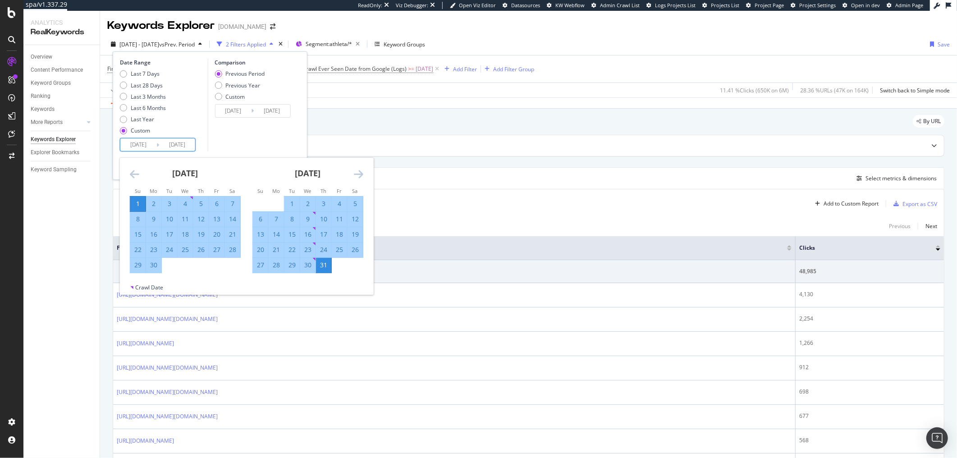
click at [152, 268] on div "30" at bounding box center [153, 265] width 15 height 9
type input "2025/06/30"
type input "2025/05/02"
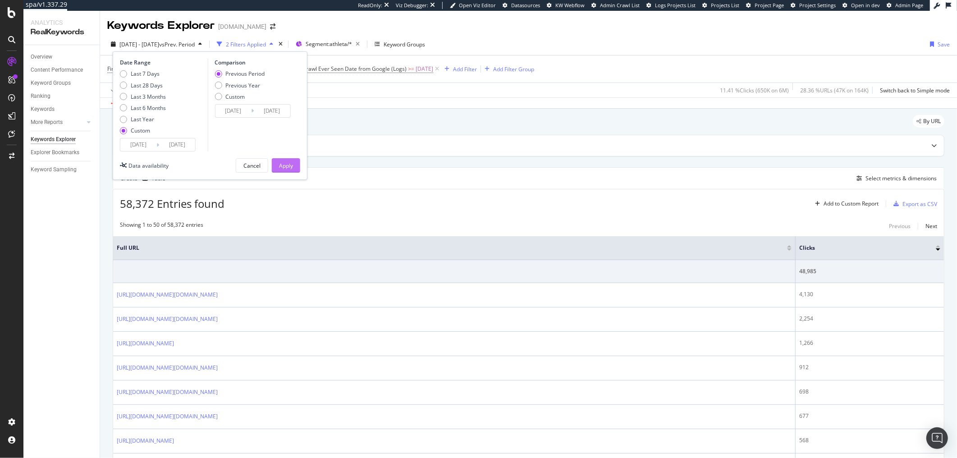
click at [285, 165] on div "Apply" at bounding box center [286, 166] width 14 height 8
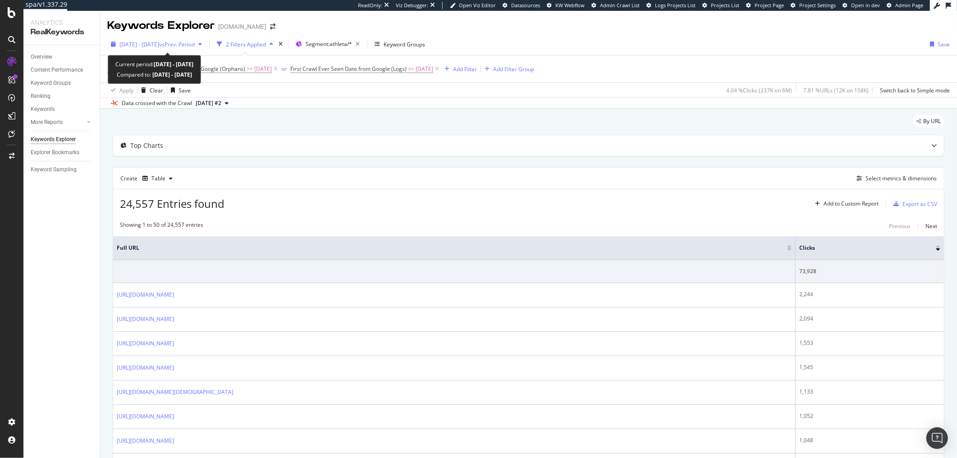
click at [126, 42] on span "2025 Jun. 1st - Jun. 30th" at bounding box center [139, 45] width 40 height 8
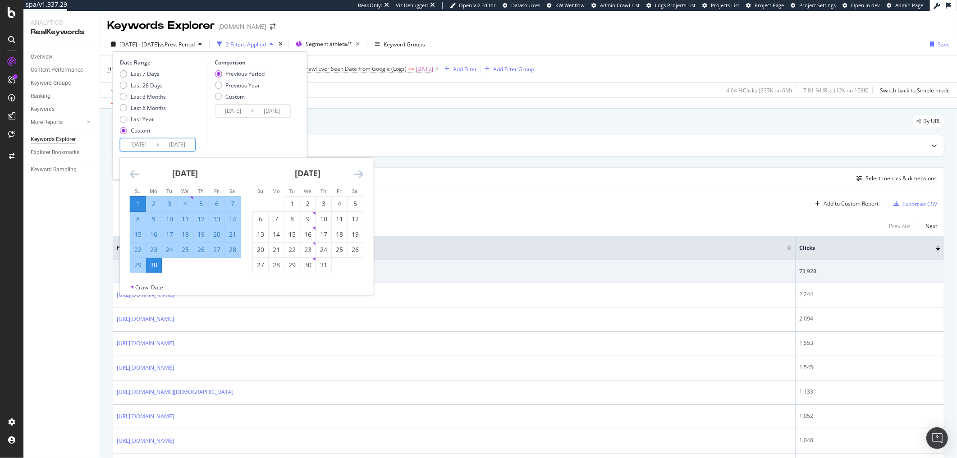
click at [129, 146] on input "2025/06/01" at bounding box center [138, 144] width 36 height 13
click at [131, 170] on icon "Move backward to switch to the previous month." at bounding box center [134, 174] width 9 height 11
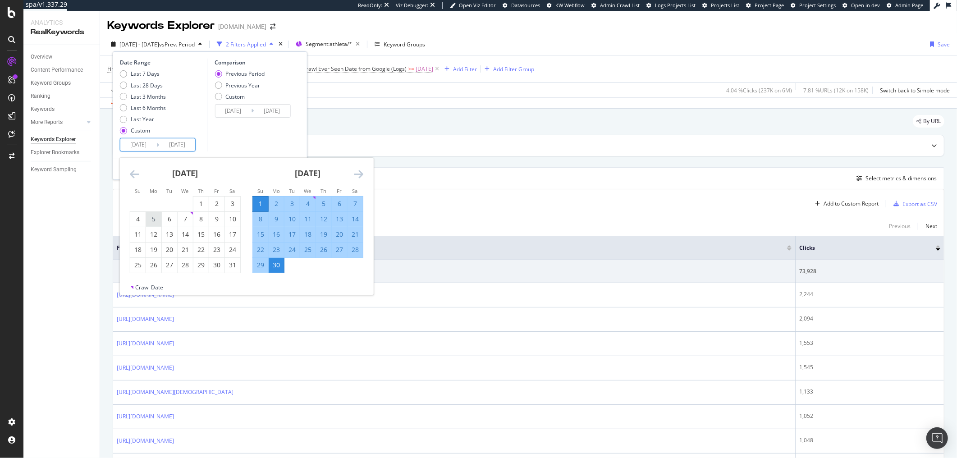
click at [160, 225] on div "5" at bounding box center [153, 219] width 15 height 15
type input "2025/05/05"
type input "2025/03/09"
type input "2025/05/04"
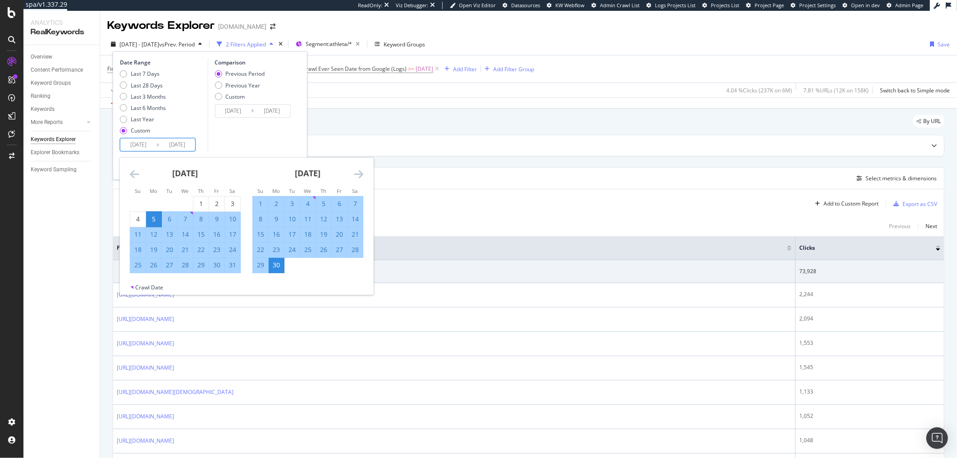
click at [238, 270] on div "31" at bounding box center [232, 265] width 15 height 15
type input "2025/05/31"
type input "2025/04/08"
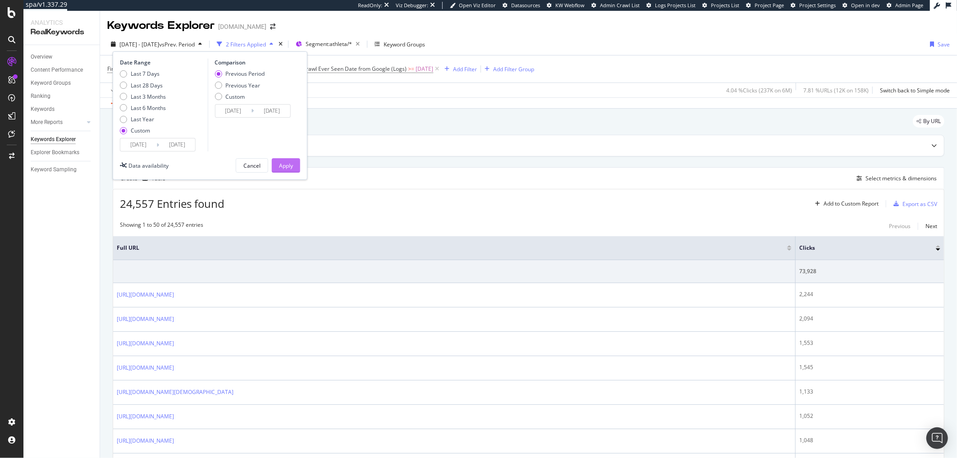
click at [294, 165] on button "Apply" at bounding box center [286, 165] width 28 height 14
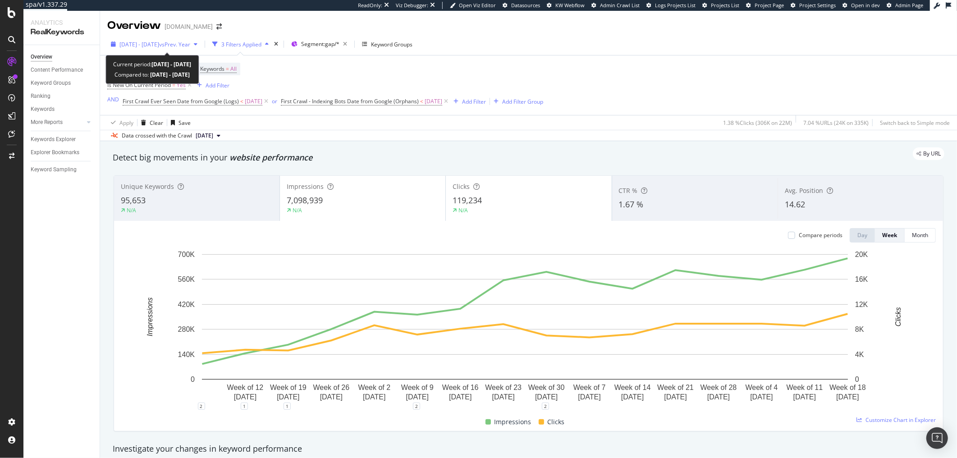
click at [147, 42] on span "[DATE] - [DATE]" at bounding box center [139, 45] width 40 height 8
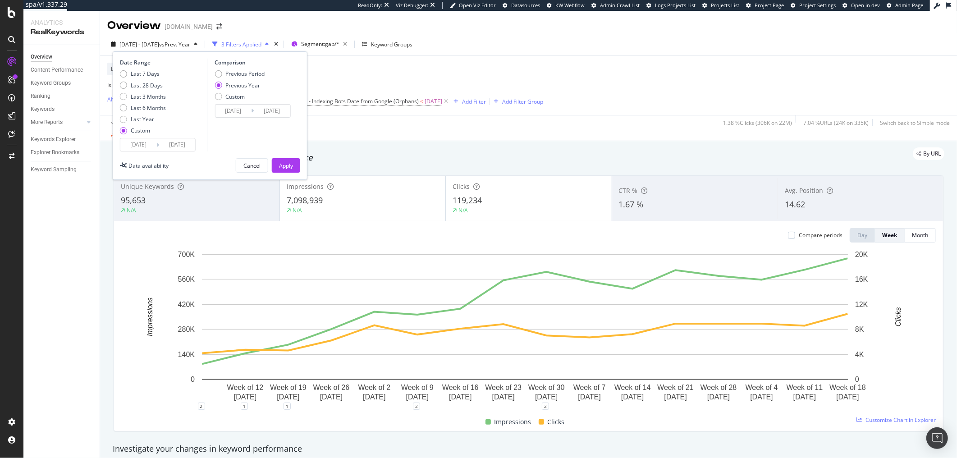
click at [142, 143] on input "[DATE]" at bounding box center [138, 144] width 36 height 13
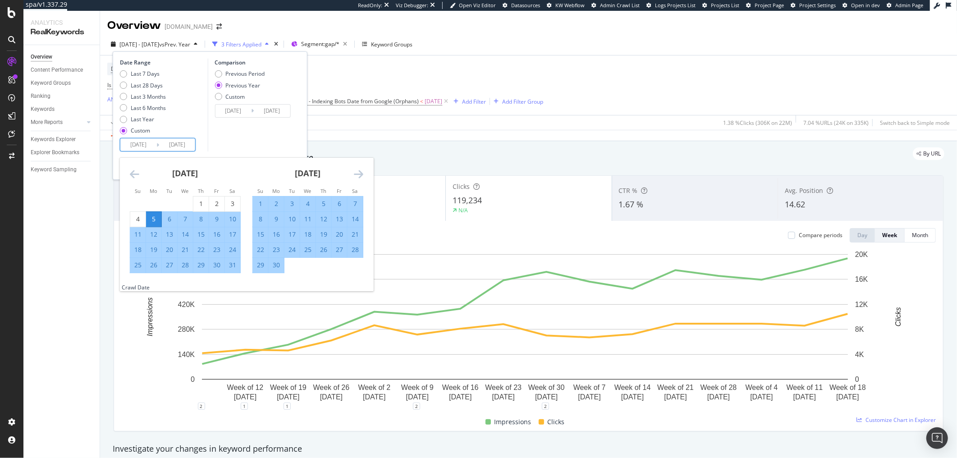
click at [233, 270] on div "31" at bounding box center [232, 265] width 15 height 9
type input "[DATE]"
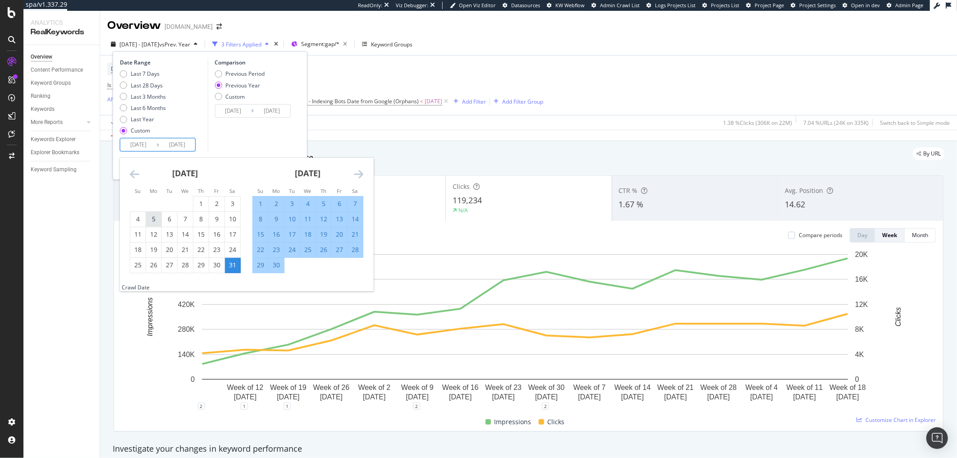
click at [156, 219] on div "5" at bounding box center [153, 219] width 15 height 9
type input "[DATE]"
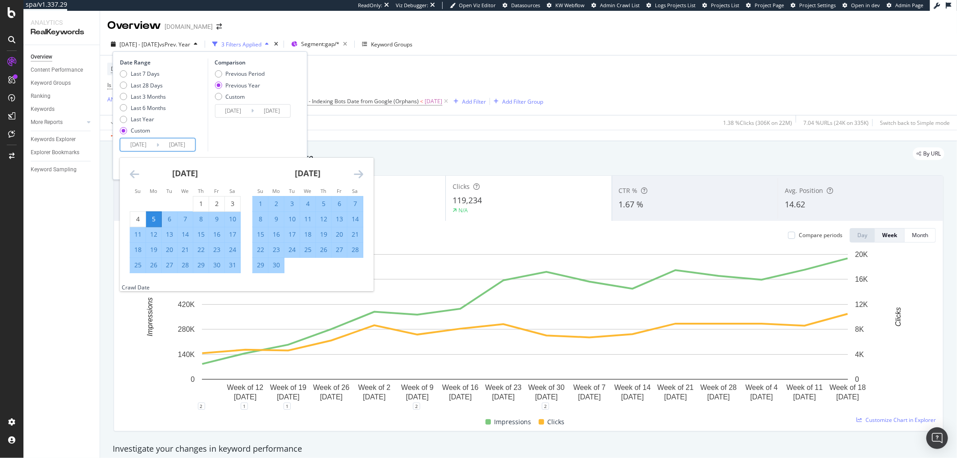
click at [246, 140] on div "Comparison Previous Period Previous Year Custom 2024/05/06 Navigate forward to …" at bounding box center [250, 105] width 86 height 93
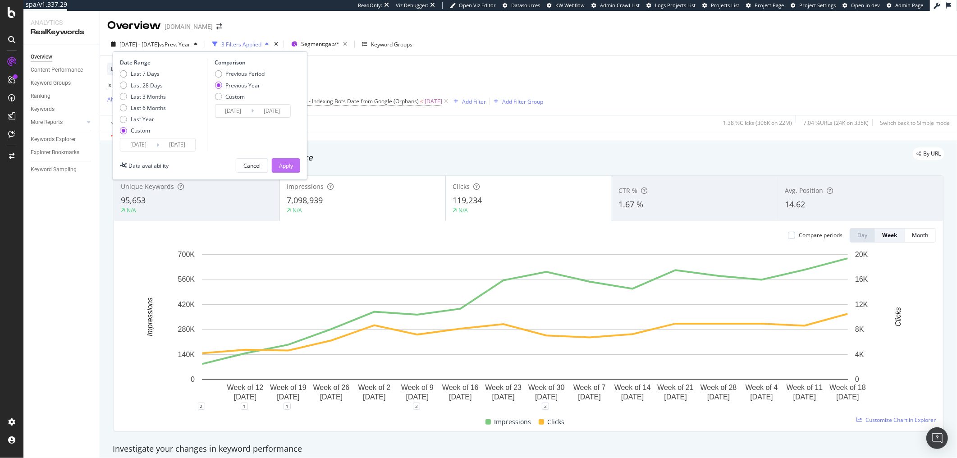
click at [285, 164] on div "Apply" at bounding box center [286, 166] width 14 height 8
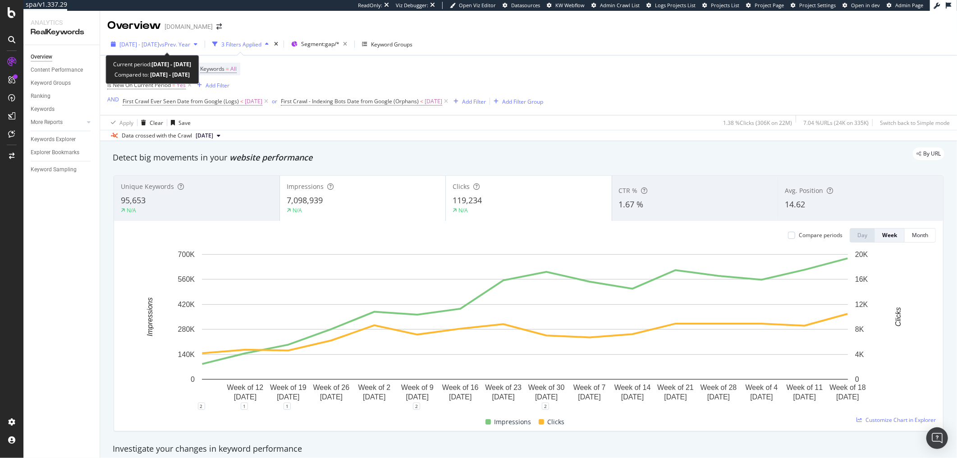
click at [149, 46] on span "2025 May. 5th - Aug. 24th" at bounding box center [139, 45] width 40 height 8
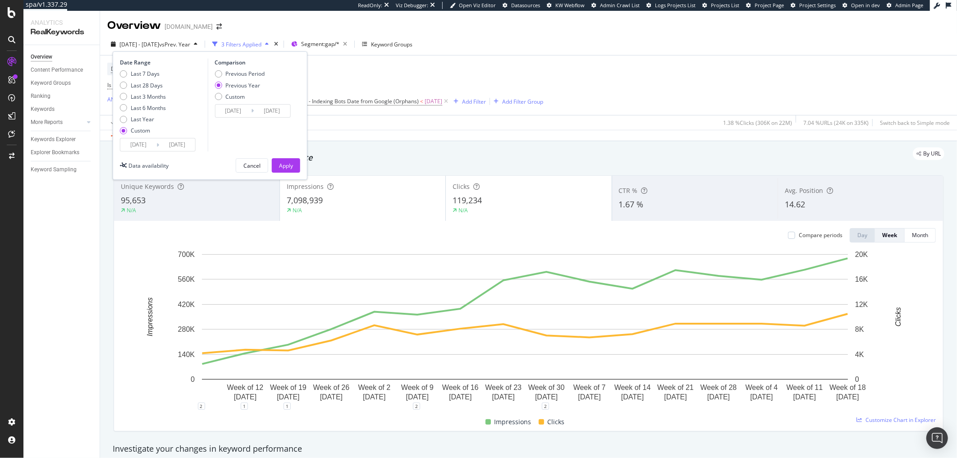
click at [150, 150] on input "2025/05/05" at bounding box center [138, 144] width 36 height 13
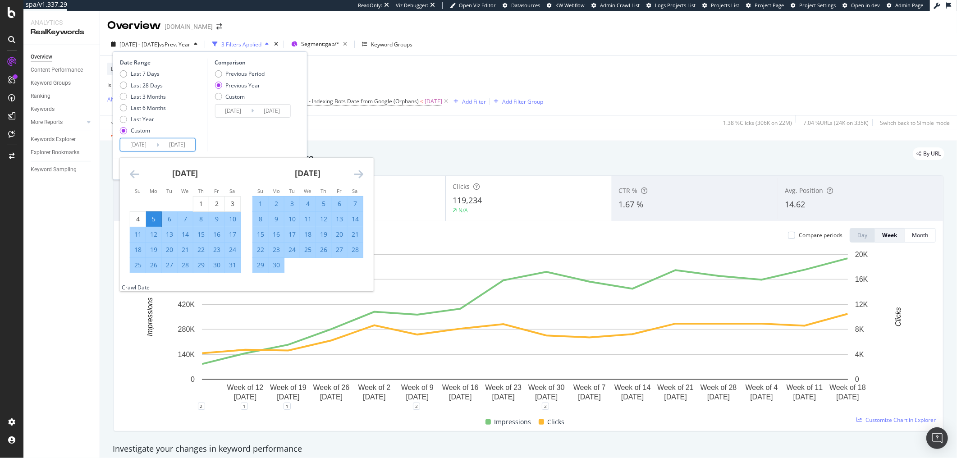
click at [203, 148] on div "Date Range Last 7 Days Last 28 Days Last 3 Months Last 6 Months Last Year Custo…" at bounding box center [163, 105] width 86 height 93
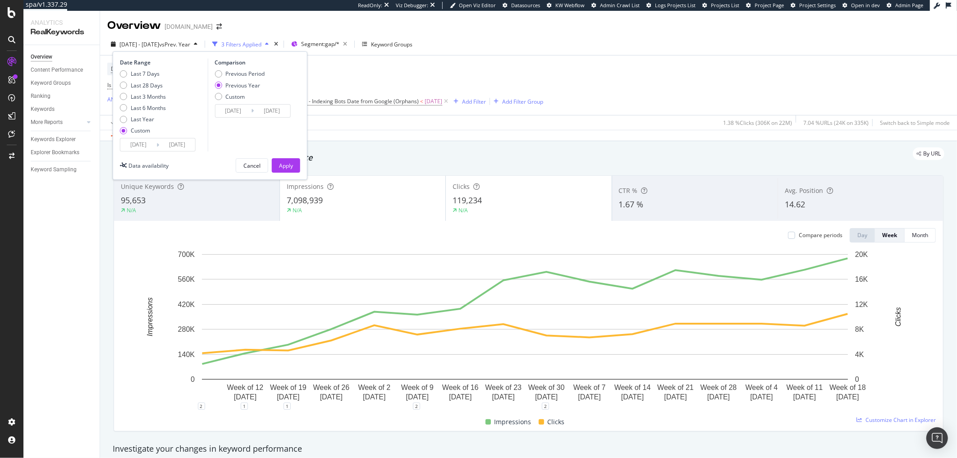
click at [183, 146] on input "2025/08/24" at bounding box center [177, 144] width 36 height 13
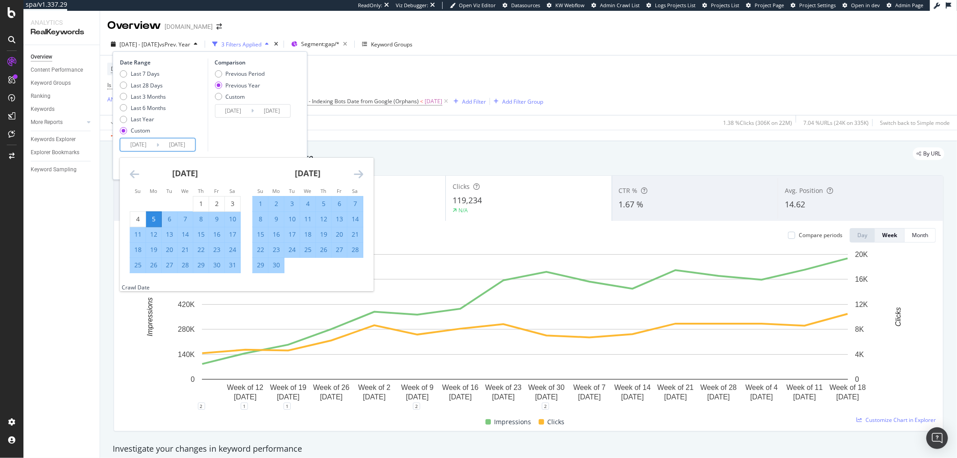
click at [234, 264] on div "31" at bounding box center [232, 265] width 15 height 9
type input "2025/05/31"
type input "2024/06/01"
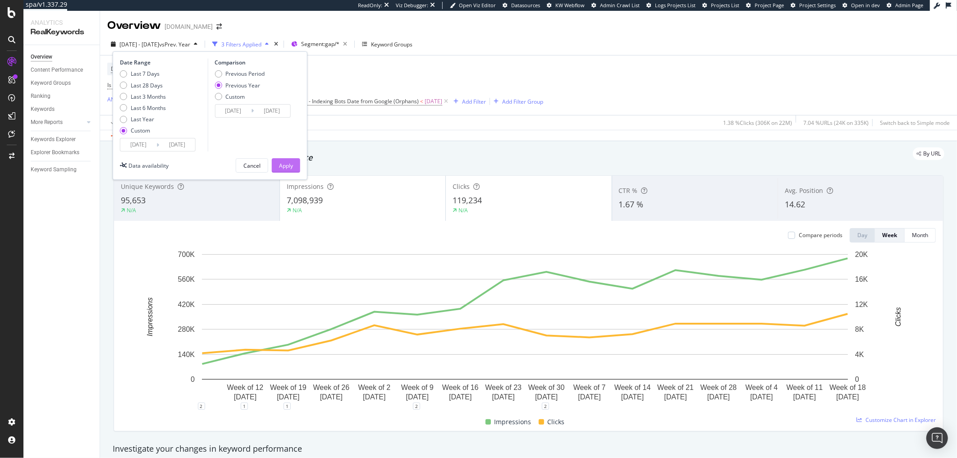
click at [288, 167] on div "Apply" at bounding box center [286, 166] width 14 height 8
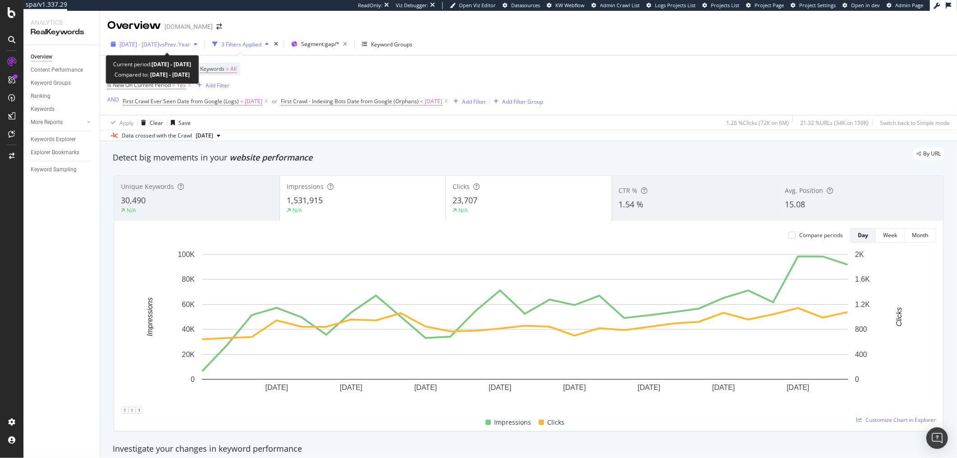
click at [124, 49] on div "2025 May. 5th - May. 31st vs Prev. Year" at bounding box center [154, 44] width 94 height 14
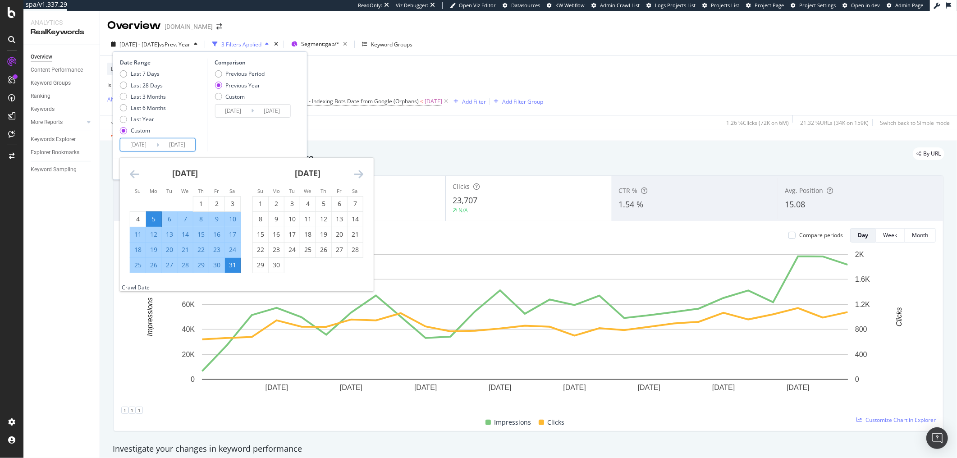
click at [148, 143] on input "2025/05/05" at bounding box center [138, 144] width 36 height 13
click at [262, 201] on div "1" at bounding box center [260, 203] width 15 height 9
type input "2025/06/01"
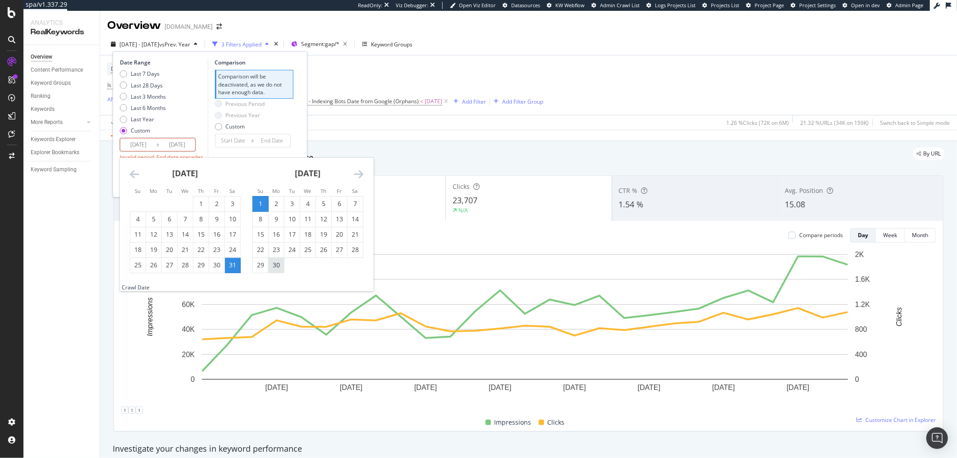
click at [281, 261] on div "30" at bounding box center [276, 265] width 15 height 9
type input "2025/06/30"
type input "2025/05/02"
type input "2025/05/31"
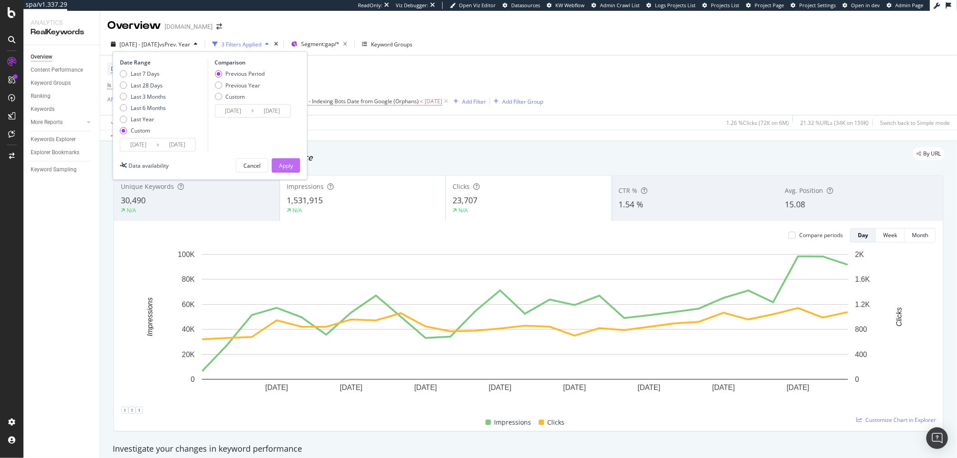
click at [297, 171] on button "Apply" at bounding box center [286, 165] width 28 height 14
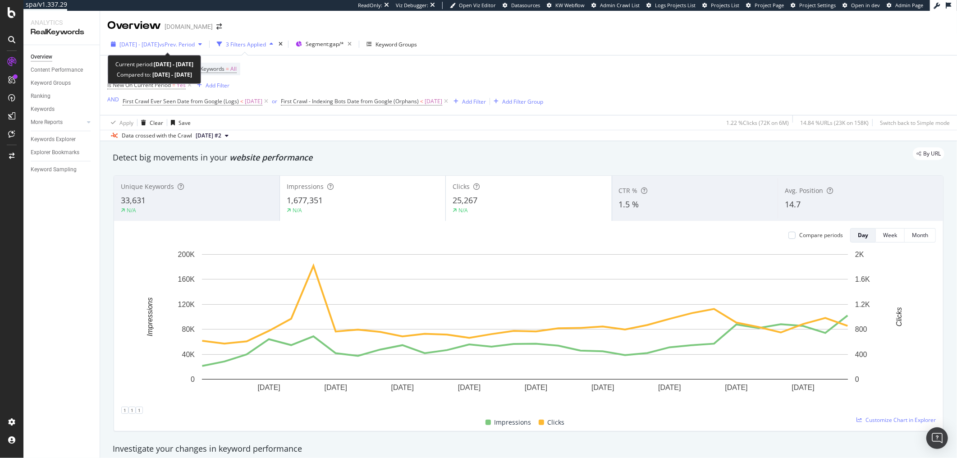
click at [137, 46] on span "2025 Jun. 1st - Jun. 30th" at bounding box center [139, 45] width 40 height 8
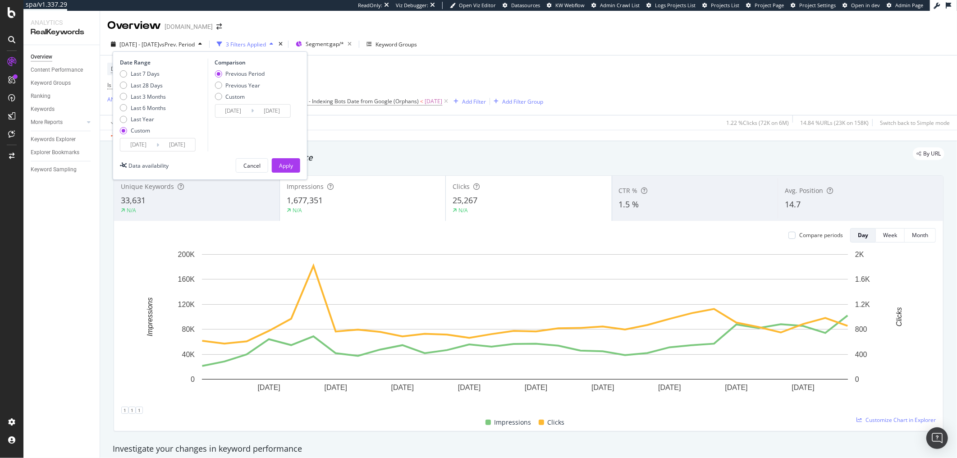
click at [149, 139] on input "2025/06/01" at bounding box center [138, 144] width 36 height 13
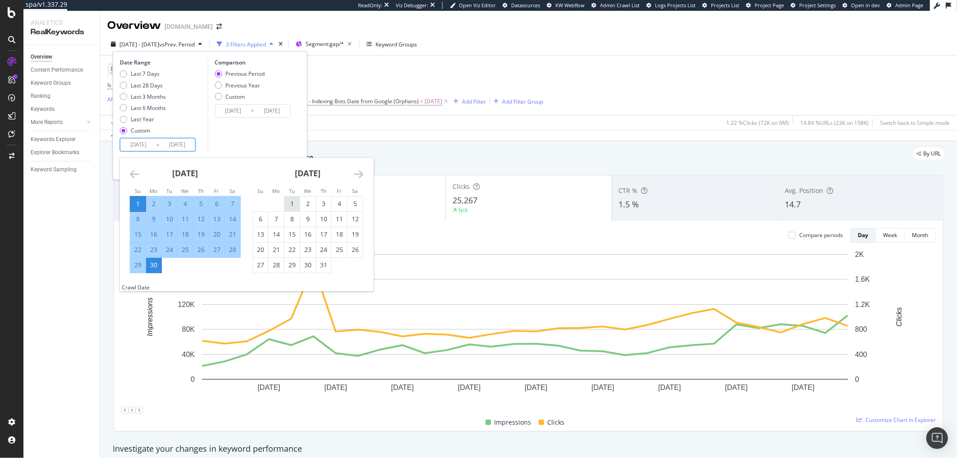
click at [292, 200] on div "1" at bounding box center [291, 203] width 15 height 9
type input "2025/07/01"
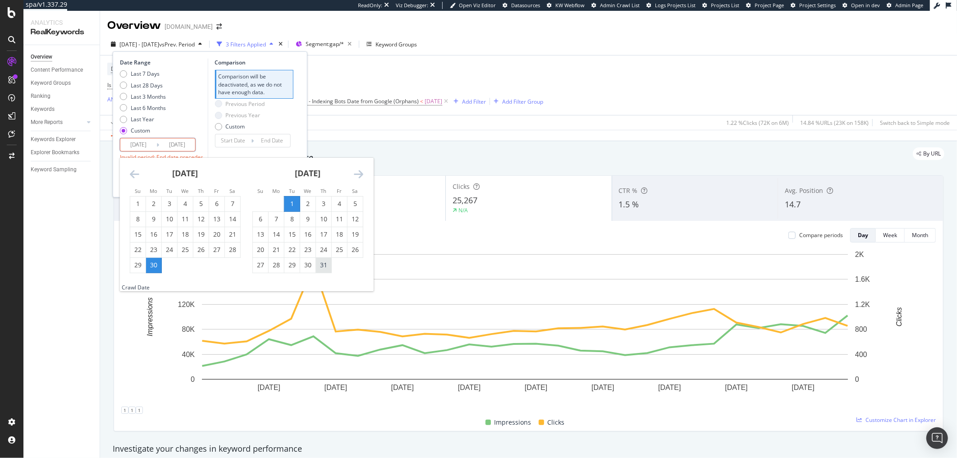
click at [321, 267] on div "31" at bounding box center [323, 265] width 15 height 9
type input "2025/07/31"
type input "2025/05/31"
type input "2025/06/30"
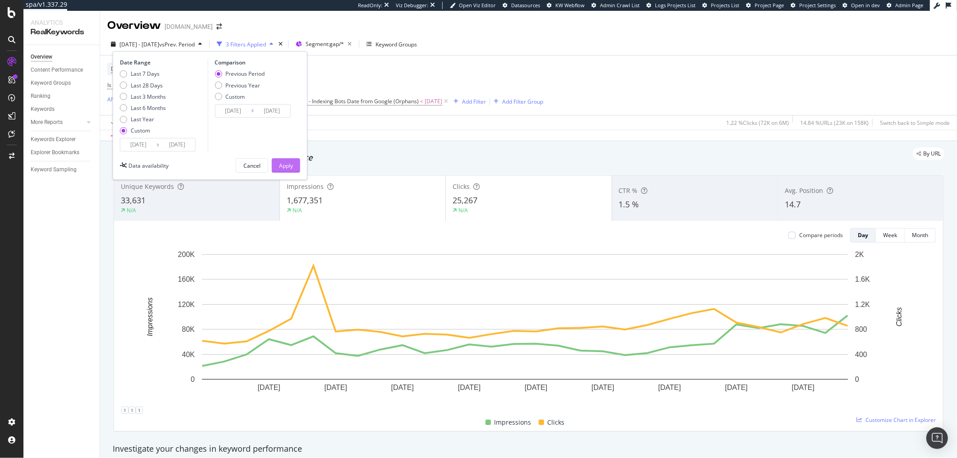
click at [291, 166] on div "Apply" at bounding box center [286, 166] width 14 height 8
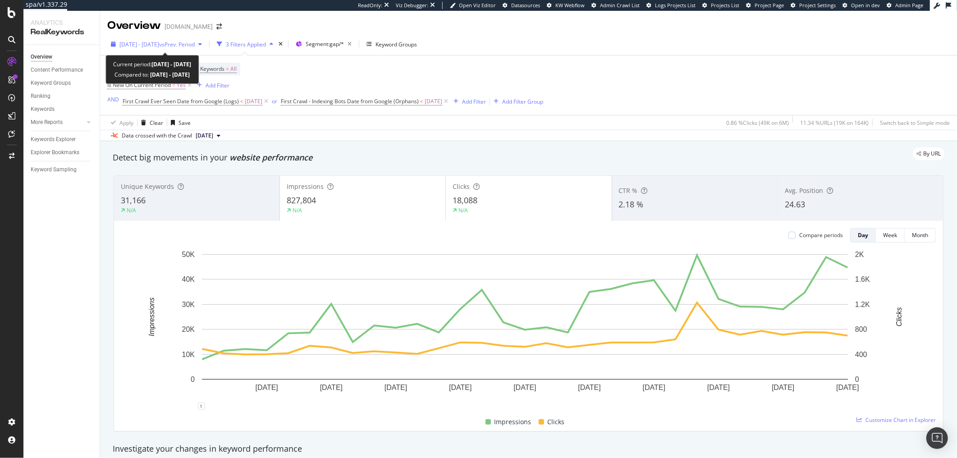
click at [127, 49] on div "2025 Jul. 1st - Jul. 31st vs Prev. Period" at bounding box center [156, 44] width 98 height 14
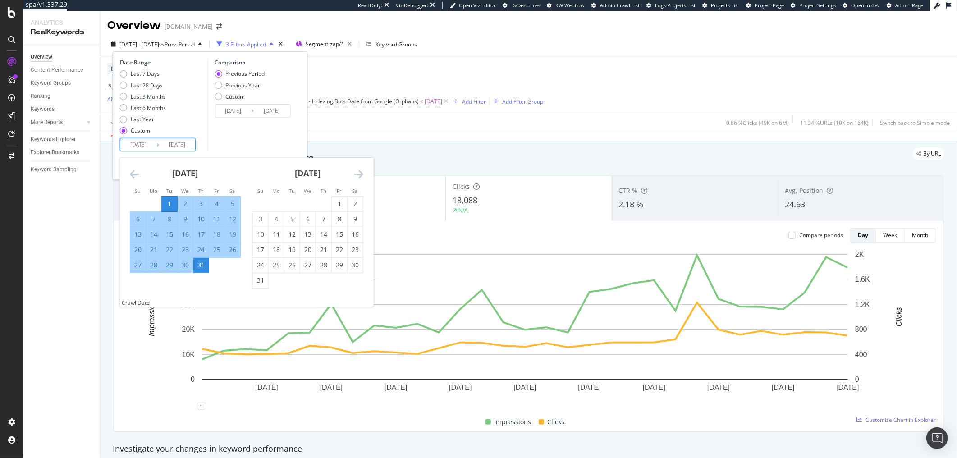
click at [131, 147] on input "2025/07/01" at bounding box center [138, 144] width 36 height 13
click at [338, 207] on div "1" at bounding box center [339, 203] width 15 height 9
type input "2025/08/01"
click at [338, 207] on div "1" at bounding box center [339, 203] width 15 height 9
type input "2025/08/01"
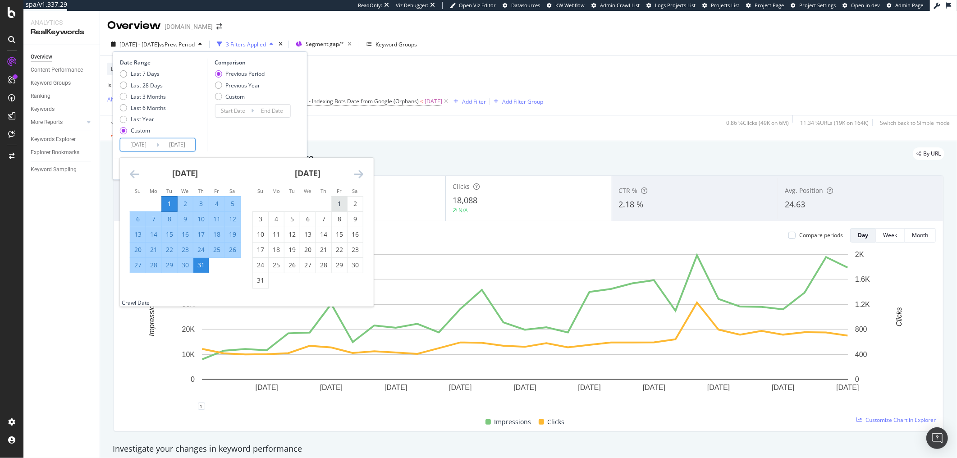
type input "2025/07/31"
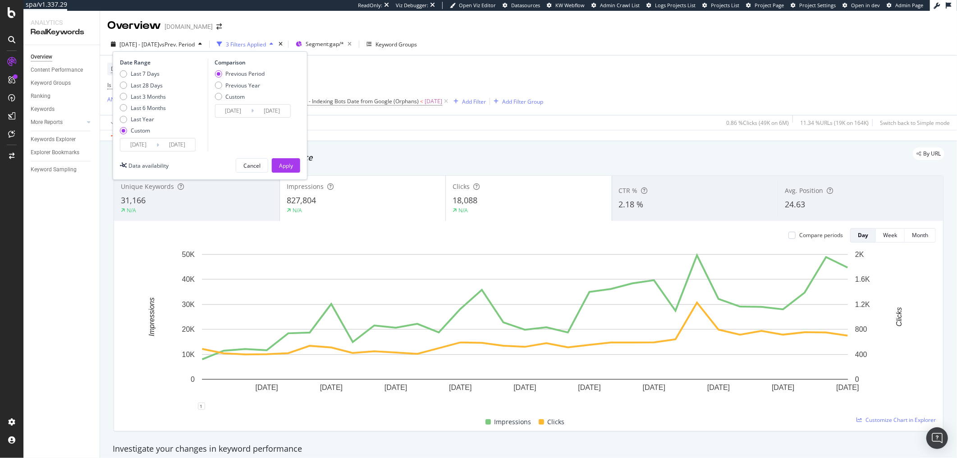
click at [190, 146] on input "2025/08/01" at bounding box center [177, 144] width 36 height 13
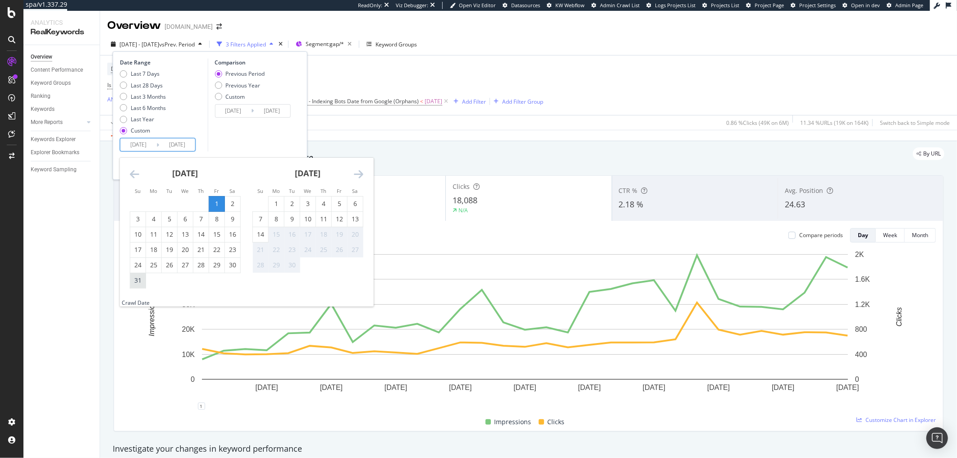
click at [139, 283] on div "31" at bounding box center [137, 280] width 15 height 9
type input "2025/08/31"
type input "2025/07/01"
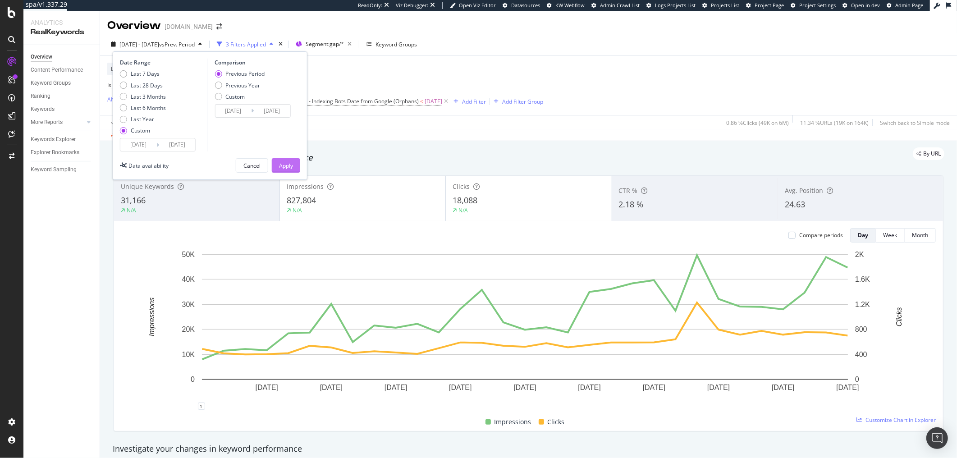
click at [285, 163] on div "Apply" at bounding box center [286, 166] width 14 height 8
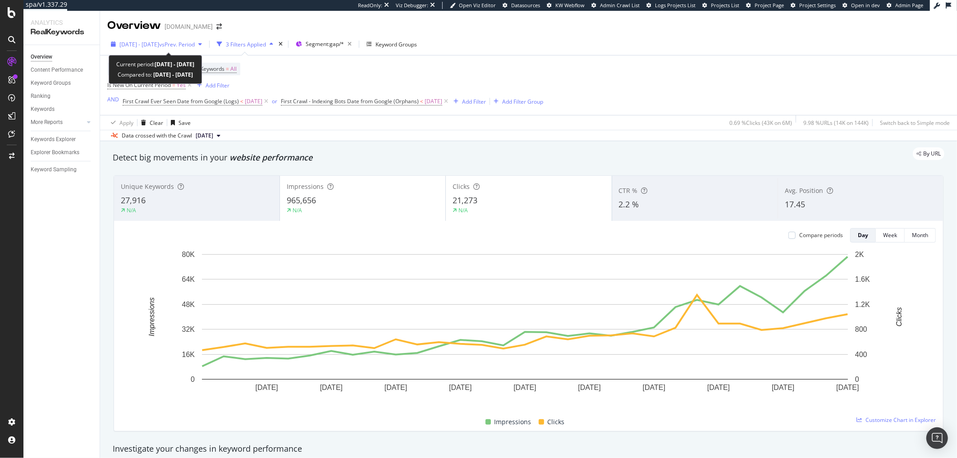
click at [136, 43] on span "2025 Aug. 1st - Aug. 31st" at bounding box center [139, 45] width 40 height 8
click at [138, 39] on div "2025 Aug. 1st - Aug. 31st vs Prev. Period" at bounding box center [156, 44] width 98 height 14
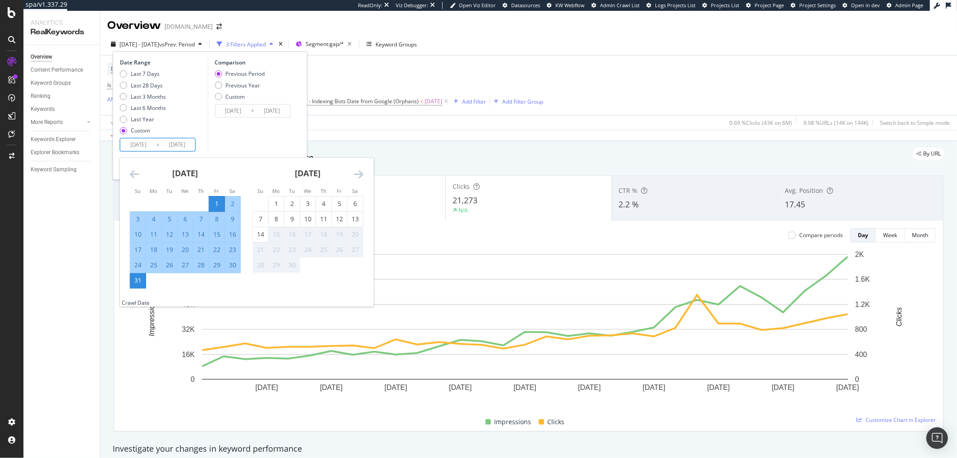
click at [141, 144] on input "2025/08/01" at bounding box center [138, 144] width 36 height 13
click at [271, 205] on div "1" at bounding box center [276, 203] width 15 height 9
type input "2025/09/01"
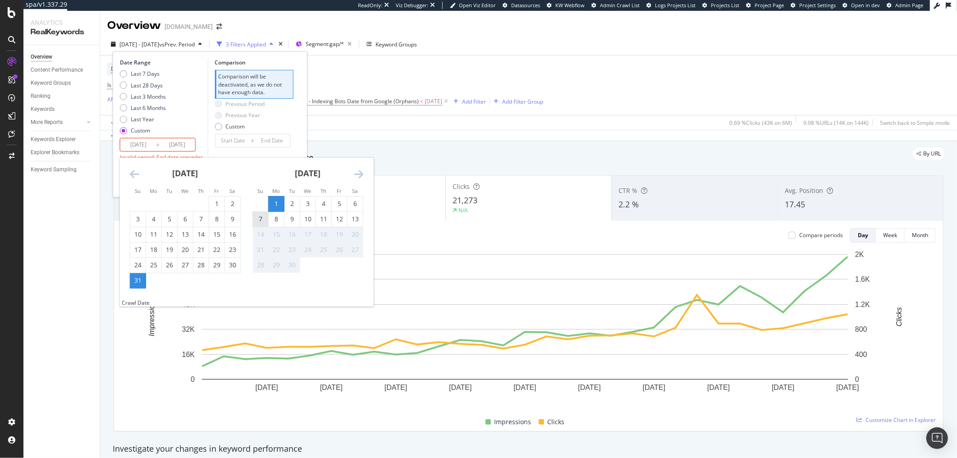
click at [266, 220] on div "7" at bounding box center [260, 219] width 15 height 9
type input "2025/09/07"
type input "2025/08/25"
type input "2025/08/31"
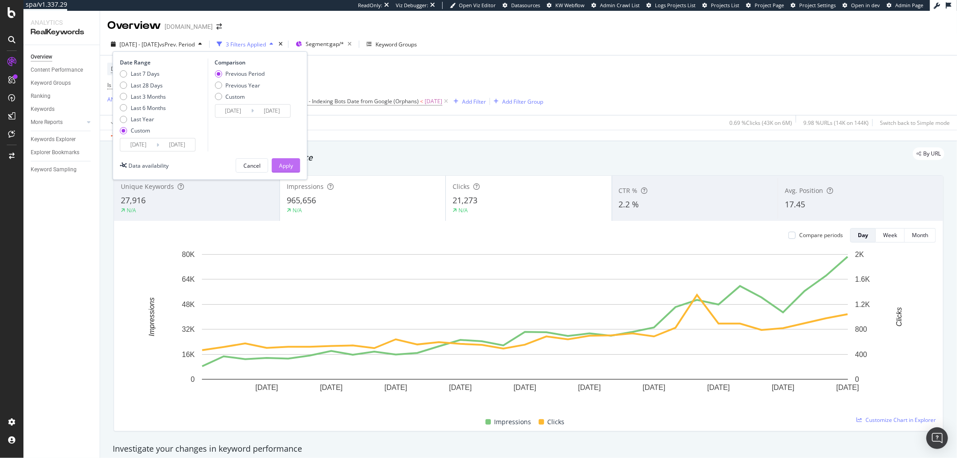
click at [287, 170] on div "Apply" at bounding box center [286, 166] width 14 height 14
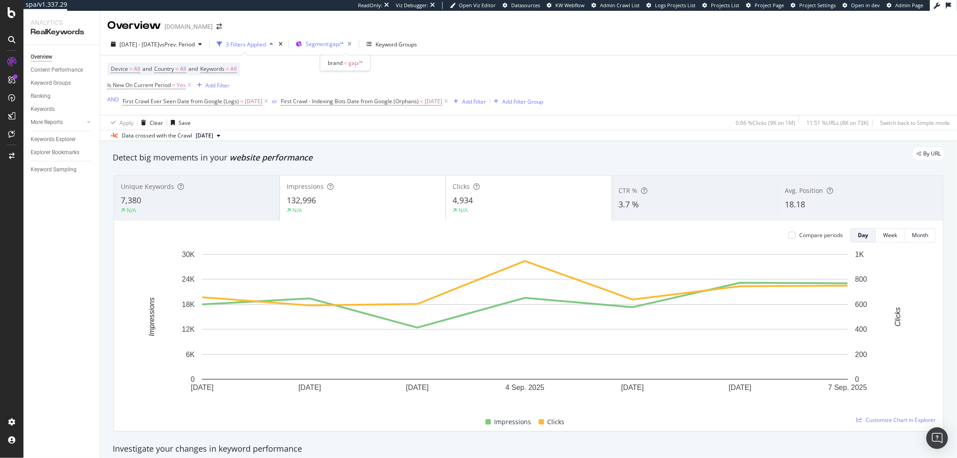
click at [344, 46] on span "Segment: gap/*" at bounding box center [325, 44] width 38 height 8
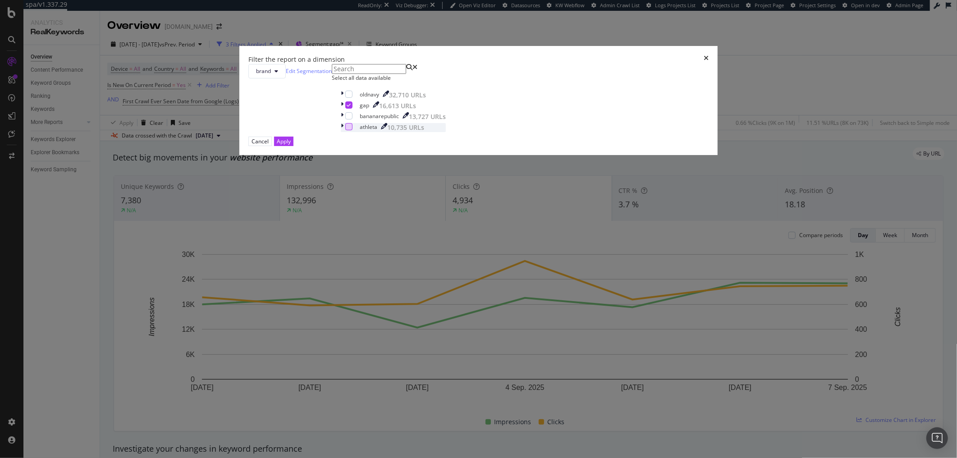
click at [352, 130] on div "modal" at bounding box center [348, 126] width 7 height 7
click at [351, 107] on icon "modal" at bounding box center [349, 105] width 4 height 5
click at [291, 145] on div "Apply" at bounding box center [284, 141] width 14 height 8
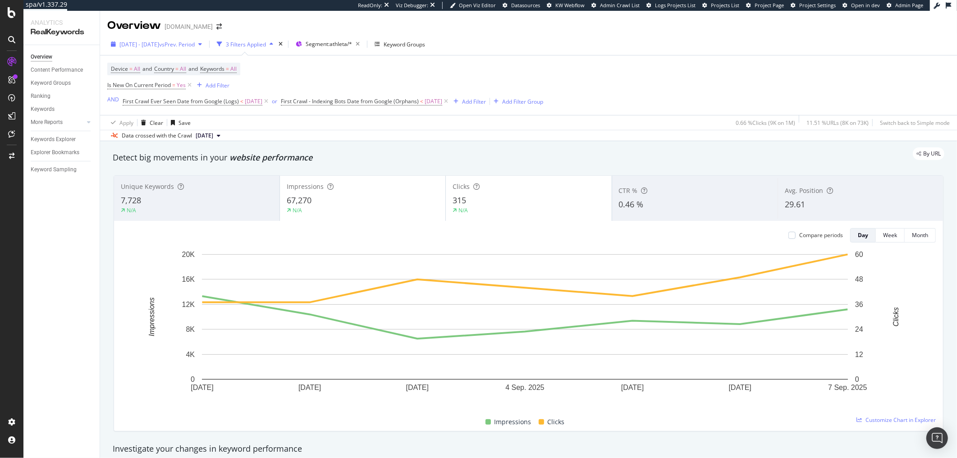
click at [140, 50] on div "2025 Sep. 1st - Sep. 7th vs Prev. Period" at bounding box center [156, 44] width 98 height 14
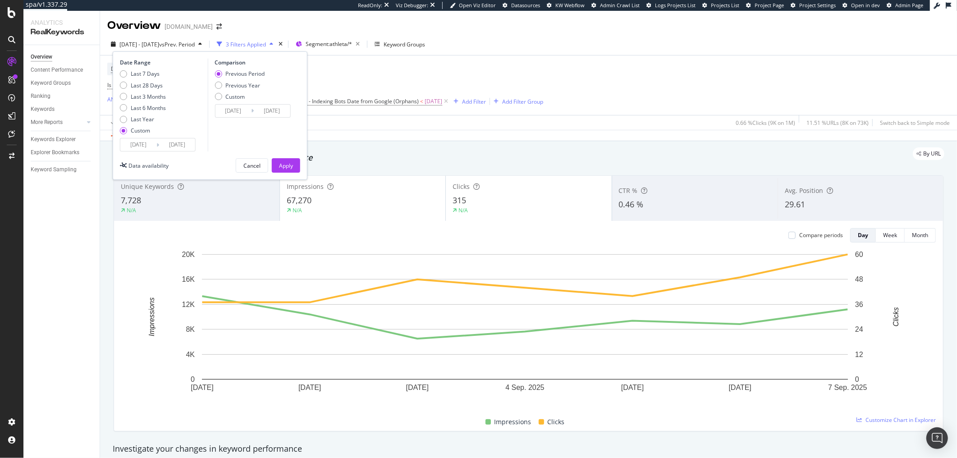
click at [134, 145] on input "2025/09/01" at bounding box center [138, 144] width 36 height 13
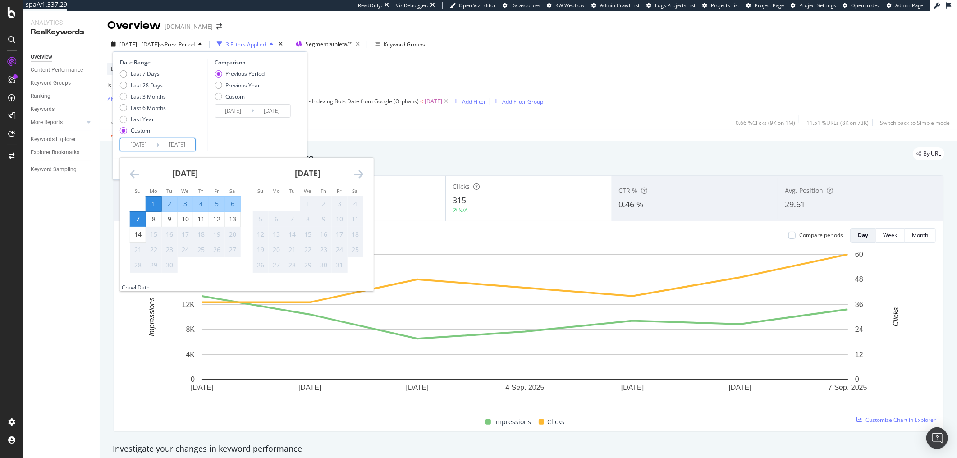
click at [137, 176] on icon "Move backward to switch to the previous month." at bounding box center [134, 174] width 9 height 11
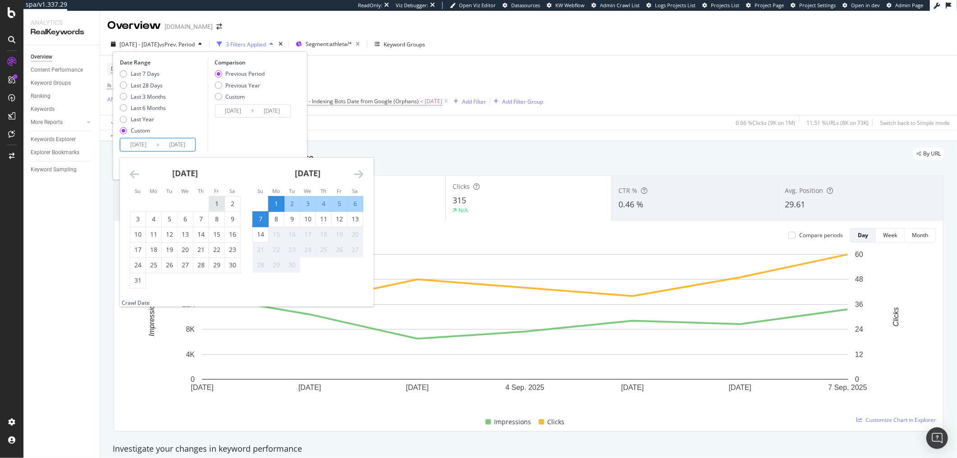
click at [215, 204] on div "1" at bounding box center [216, 203] width 15 height 9
type input "2025/08/01"
type input "2025/06/24"
type input "2025/07/31"
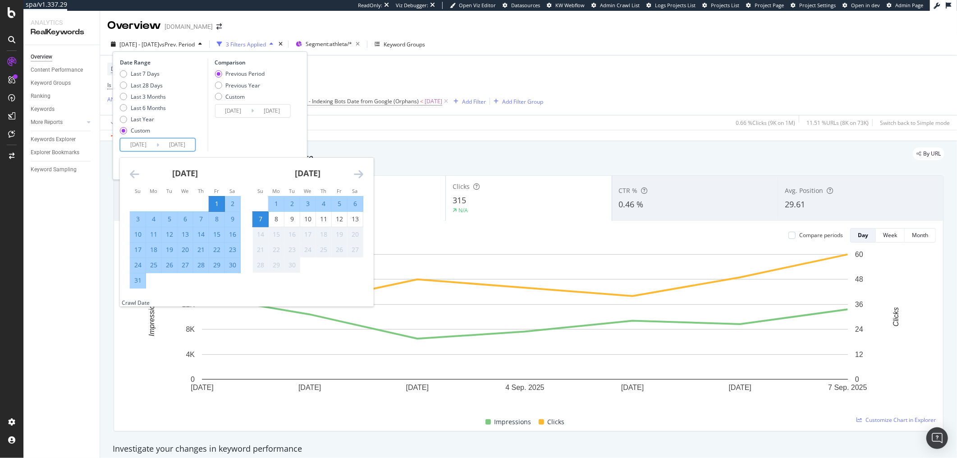
click at [142, 280] on div "31" at bounding box center [137, 280] width 15 height 9
type input "2025/08/31"
type input "2025/07/01"
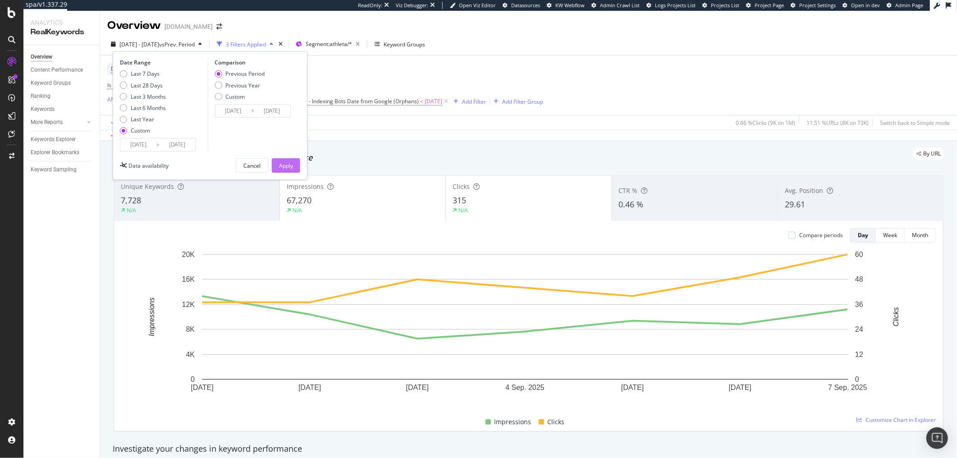
click at [284, 169] on div "Apply" at bounding box center [286, 166] width 14 height 8
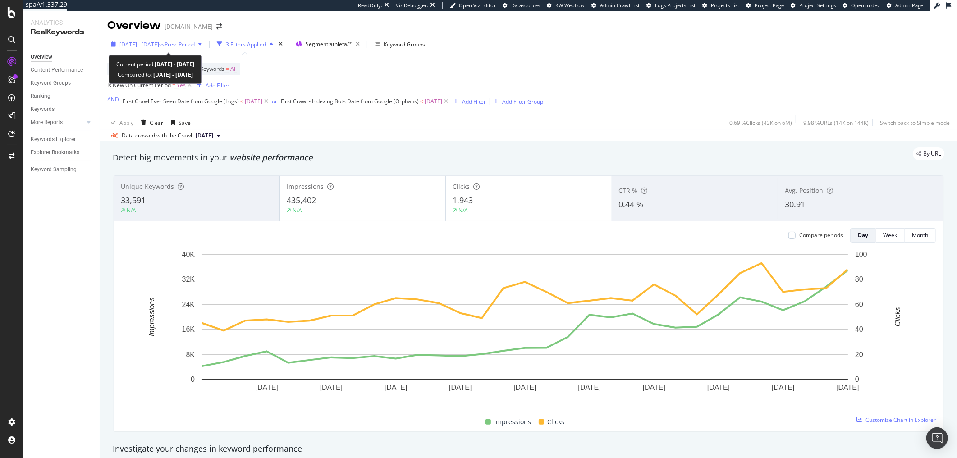
click at [153, 45] on span "2025 Aug. 1st - Aug. 31st" at bounding box center [139, 45] width 40 height 8
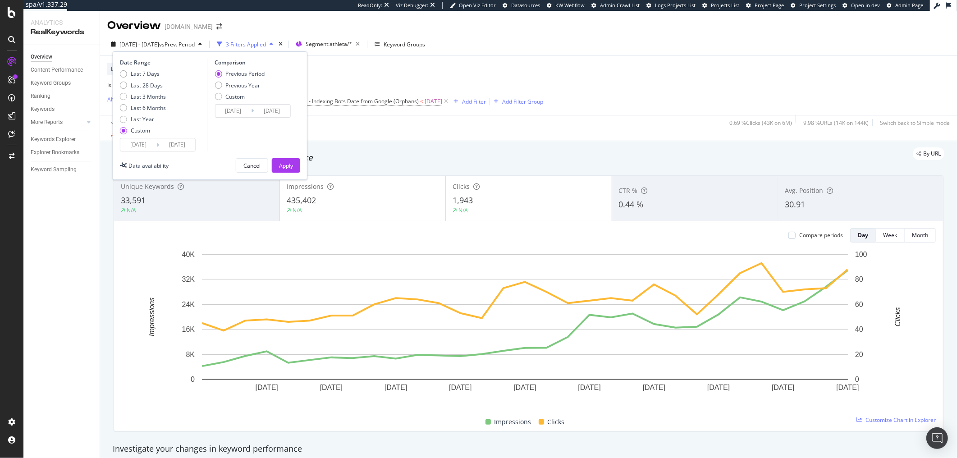
click at [143, 147] on input "2025/08/01" at bounding box center [138, 144] width 36 height 13
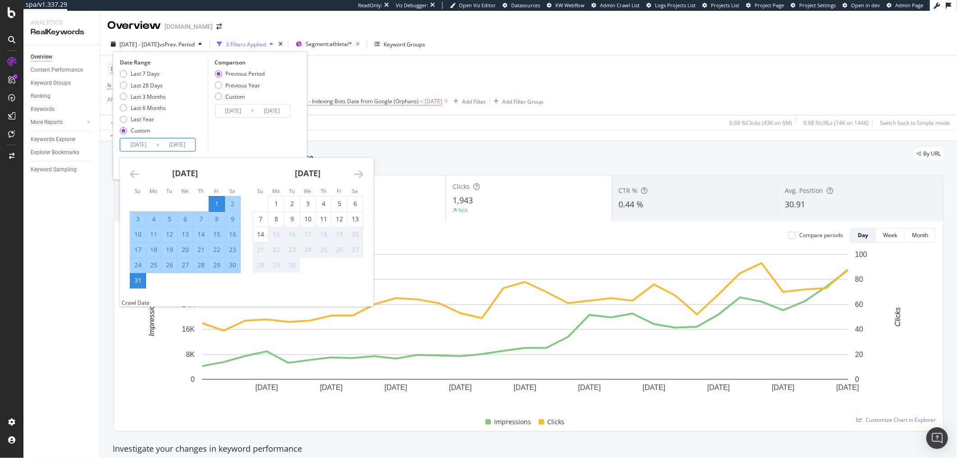
click at [133, 175] on icon "Move backward to switch to the previous month." at bounding box center [134, 174] width 9 height 11
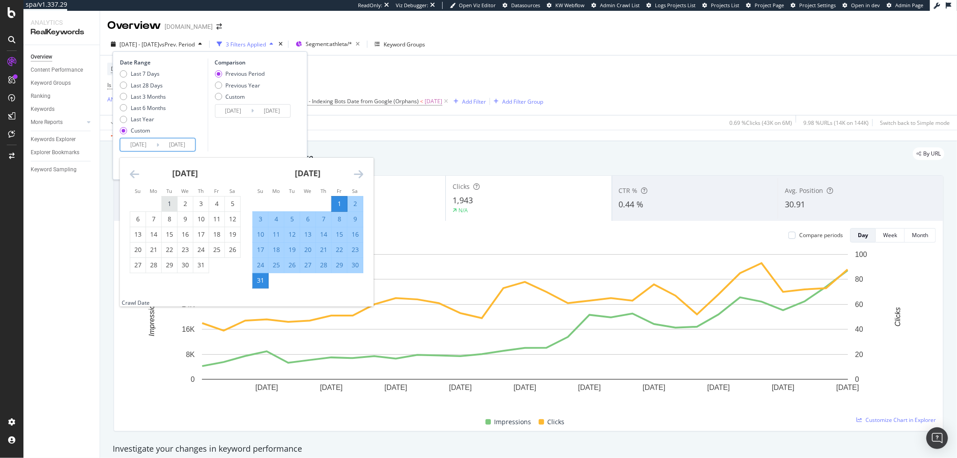
click at [167, 206] on div "1" at bounding box center [169, 203] width 15 height 9
type input "2025/07/01"
type input "2025/04/30"
type input "2025/06/30"
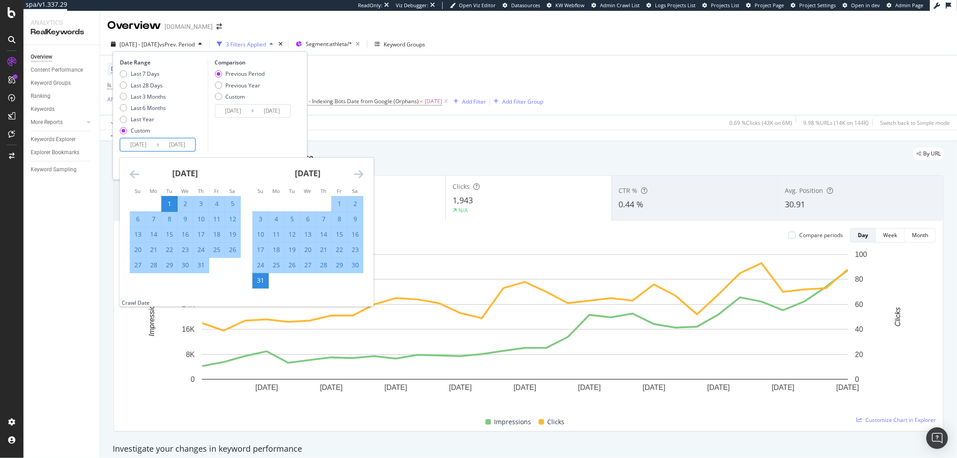
click at [199, 269] on div "31" at bounding box center [200, 265] width 15 height 9
type input "2025/07/31"
type input "2025/05/31"
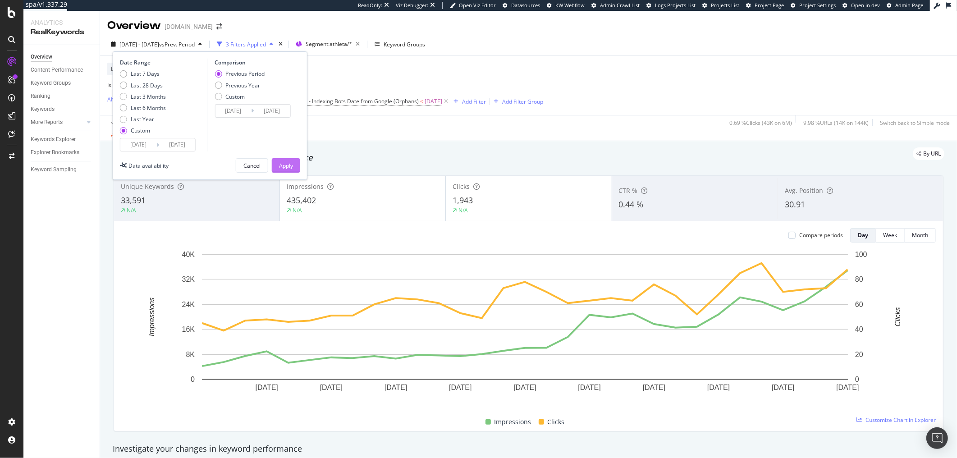
click at [288, 170] on div "Apply" at bounding box center [286, 166] width 14 height 14
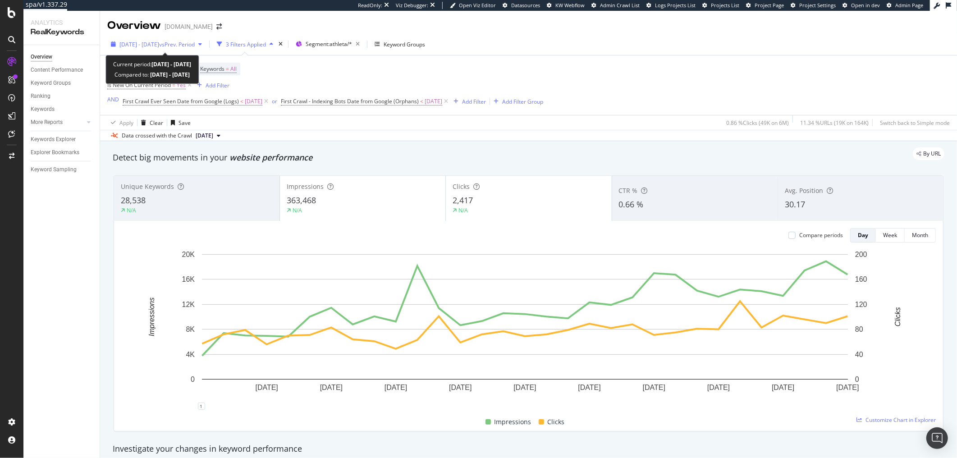
click at [140, 48] on div "2025 Jul. 1st - Jul. 31st vs Prev. Period" at bounding box center [156, 44] width 98 height 14
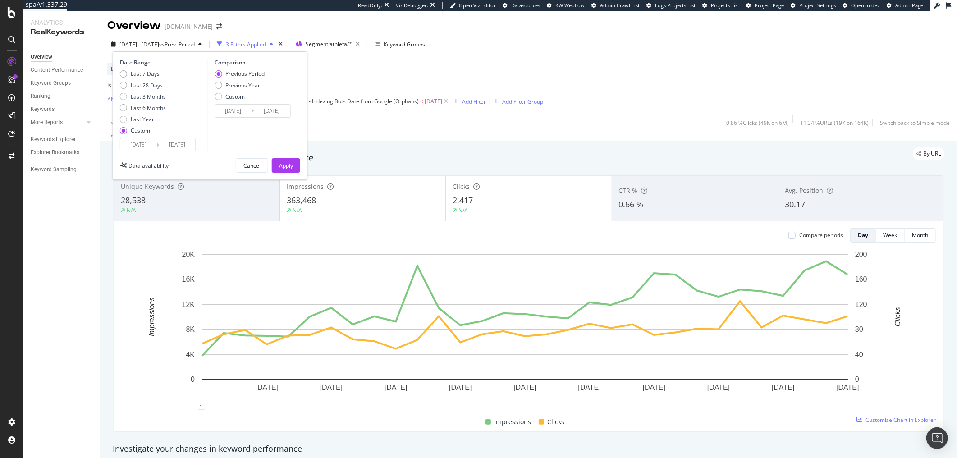
click at [130, 148] on input "2025/07/01" at bounding box center [138, 144] width 36 height 13
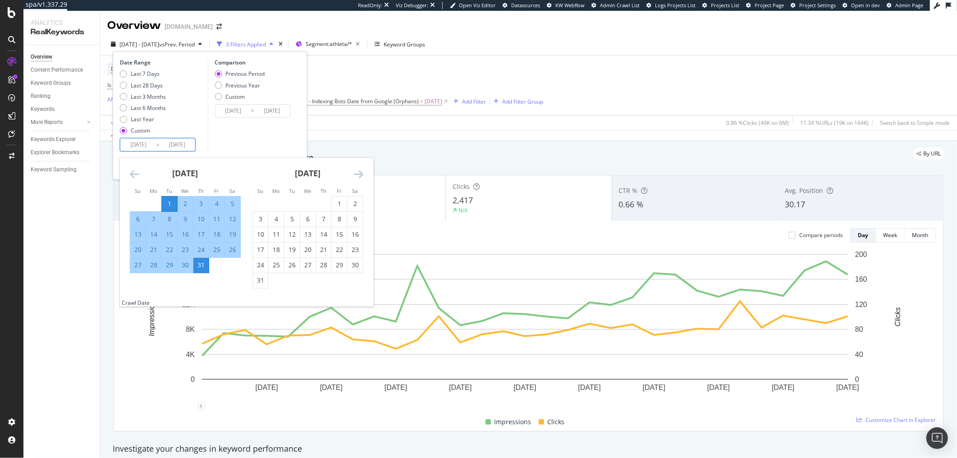
click at [136, 171] on icon "Move backward to switch to the previous month." at bounding box center [134, 174] width 9 height 11
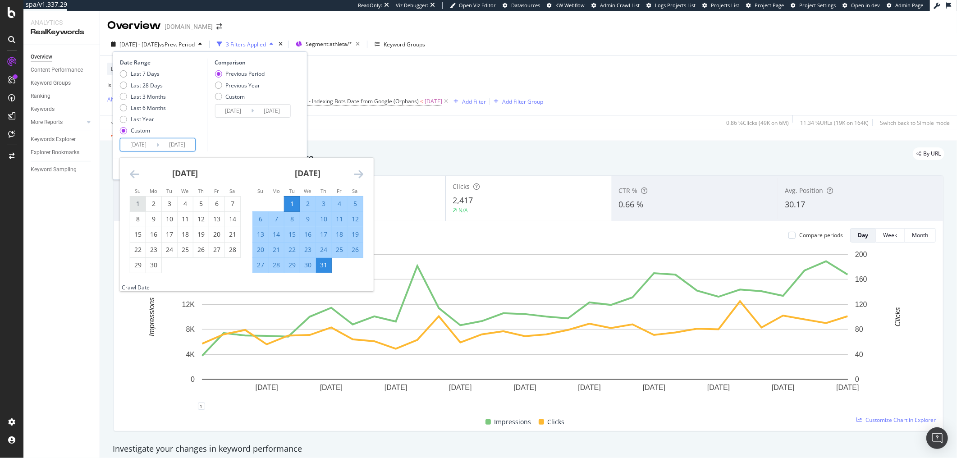
click at [136, 202] on div "1" at bounding box center [137, 203] width 15 height 9
type input "2025/06/01"
type input "2025/04/01"
type input "2025/05/31"
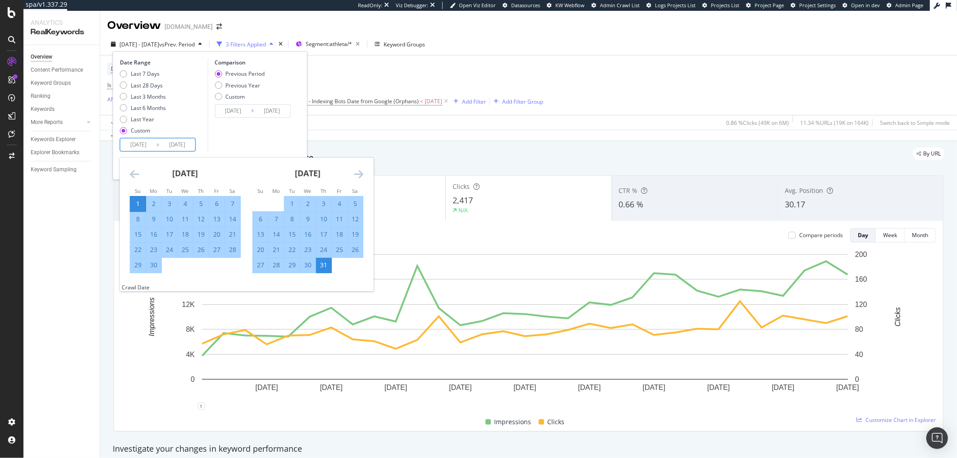
click at [153, 263] on div "30" at bounding box center [153, 265] width 15 height 9
type input "2025/06/30"
type input "2025/05/02"
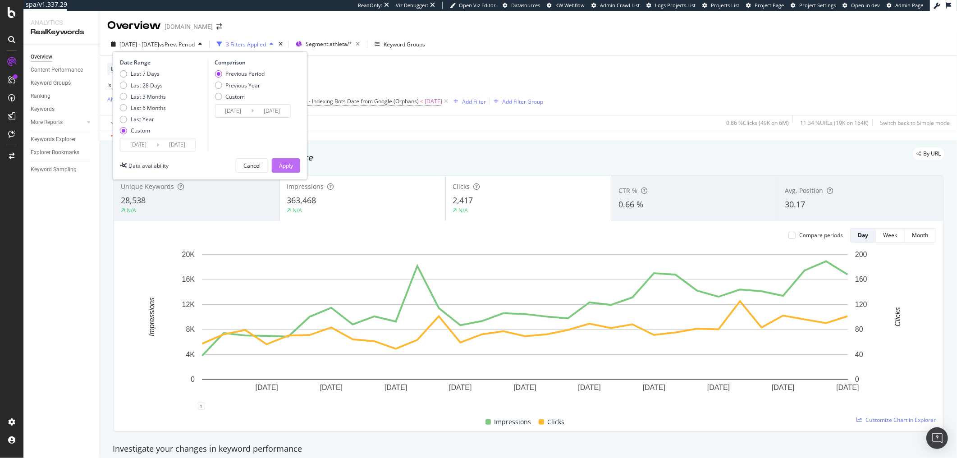
click at [293, 161] on button "Apply" at bounding box center [286, 165] width 28 height 14
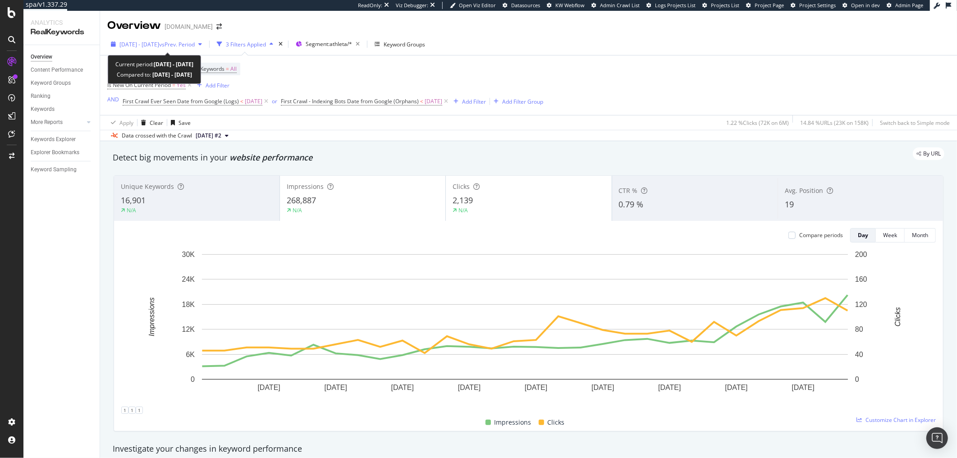
click at [133, 46] on span "2025 Jun. 1st - Jun. 30th" at bounding box center [139, 45] width 40 height 8
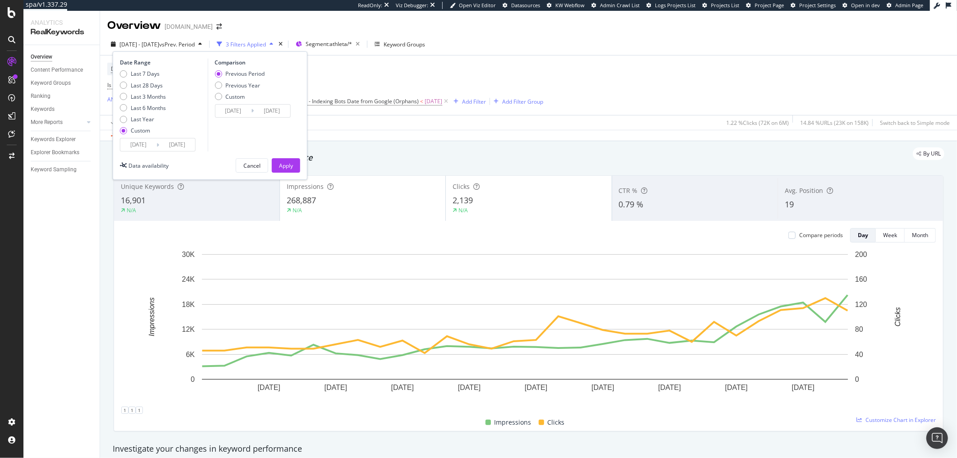
click at [137, 145] on input "2025/06/01" at bounding box center [138, 144] width 36 height 13
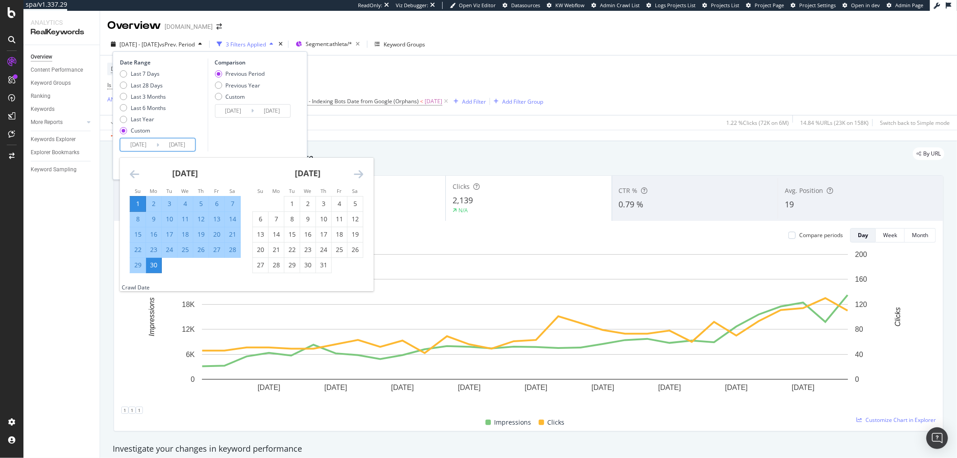
click at [134, 171] on icon "Move backward to switch to the previous month." at bounding box center [134, 174] width 9 height 11
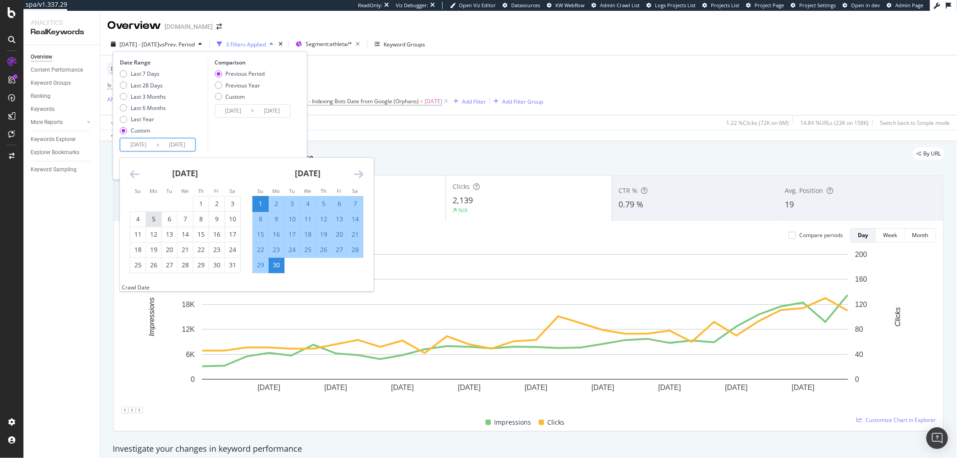
click at [152, 224] on div "5" at bounding box center [153, 219] width 15 height 9
type input "2025/05/05"
type input "2025/03/09"
type input "2025/05/04"
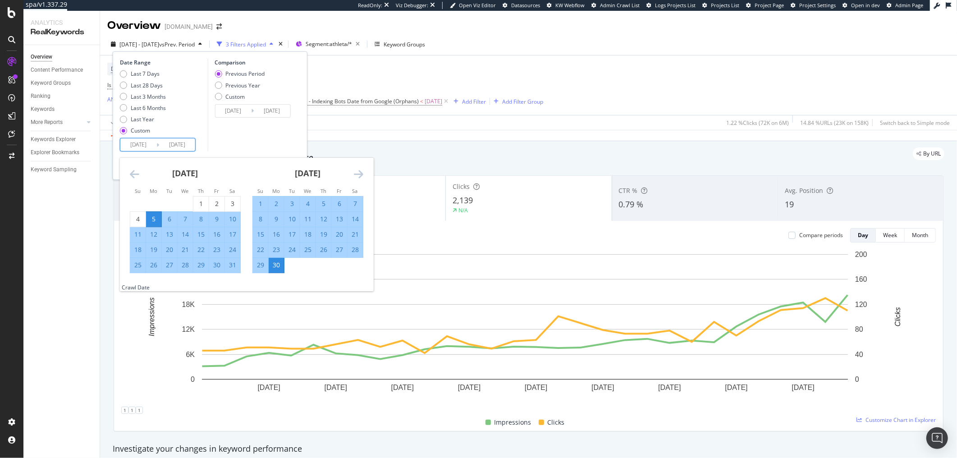
click at [233, 265] on div "31" at bounding box center [232, 265] width 15 height 9
type input "2025/05/31"
type input "2025/04/08"
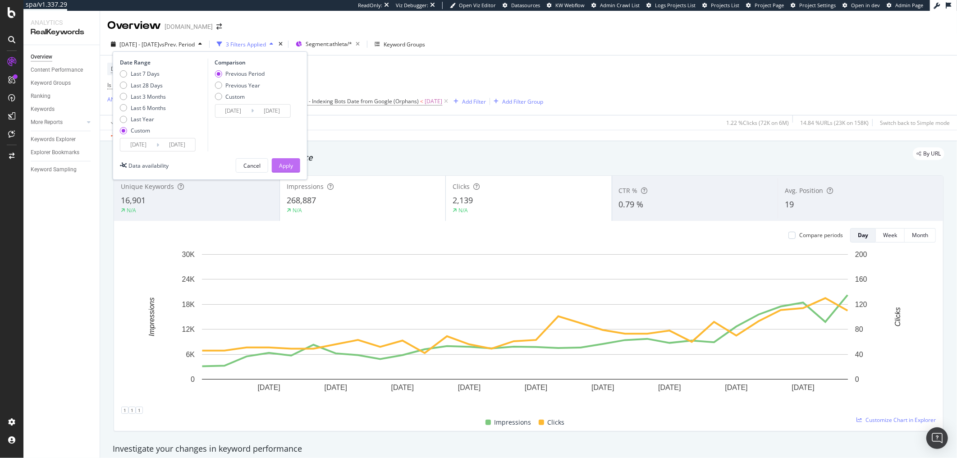
click at [293, 162] on button "Apply" at bounding box center [286, 165] width 28 height 14
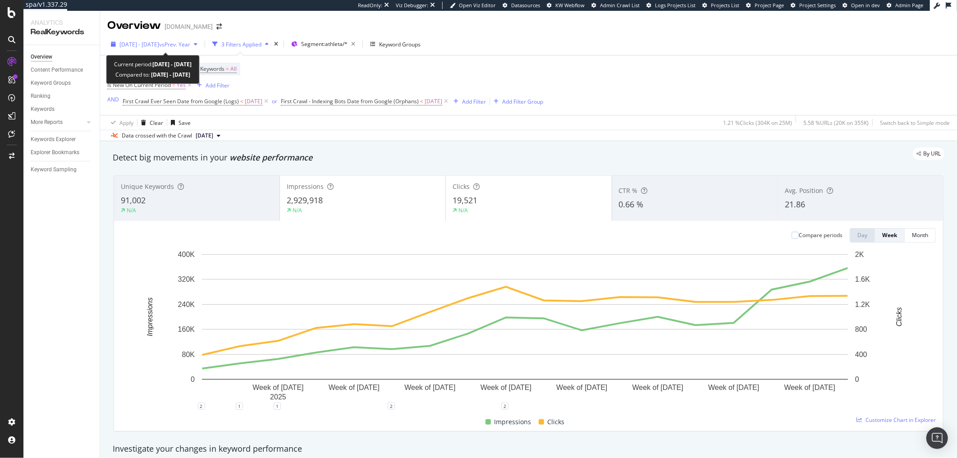
click at [159, 47] on span "[DATE] - [DATE]" at bounding box center [139, 45] width 40 height 8
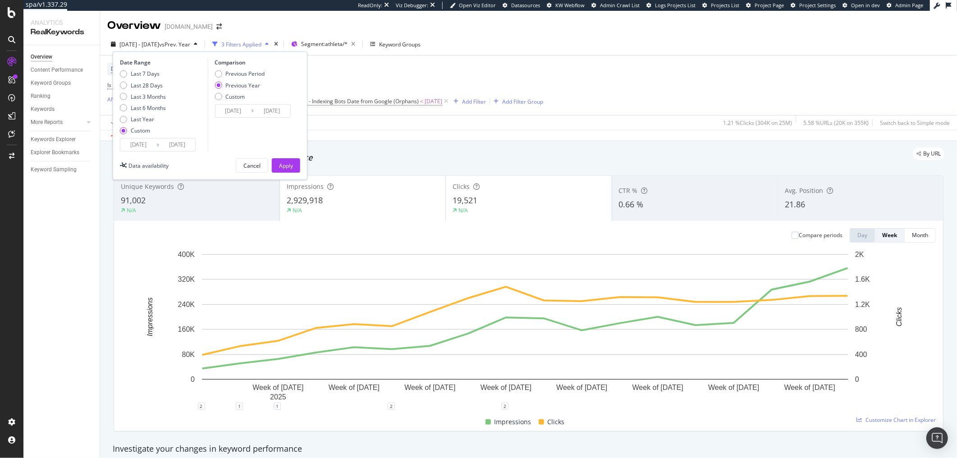
click at [145, 141] on input "[DATE]" at bounding box center [138, 144] width 36 height 13
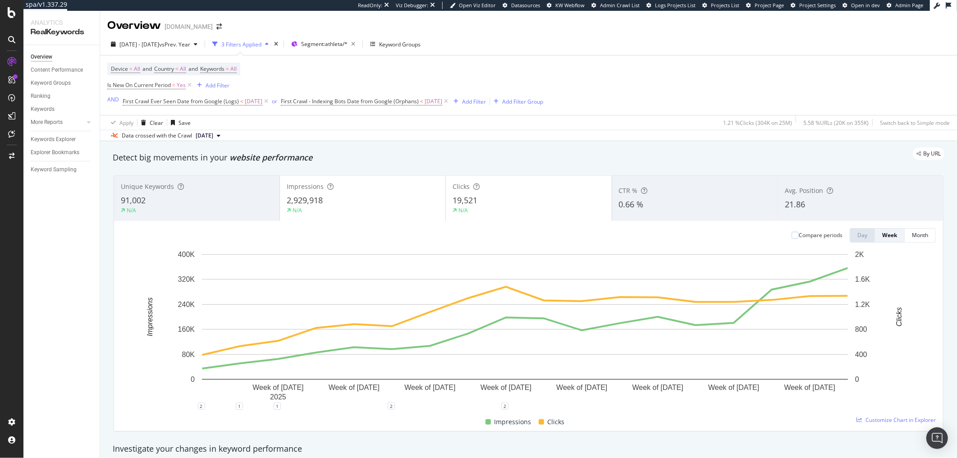
click at [802, 84] on div "Device = All and Country = All and Keywords = All Is New On Current Period = Ye…" at bounding box center [528, 84] width 842 height 59
